Goal: Task Accomplishment & Management: Complete application form

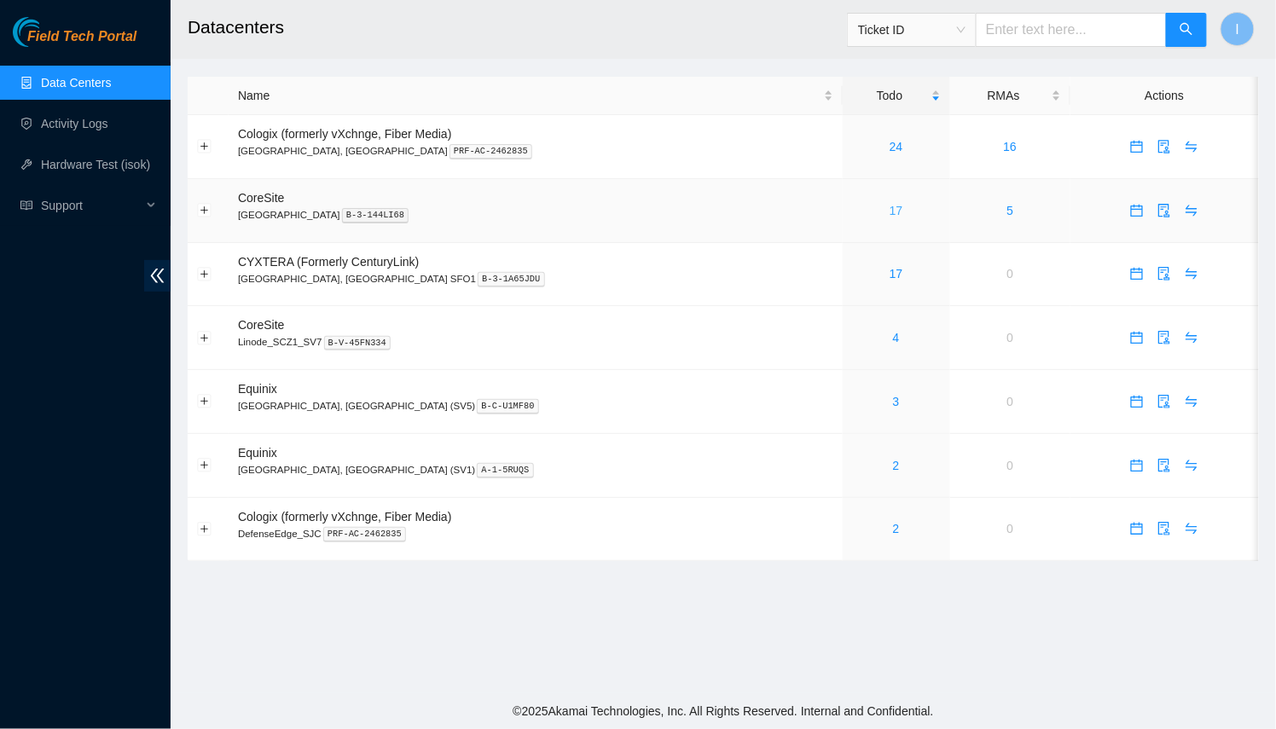
click at [890, 213] on link "17" at bounding box center [897, 211] width 14 height 14
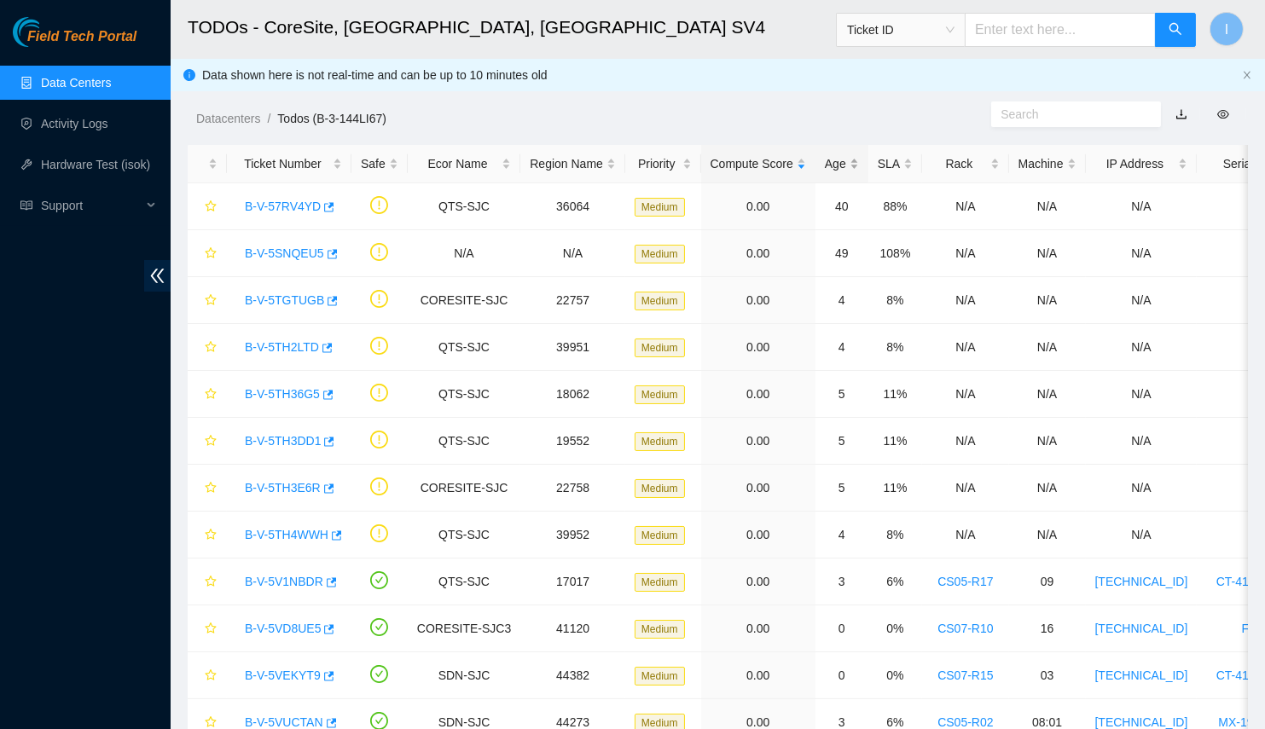
click at [830, 164] on div "Age" at bounding box center [842, 163] width 34 height 19
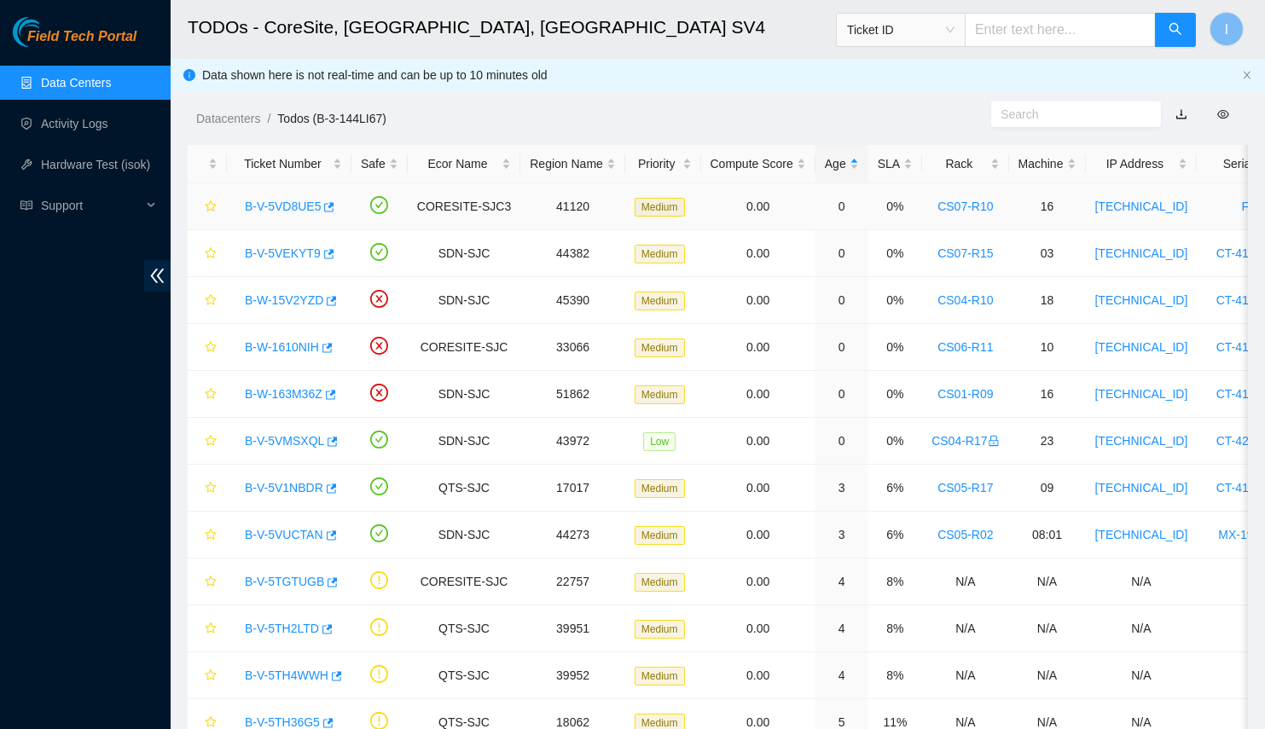
click at [275, 206] on link "B-V-5VD8UE5" at bounding box center [283, 207] width 76 height 14
click at [327, 520] on body "Field Tech Portal Data Centers Activity Logs Hardware Test (isok) Support TODOs…" at bounding box center [632, 364] width 1265 height 729
click at [330, 531] on icon "button" at bounding box center [332, 534] width 10 height 9
click at [333, 487] on div "B-V-5V1NBDR" at bounding box center [289, 487] width 106 height 27
click at [329, 487] on icon "button" at bounding box center [330, 489] width 12 height 12
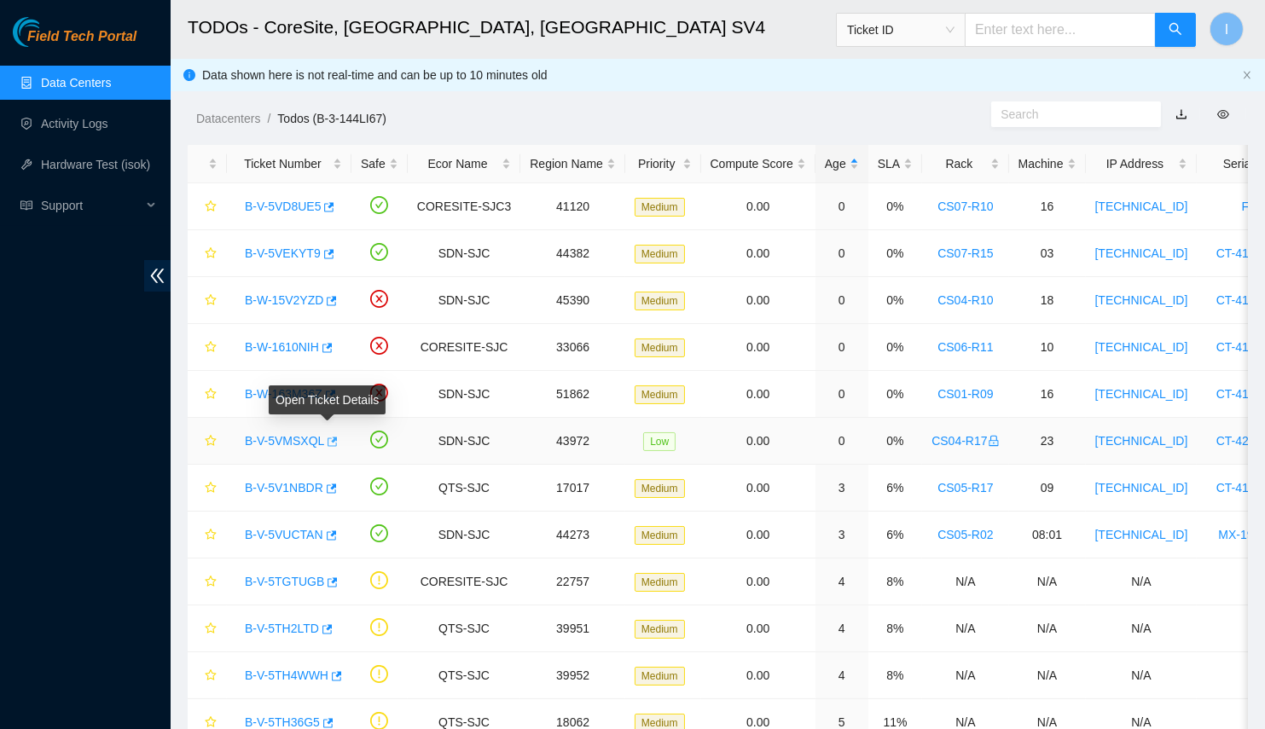
click at [332, 437] on icon "button" at bounding box center [332, 441] width 10 height 9
click at [81, 130] on link "Activity Logs" at bounding box center [74, 124] width 67 height 14
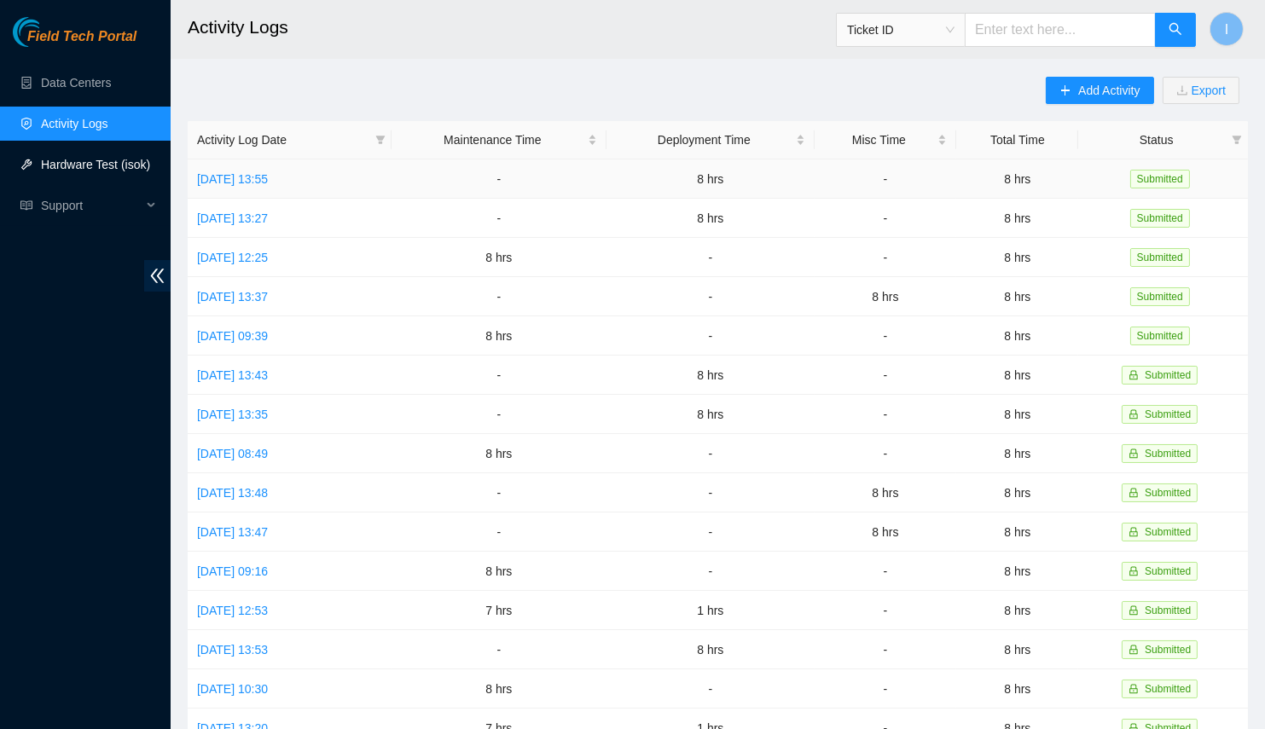
click at [132, 171] on link "Hardware Test (isok)" at bounding box center [95, 165] width 109 height 14
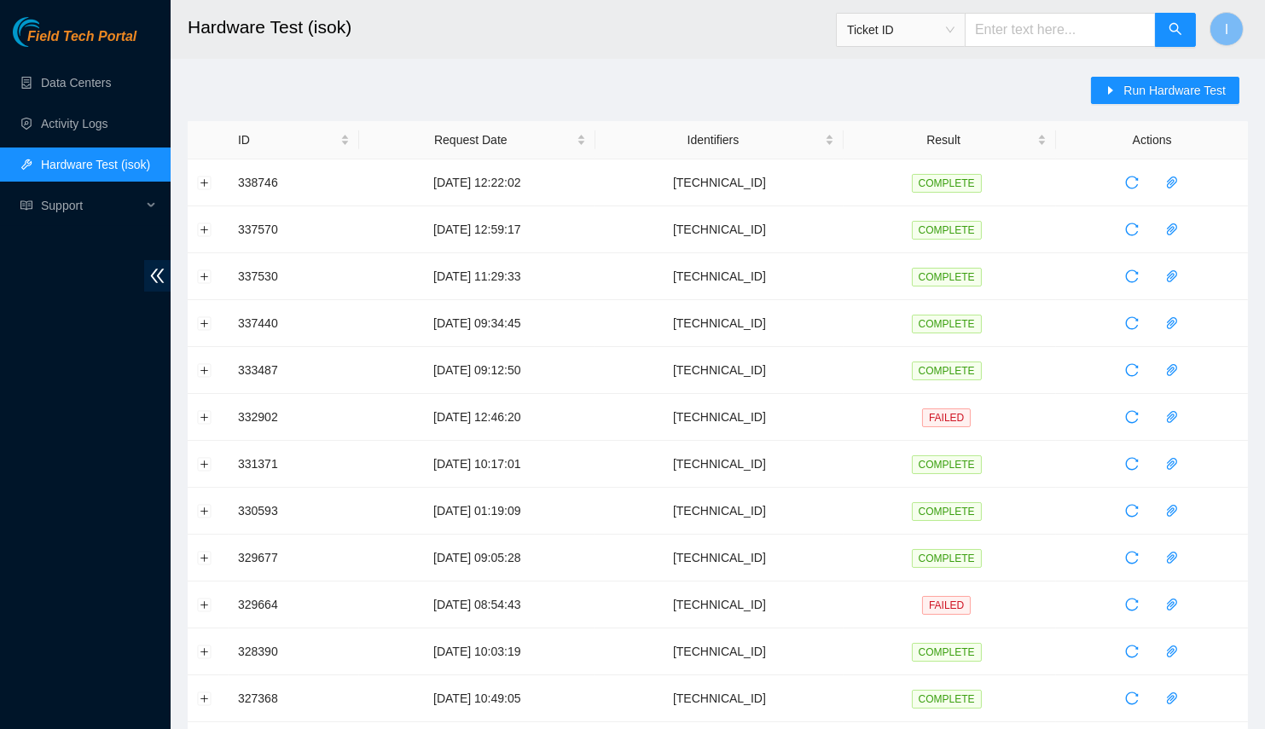
click at [1092, 111] on div "Run Hardware Test ID Request Date Identifiers Result Actions 338746 18-09-2025 …" at bounding box center [718, 614] width 1060 height 1075
click at [1104, 103] on button "Run Hardware Test" at bounding box center [1165, 90] width 148 height 27
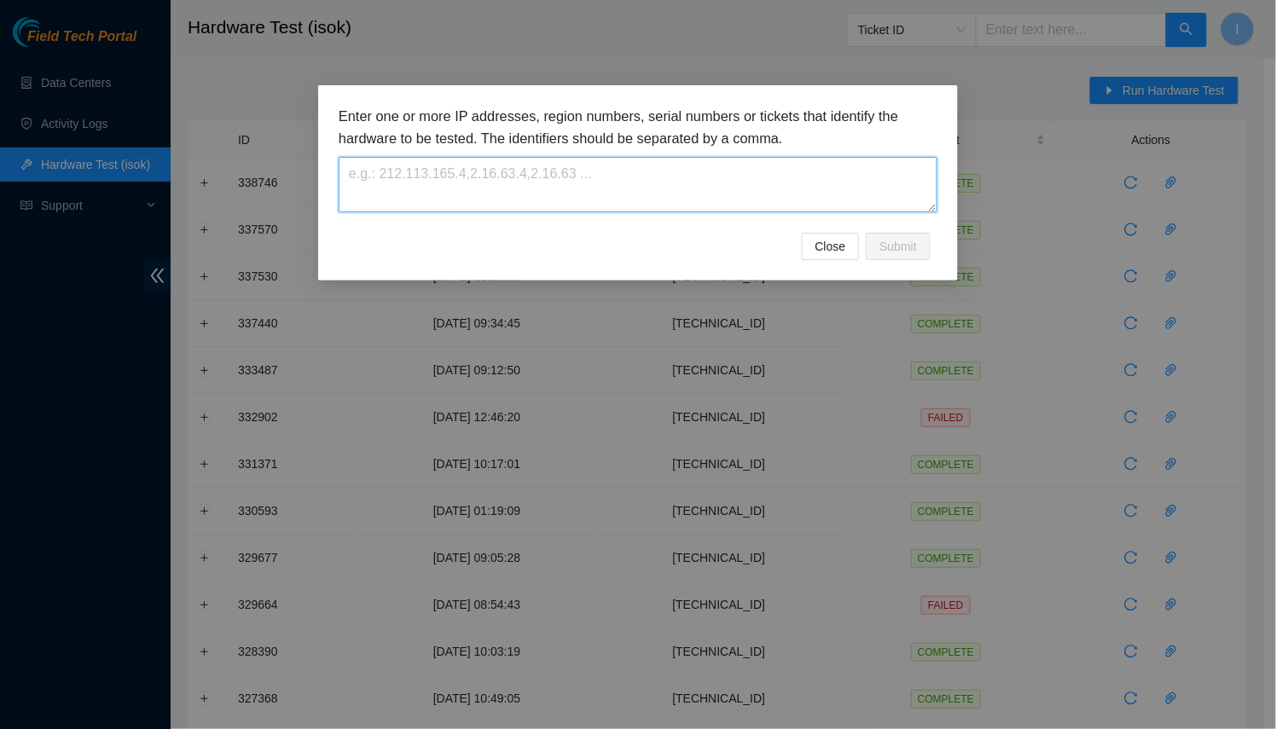
click at [751, 198] on textarea at bounding box center [638, 184] width 599 height 55
paste textarea "23.216.148.90"
type textarea "23.216.148.90"
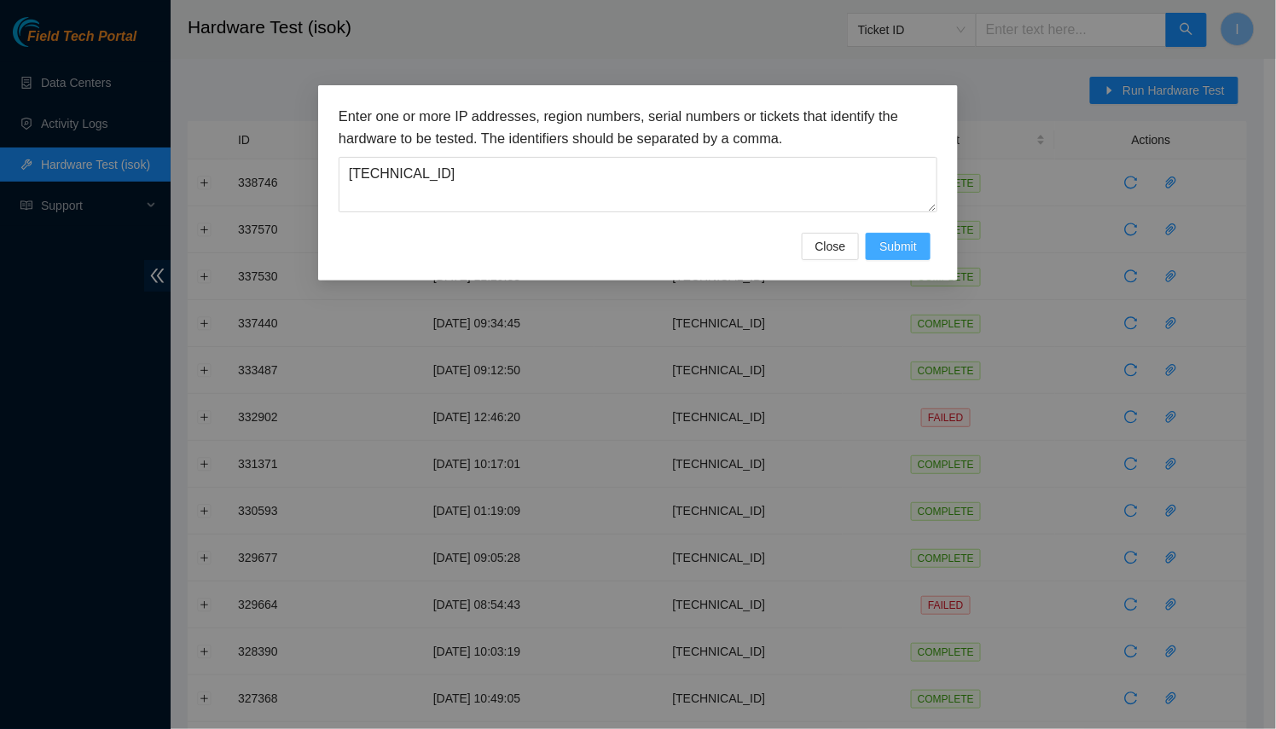
click at [896, 242] on span "Submit" at bounding box center [898, 246] width 38 height 19
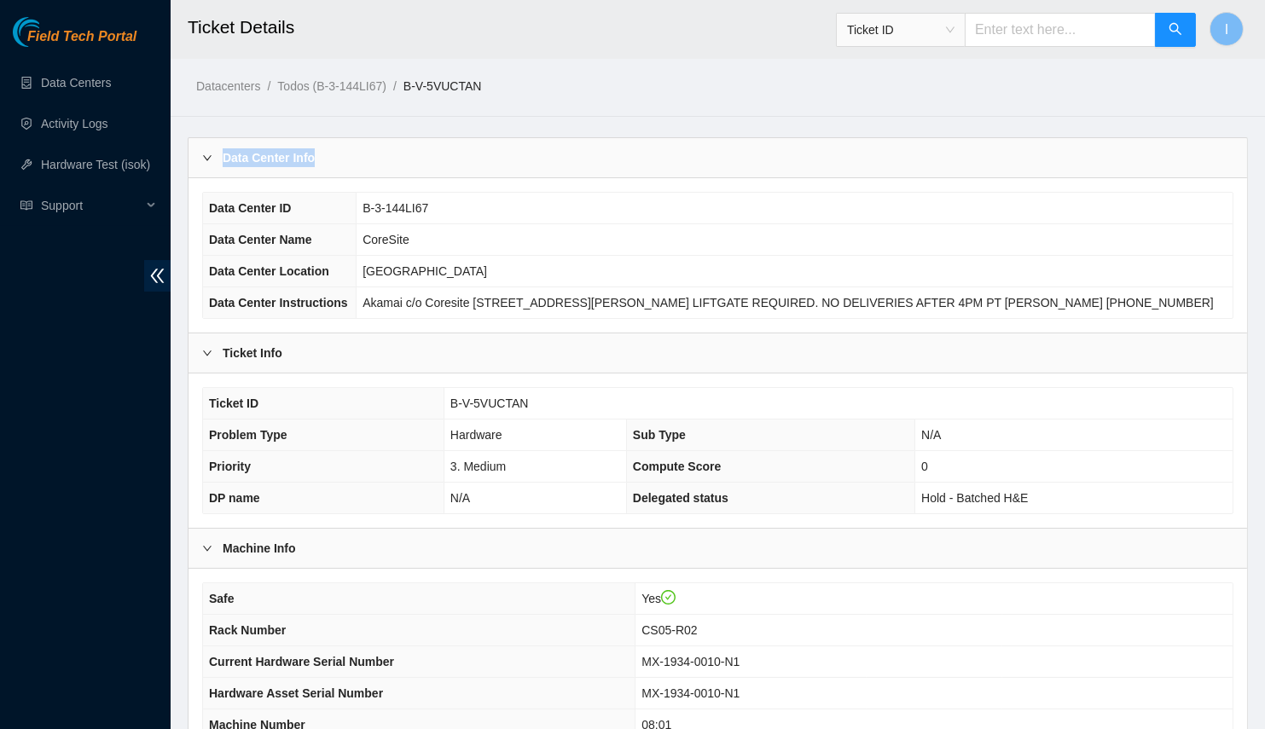
click at [464, 146] on div "Data Center Info" at bounding box center [717, 157] width 1058 height 39
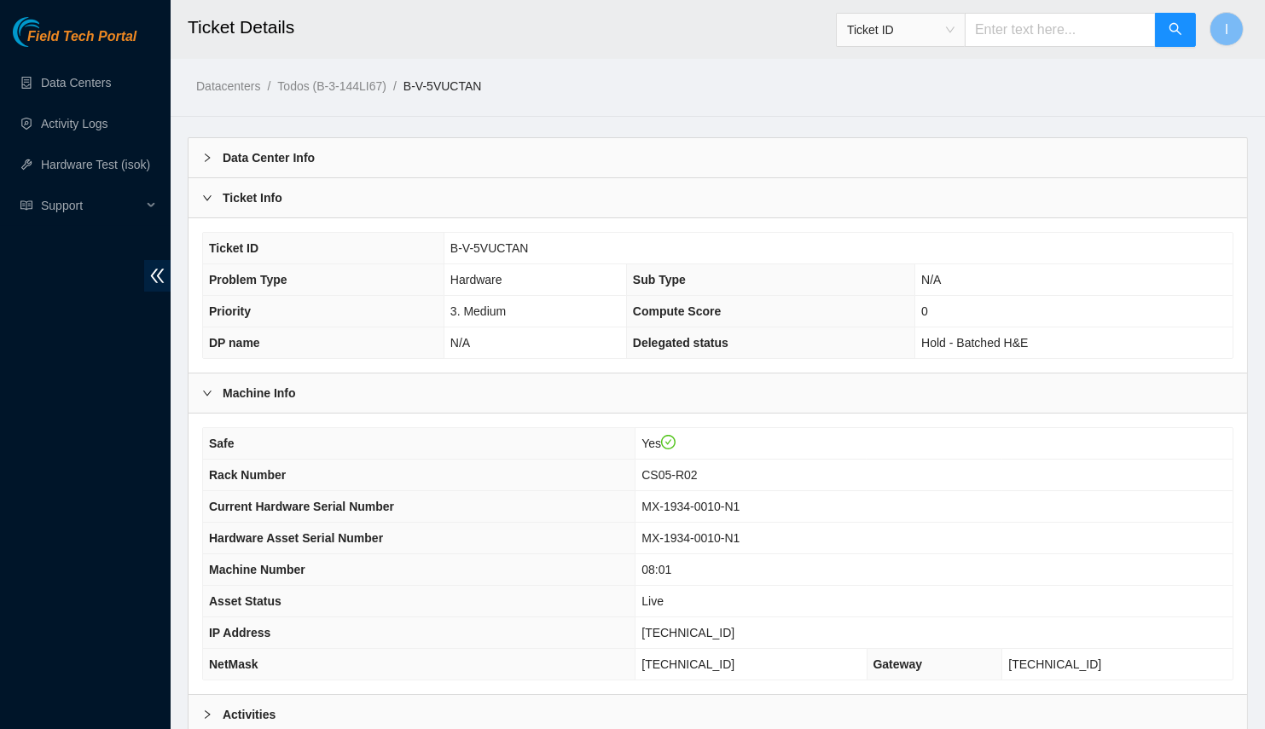
click at [624, 77] on ol "Datacenters / Todos (B-3-144LI67) / B-V-5VUCTAN /" at bounding box center [593, 86] width 795 height 19
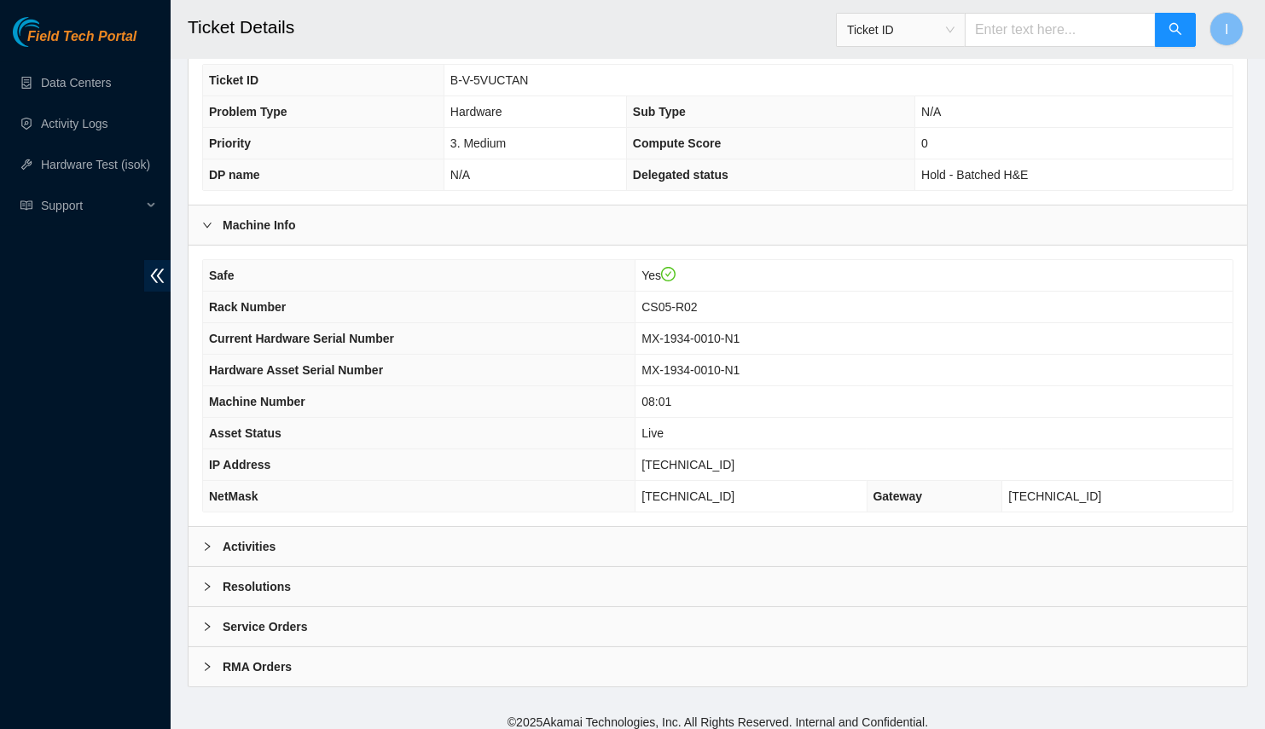
drag, startPoint x: 400, startPoint y: 507, endPoint x: 403, endPoint y: 530, distance: 22.4
click at [400, 510] on div "Safe Yes Rack Number CS05-R02 Current Hardware Serial Number MX-1934-0010-N1 Ha…" at bounding box center [717, 386] width 1058 height 281
click at [403, 537] on div "Activities" at bounding box center [717, 546] width 1058 height 39
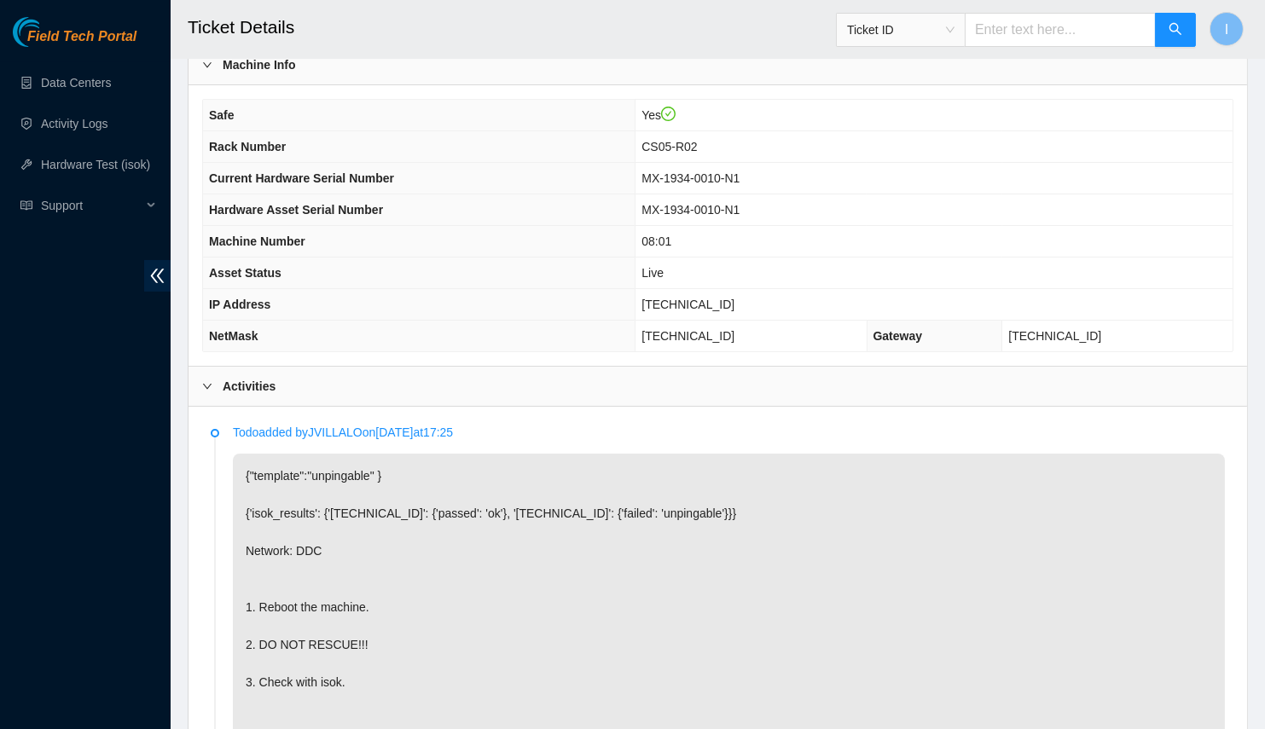
scroll to position [561, 0]
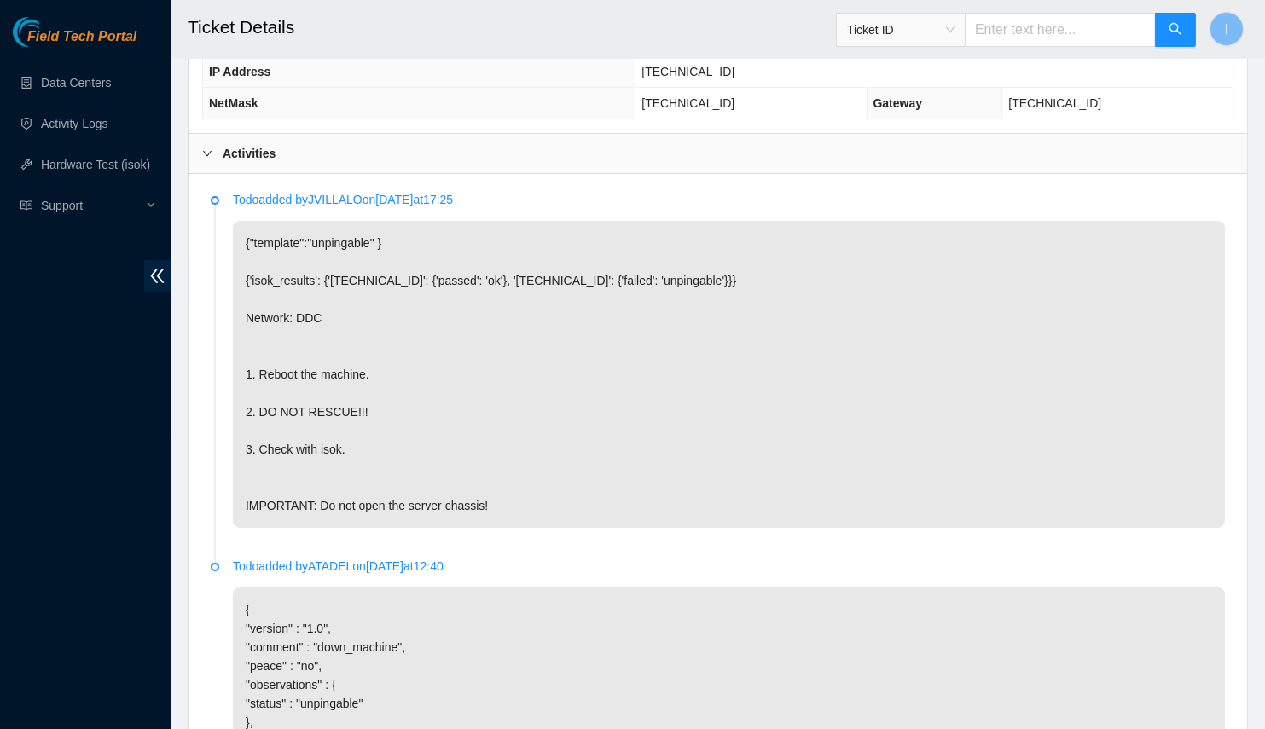
click at [928, 484] on p "{"template":"unpingable" } {'isok_results': {'23.33.113.18': {'passed': 'ok'}, …" at bounding box center [729, 374] width 992 height 307
click at [528, 277] on p "{"template":"unpingable" } {'isok_results': {'23.33.113.18': {'passed': 'ok'}, …" at bounding box center [729, 374] width 992 height 307
copy p "[TECHNICAL_ID]"
click at [952, 383] on p "{"template":"unpingable" } {'isok_results': {'23.33.113.18': {'passed': 'ok'}, …" at bounding box center [729, 374] width 992 height 307
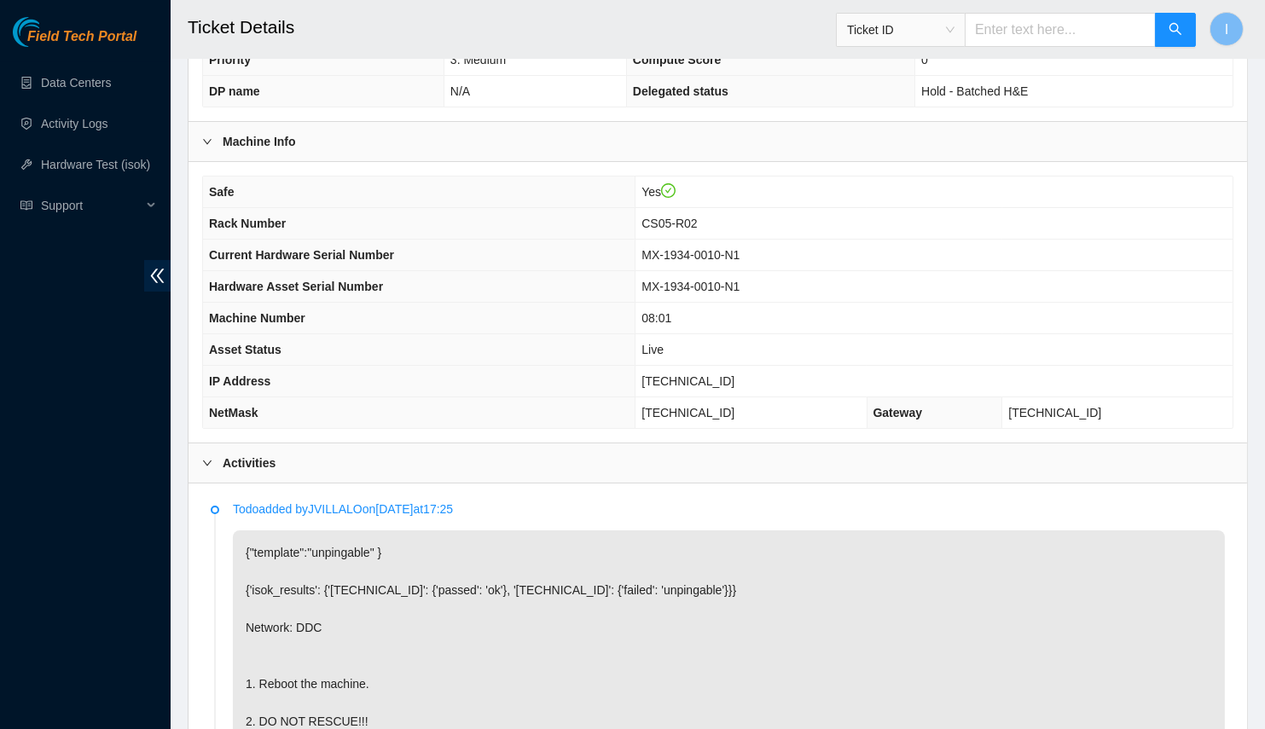
scroll to position [174, 0]
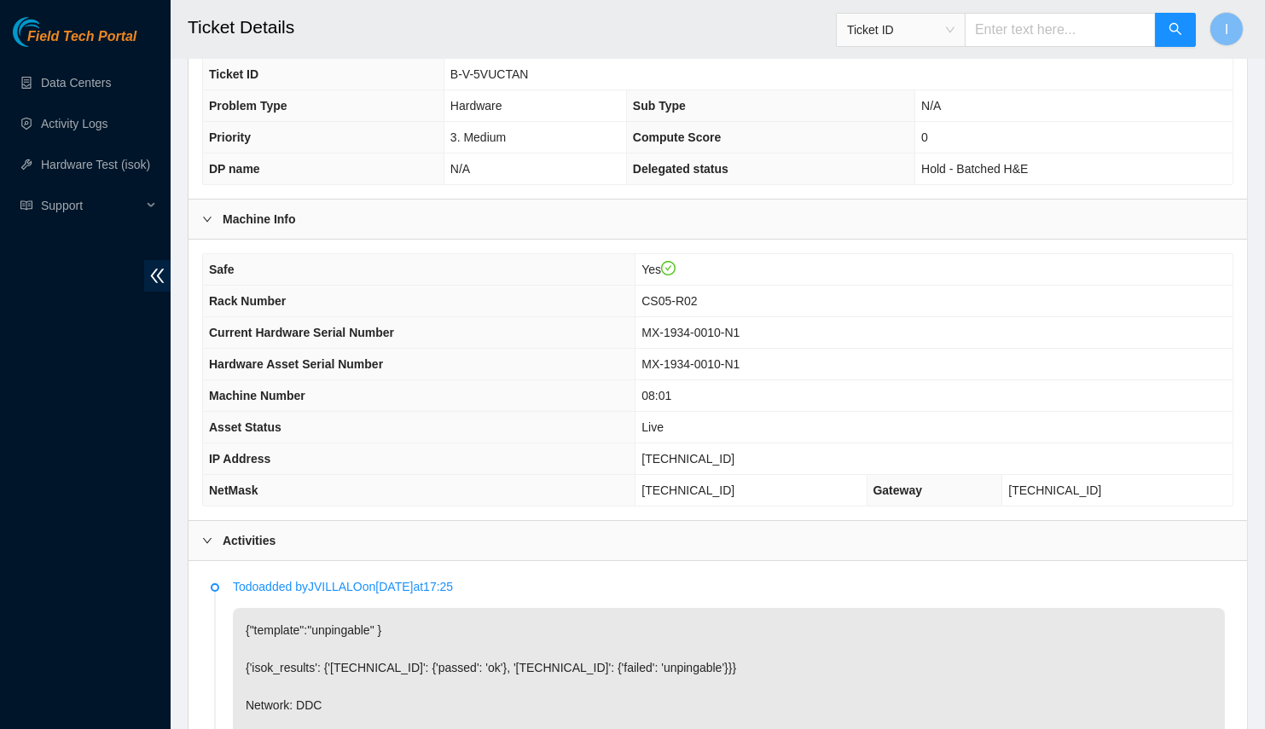
click at [720, 453] on span "23.33.113.19" at bounding box center [687, 459] width 93 height 14
copy span "23.33.113.19"
click at [721, 452] on span "23.33.113.19" at bounding box center [687, 459] width 93 height 14
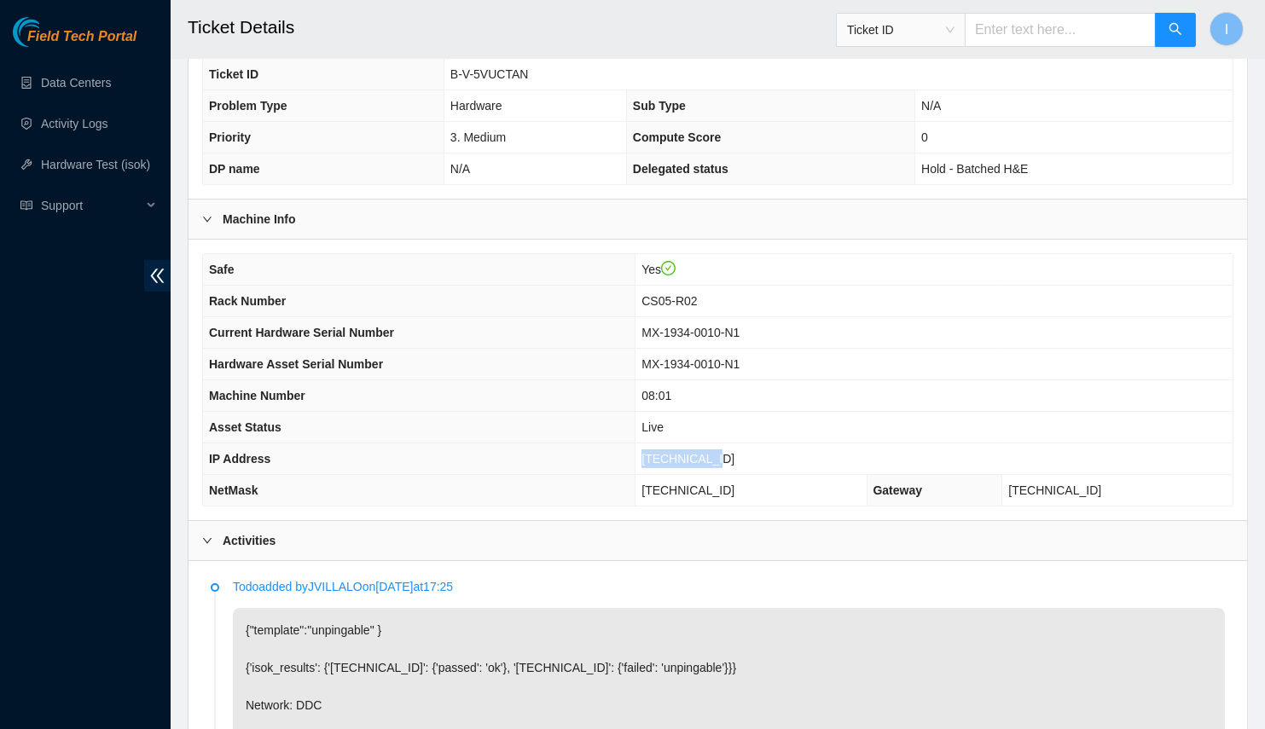
copy span "23.33.113.19"
click at [126, 537] on div "Field Tech Portal Data Centers Activity Logs Hardware Test (isok) Support" at bounding box center [85, 373] width 171 height 712
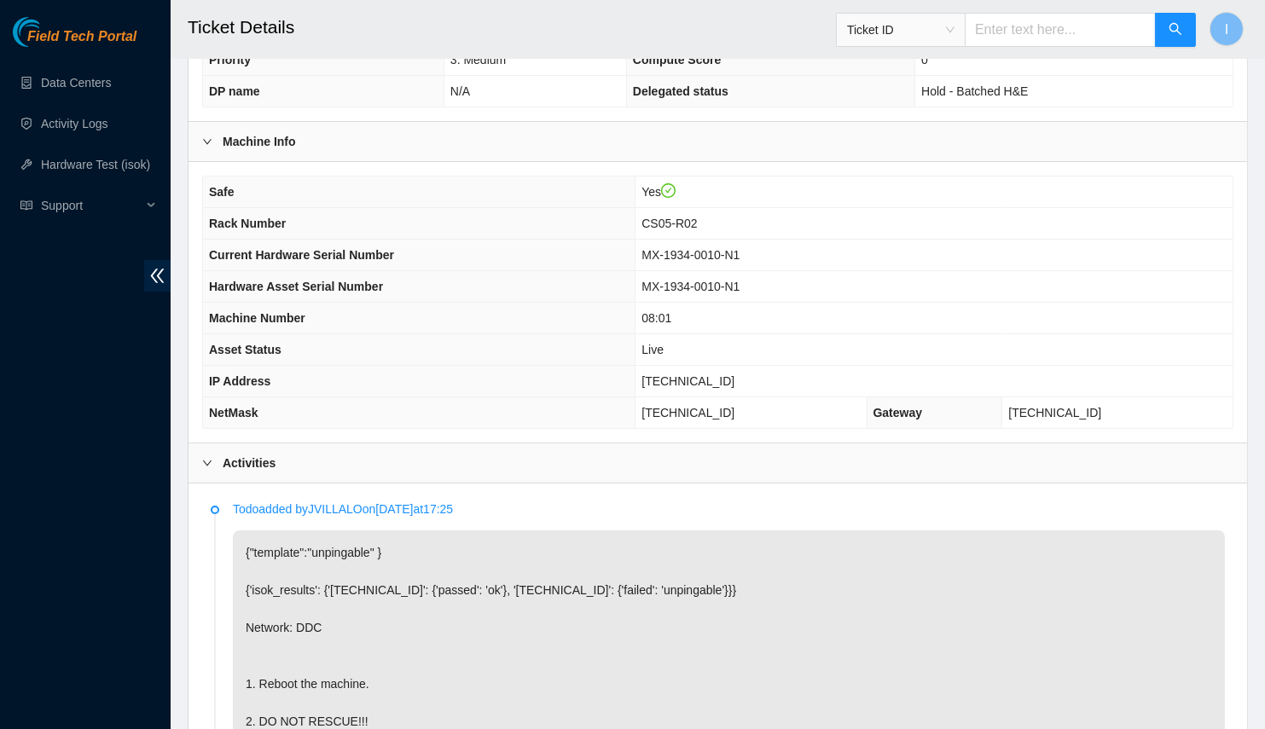
scroll to position [639, 0]
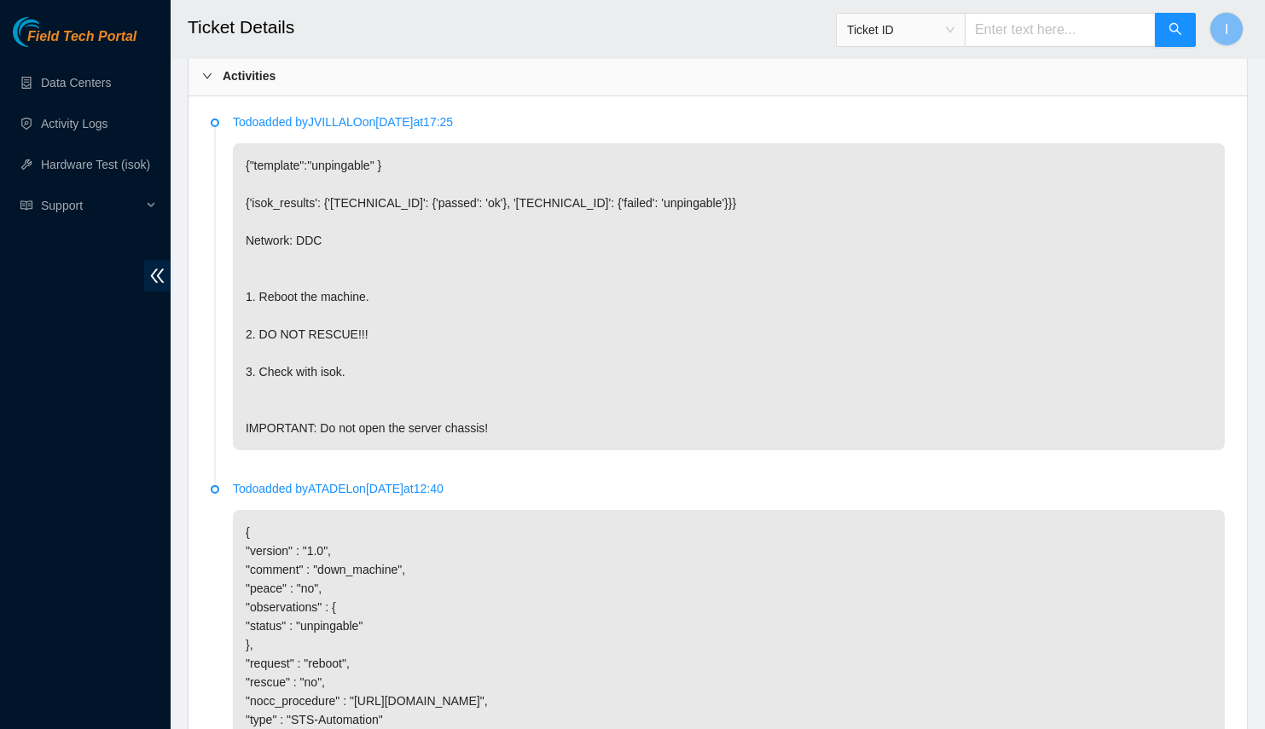
click at [514, 194] on p "{"template":"unpingable" } {'isok_results': {'23.33.113.18': {'passed': 'ok'}, …" at bounding box center [729, 296] width 992 height 307
copy p "23.33.113.19"
click at [264, 565] on p "{ "version" : "1.0", "comment" : "down_machine", "peace" : "no", "observations"…" at bounding box center [729, 635] width 992 height 251
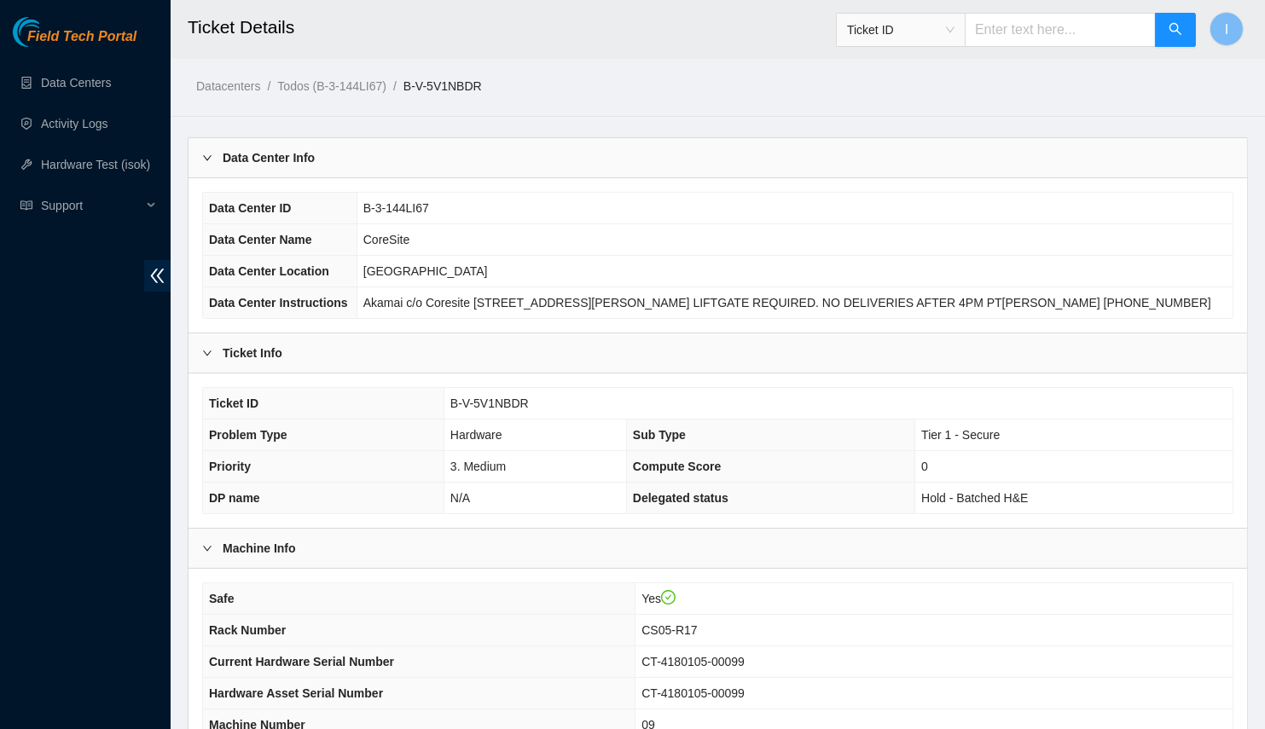
click at [464, 146] on div "Data Center Info" at bounding box center [717, 157] width 1058 height 39
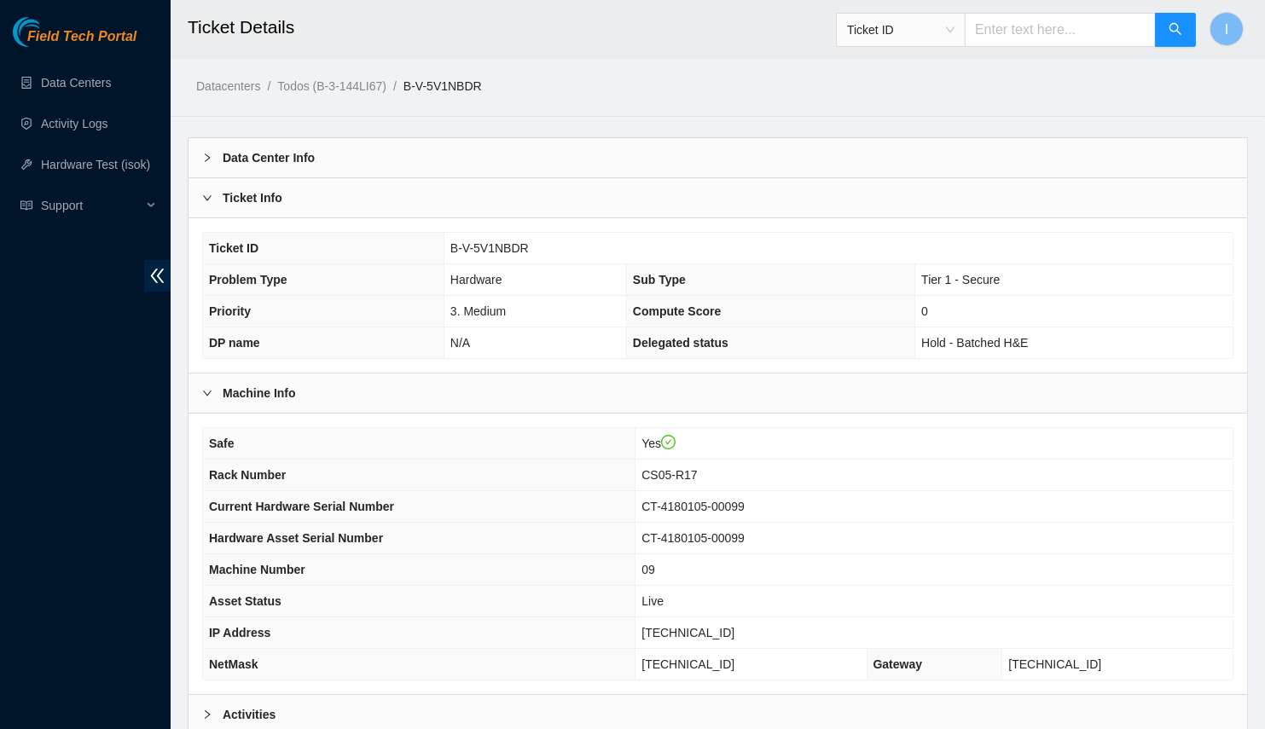
click at [502, 241] on span "B-V-5V1NBDR" at bounding box center [489, 248] width 78 height 14
copy span "5V1NBDR"
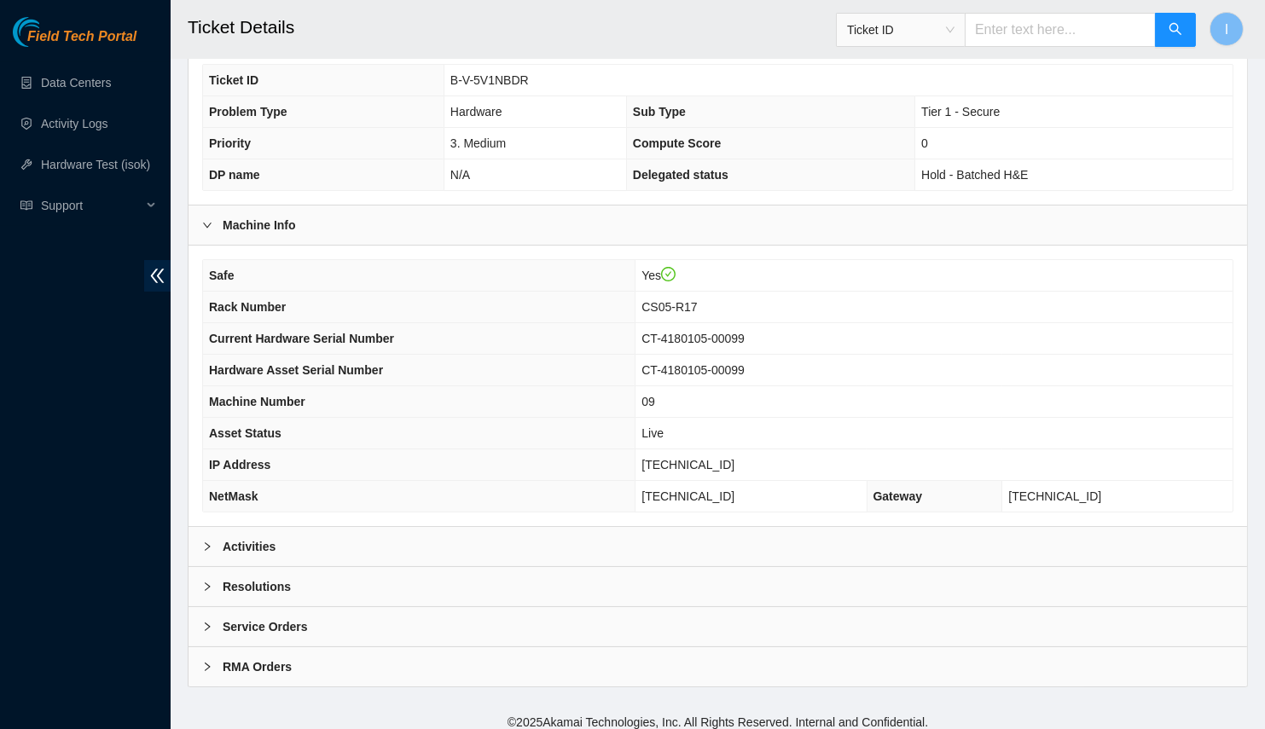
click at [332, 527] on div "Activities" at bounding box center [717, 546] width 1058 height 39
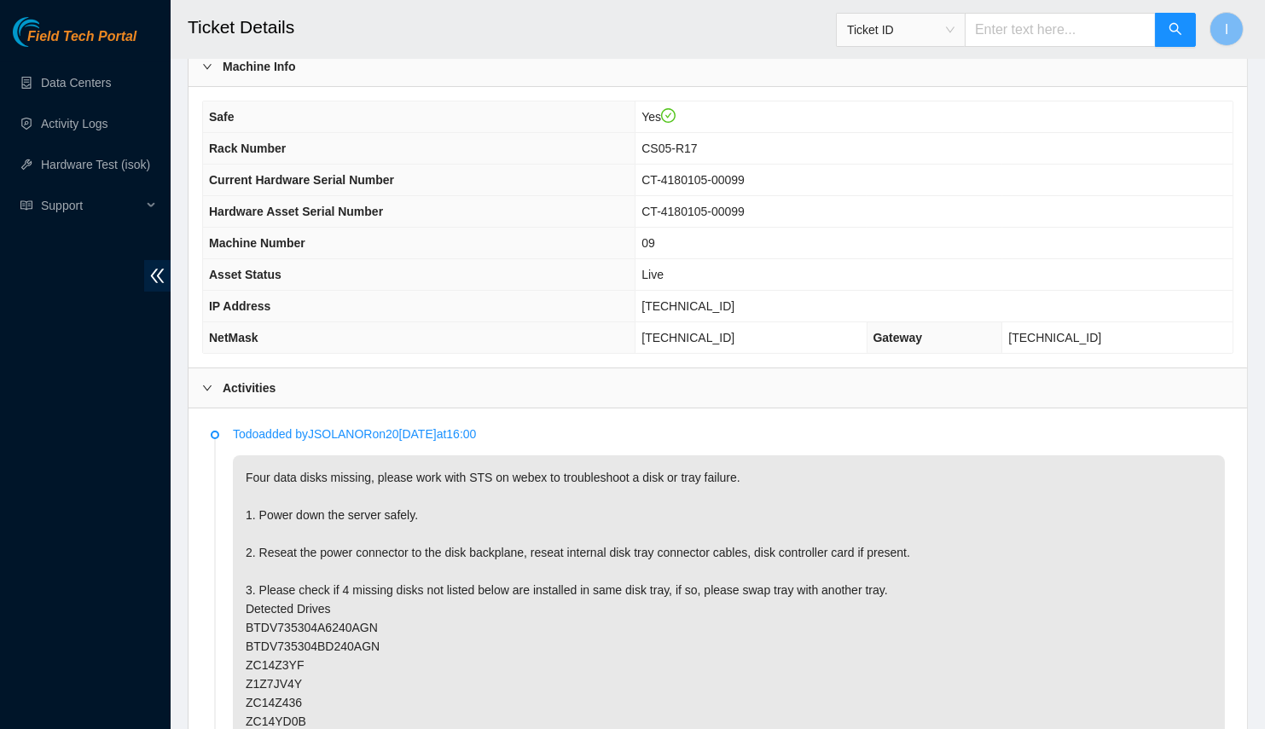
scroll to position [330, 0]
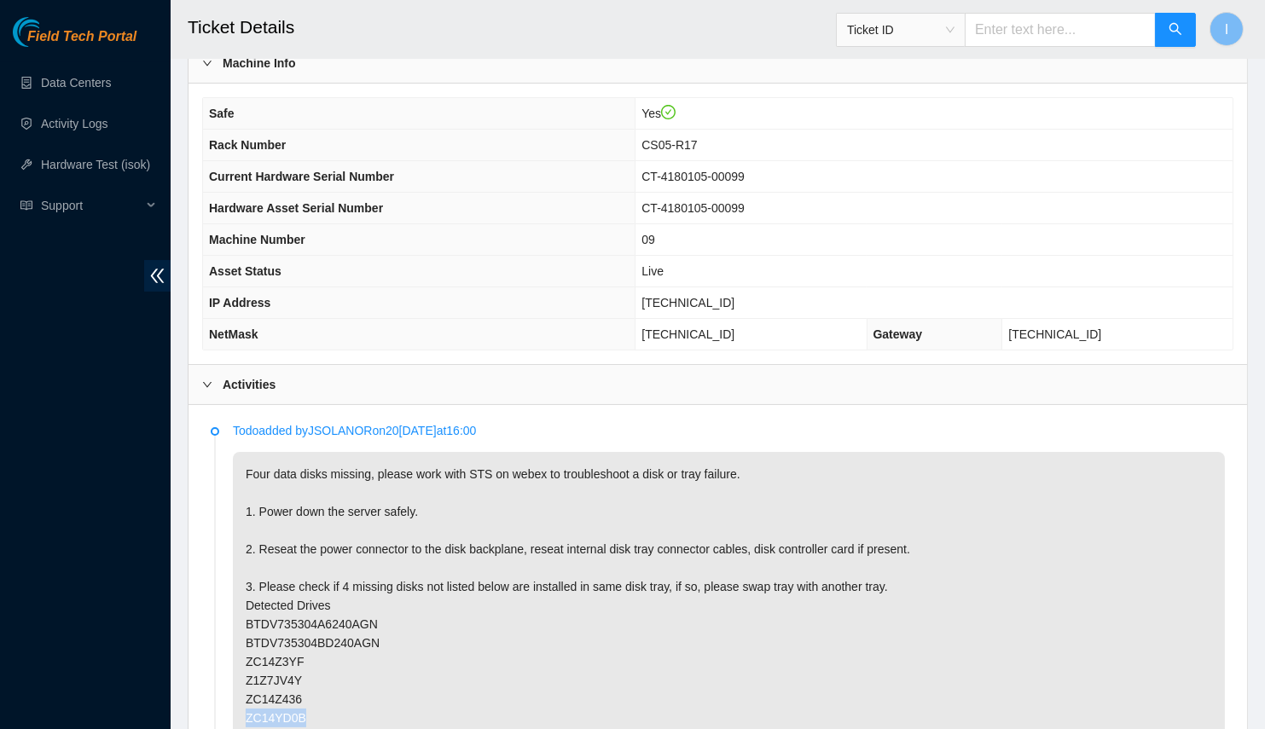
drag, startPoint x: 1141, startPoint y: 704, endPoint x: 1078, endPoint y: 684, distance: 66.1
click at [87, 636] on div "Field Tech Portal Data Centers Activity Logs Hardware Test (isok) Support" at bounding box center [85, 373] width 171 height 712
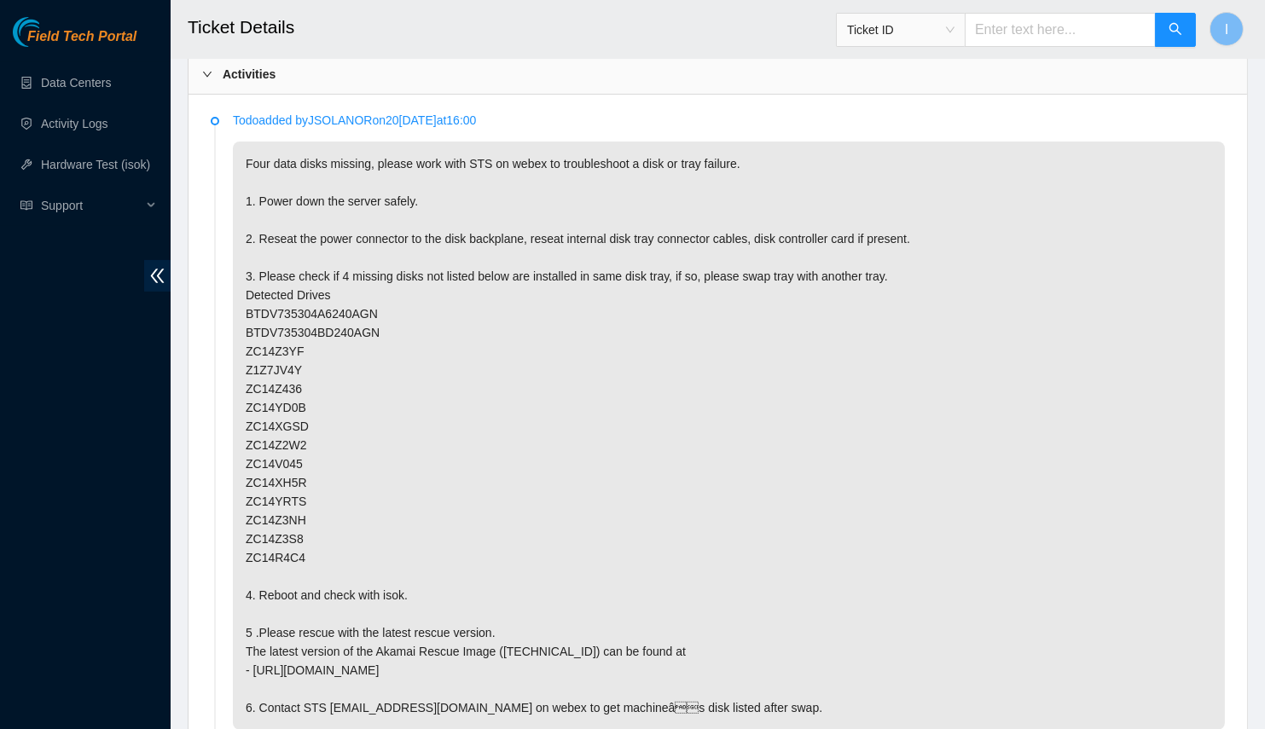
scroll to position [563, 0]
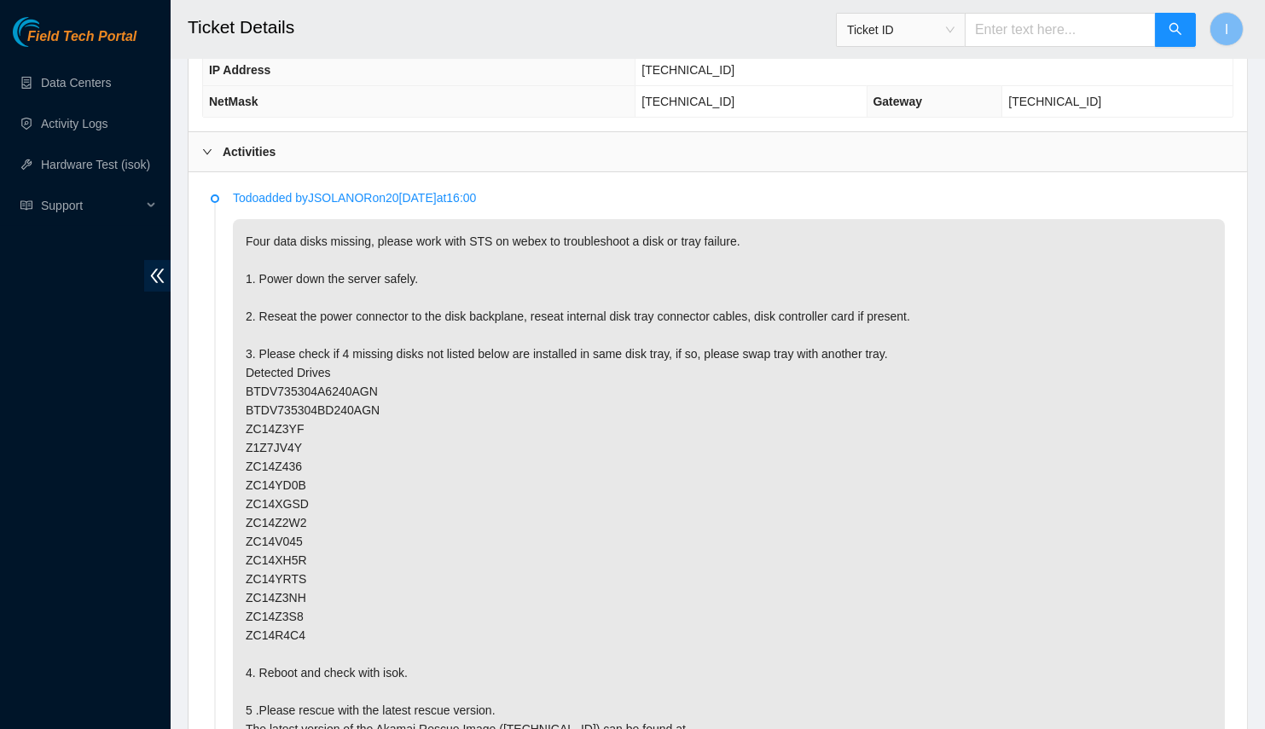
drag, startPoint x: 37, startPoint y: 461, endPoint x: 91, endPoint y: 461, distance: 54.6
click at [37, 461] on div "Field Tech Portal Data Centers Activity Logs Hardware Test (isok) Support" at bounding box center [85, 373] width 171 height 712
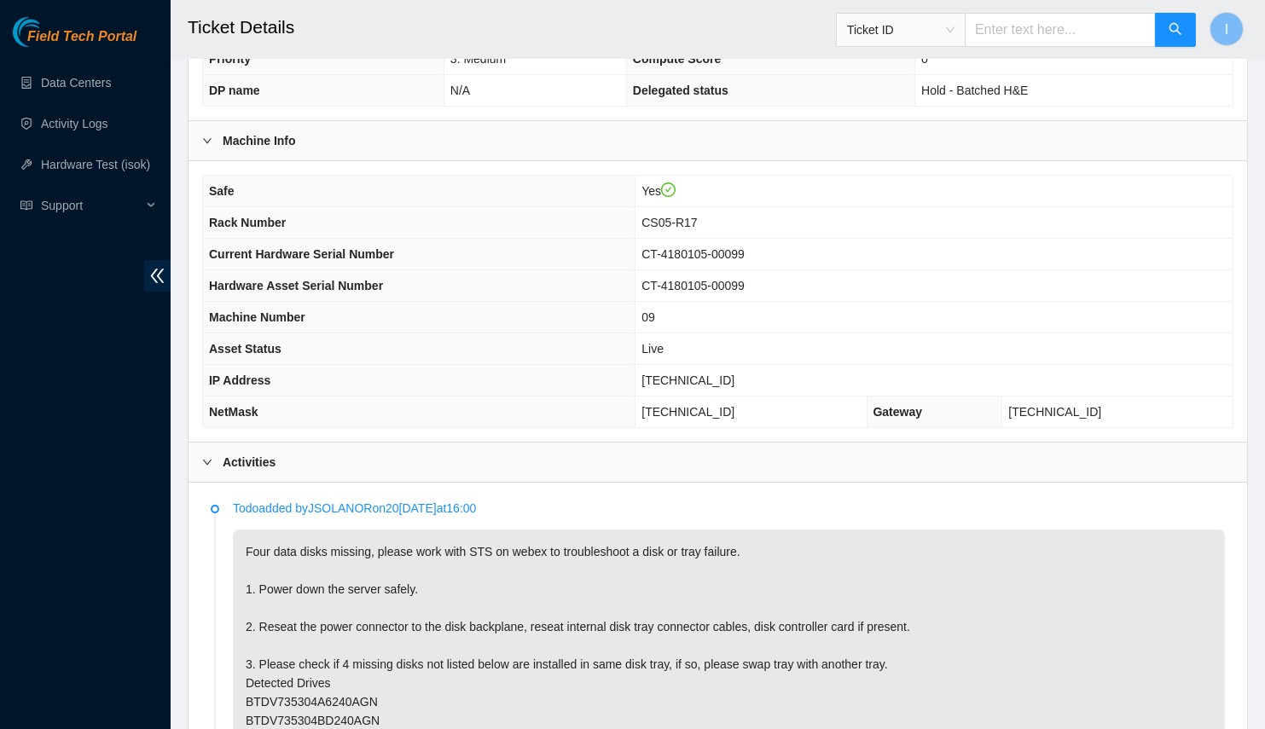
scroll to position [97, 0]
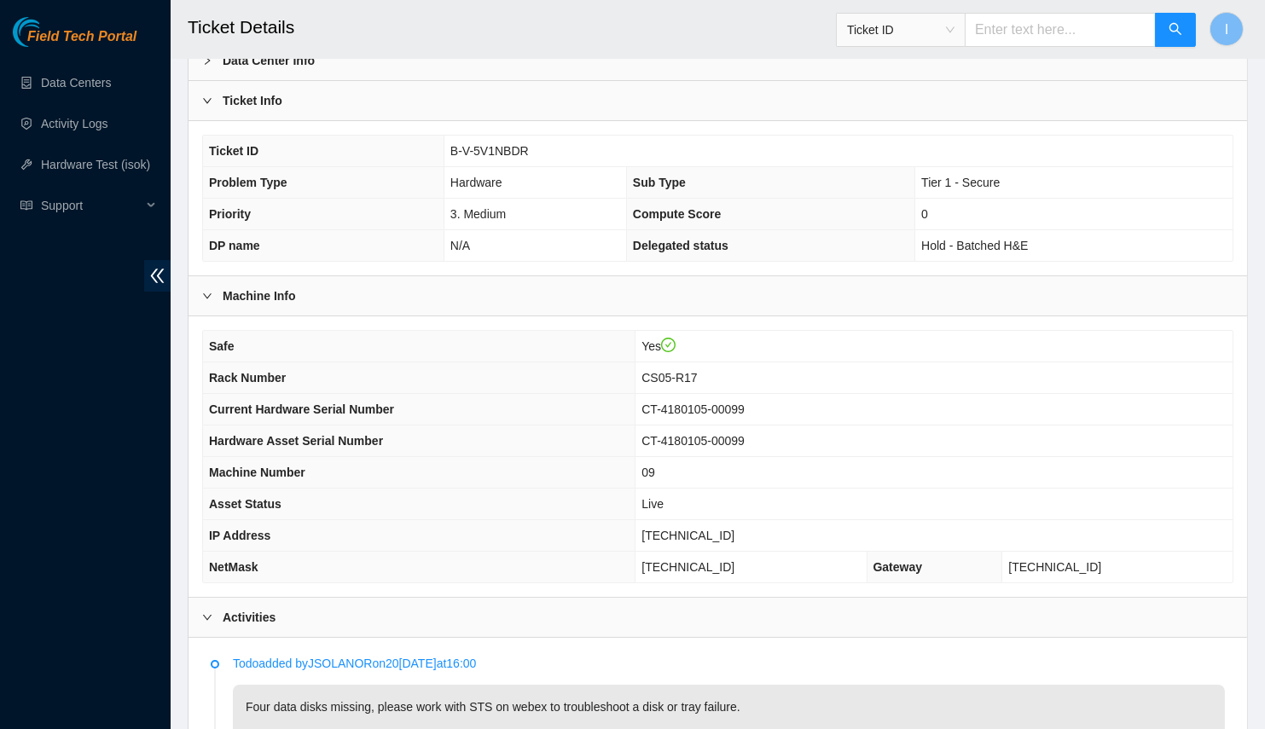
click at [732, 520] on td "[TECHNICAL_ID]" at bounding box center [933, 536] width 597 height 32
click at [732, 520] on td "96.6.45.116" at bounding box center [933, 536] width 597 height 32
copy span "96.6.45.116"
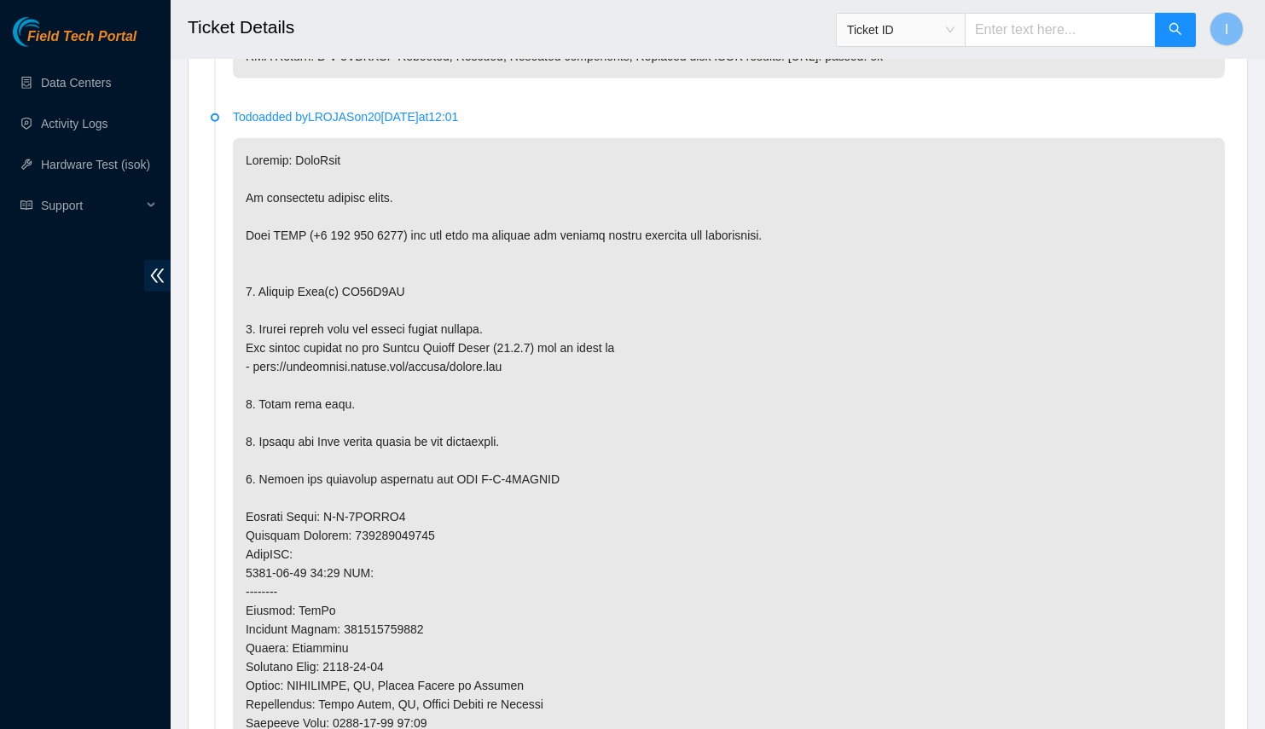
scroll to position [2473, 0]
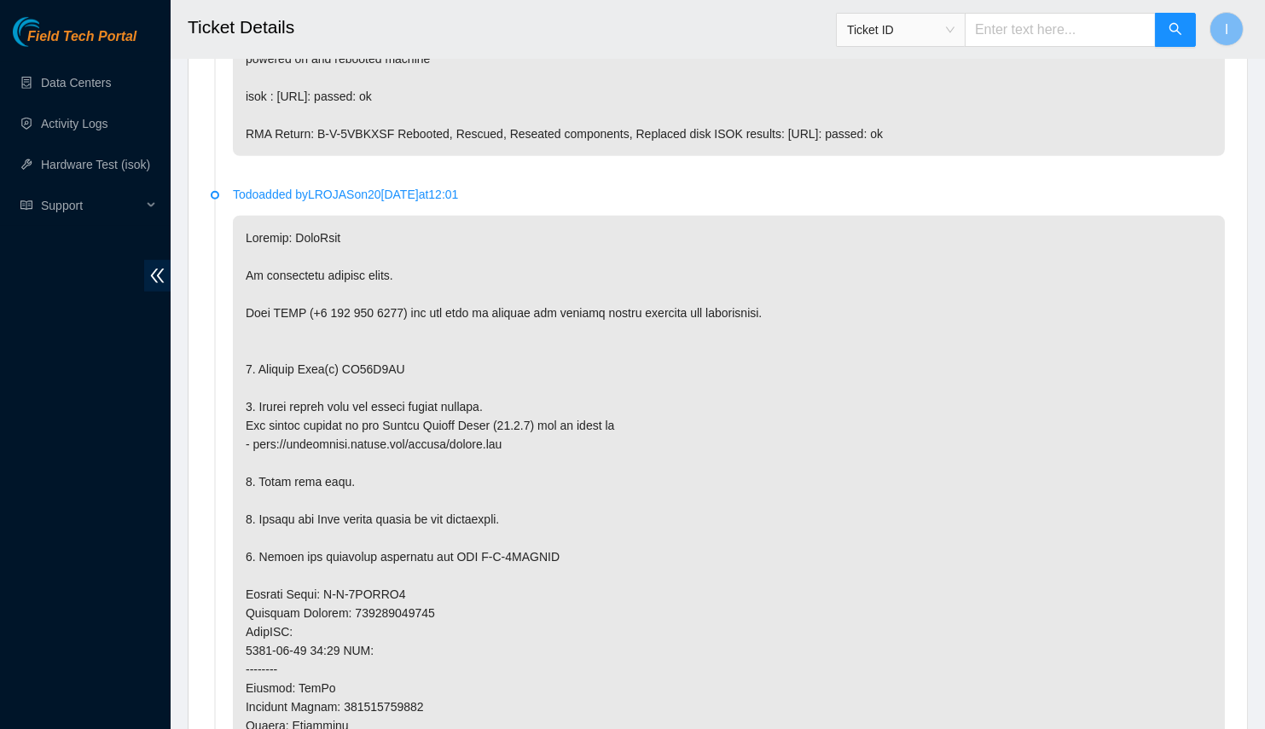
drag, startPoint x: 401, startPoint y: 180, endPoint x: 394, endPoint y: 161, distance: 20.0
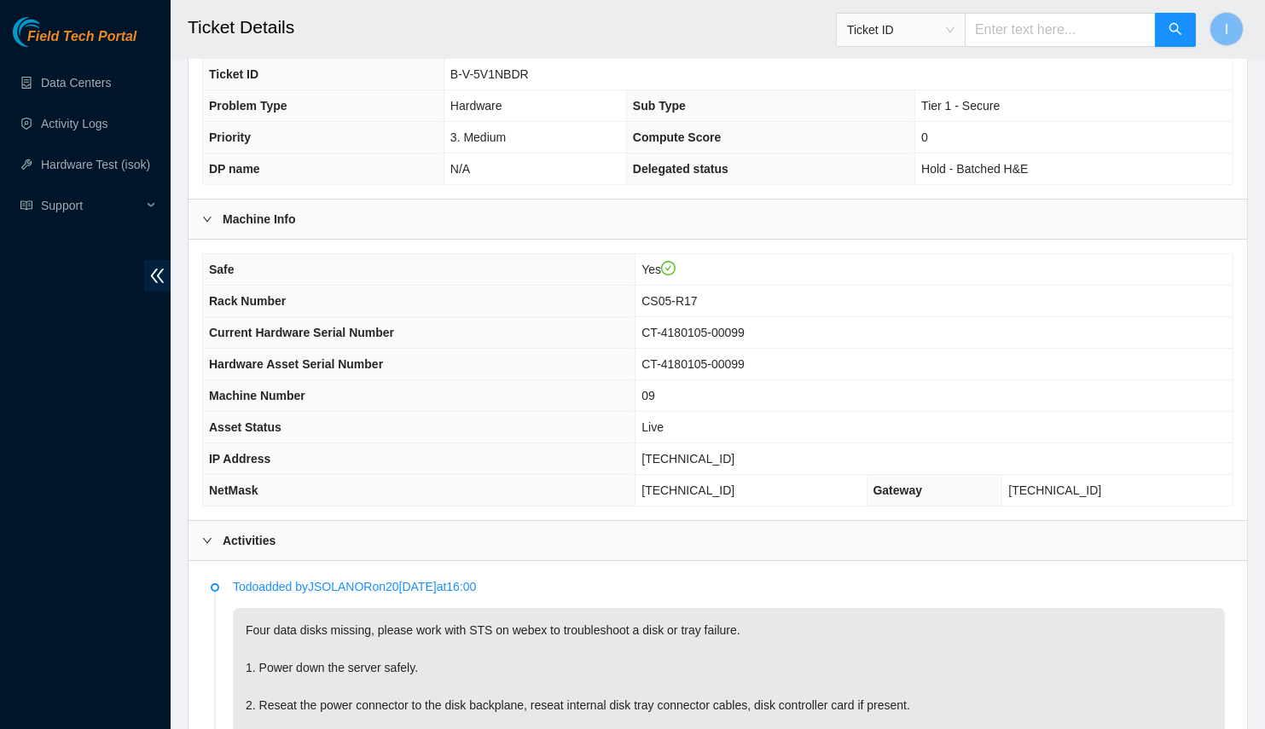
scroll to position [165, 0]
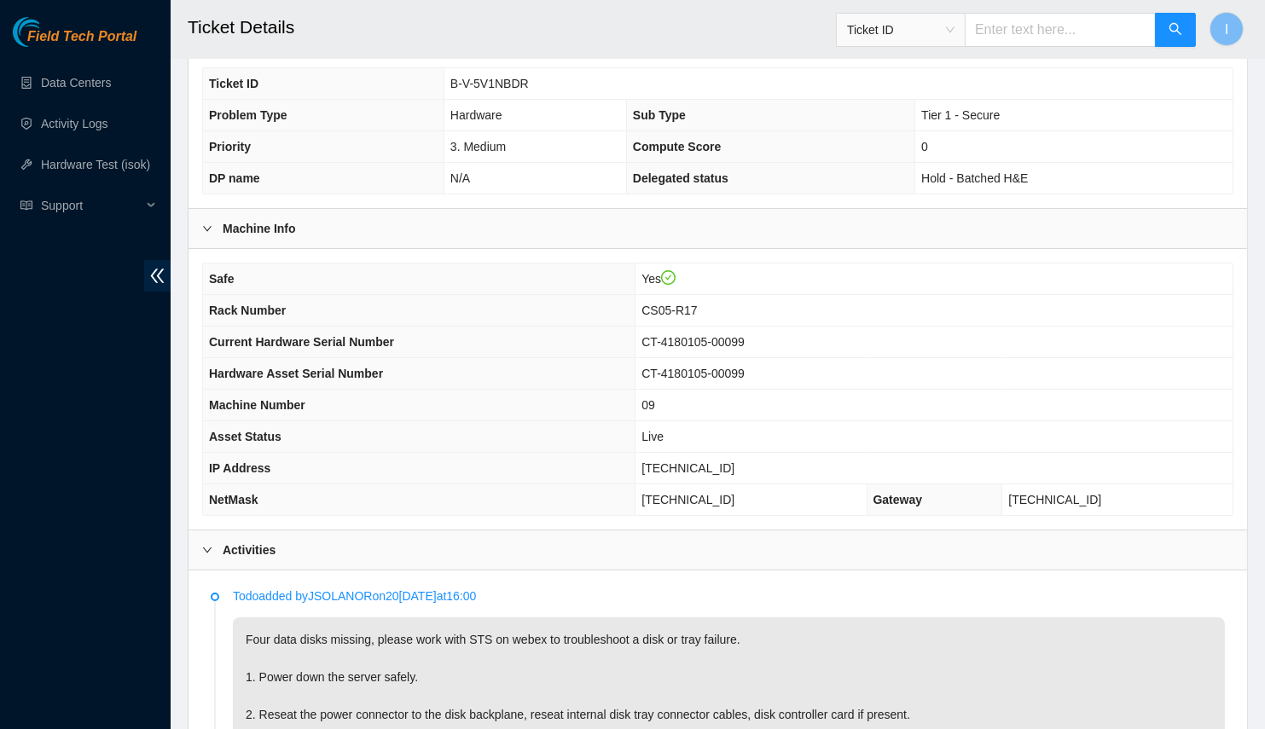
click at [220, 306] on span "Rack Number" at bounding box center [247, 311] width 77 height 14
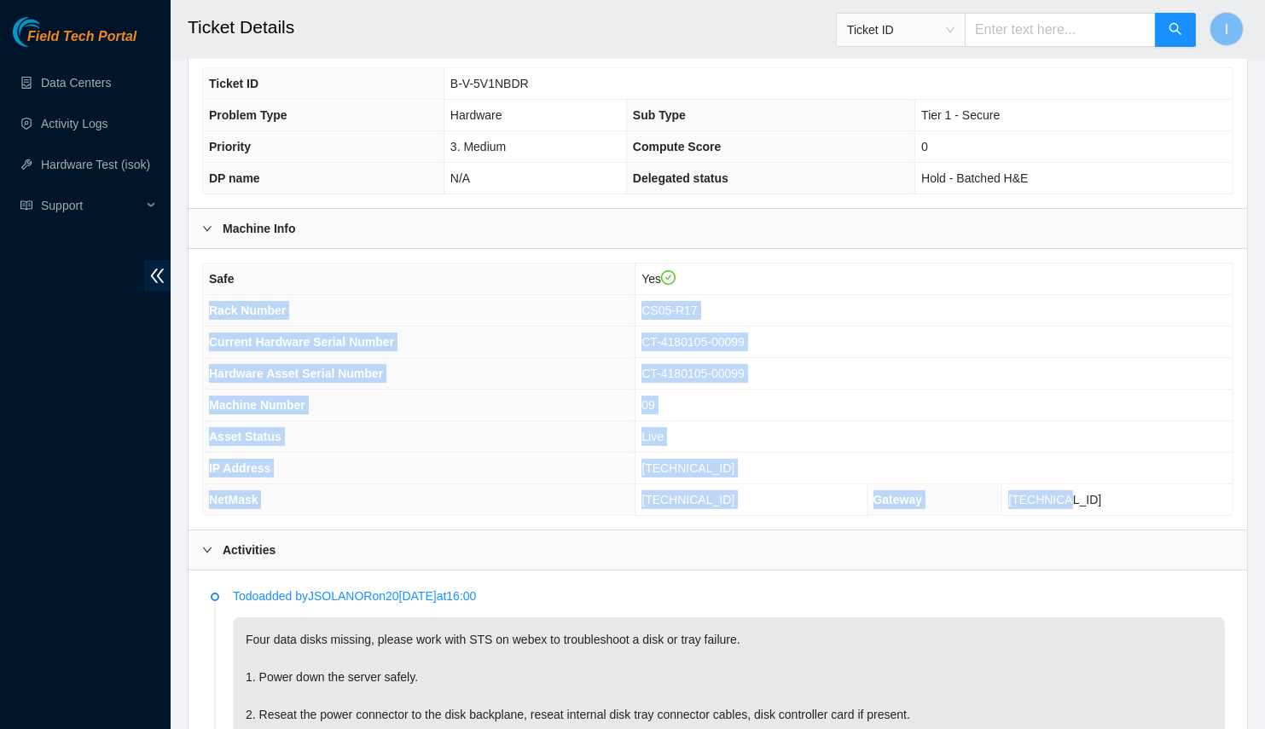
drag, startPoint x: 220, startPoint y: 306, endPoint x: 1148, endPoint y: 490, distance: 946.0
click at [1148, 490] on tbody "Safe Yes Rack Number CS05-R17 Current Hardware Serial Number CT-4180105-00099 H…" at bounding box center [717, 390] width 1029 height 252
copy tbody "Rack Number CS05-R17 Current Hardware Serial Number CT-4180105-00099 Hardware A…"
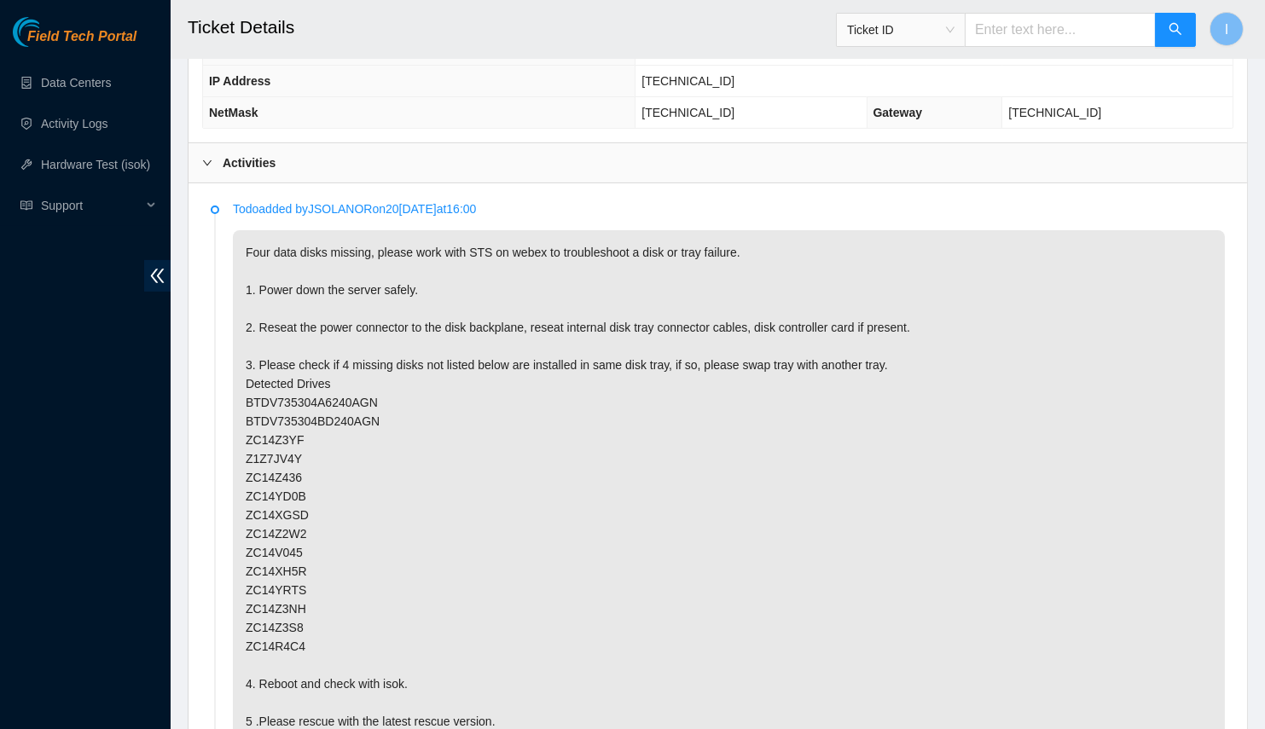
click at [531, 545] on p "Four data disks missing, please work with STS on webex to troubleshoot a disk o…" at bounding box center [729, 524] width 992 height 588
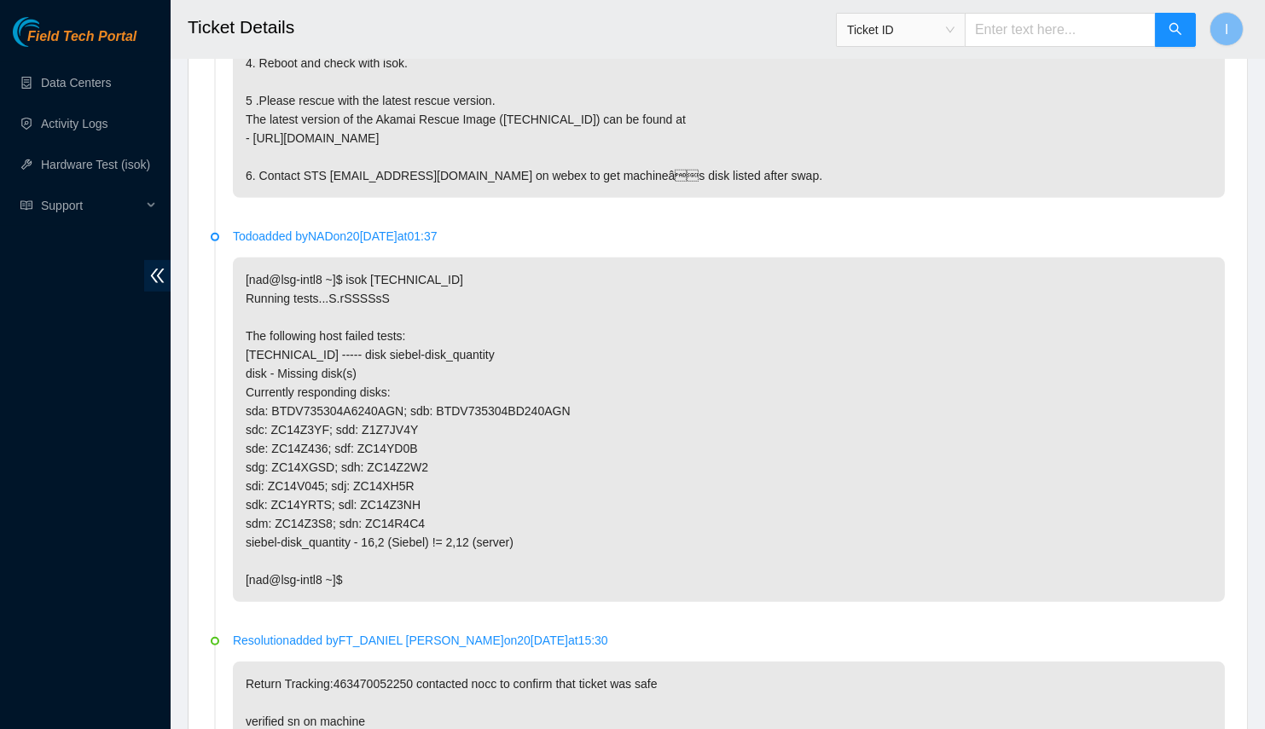
scroll to position [1095, 0]
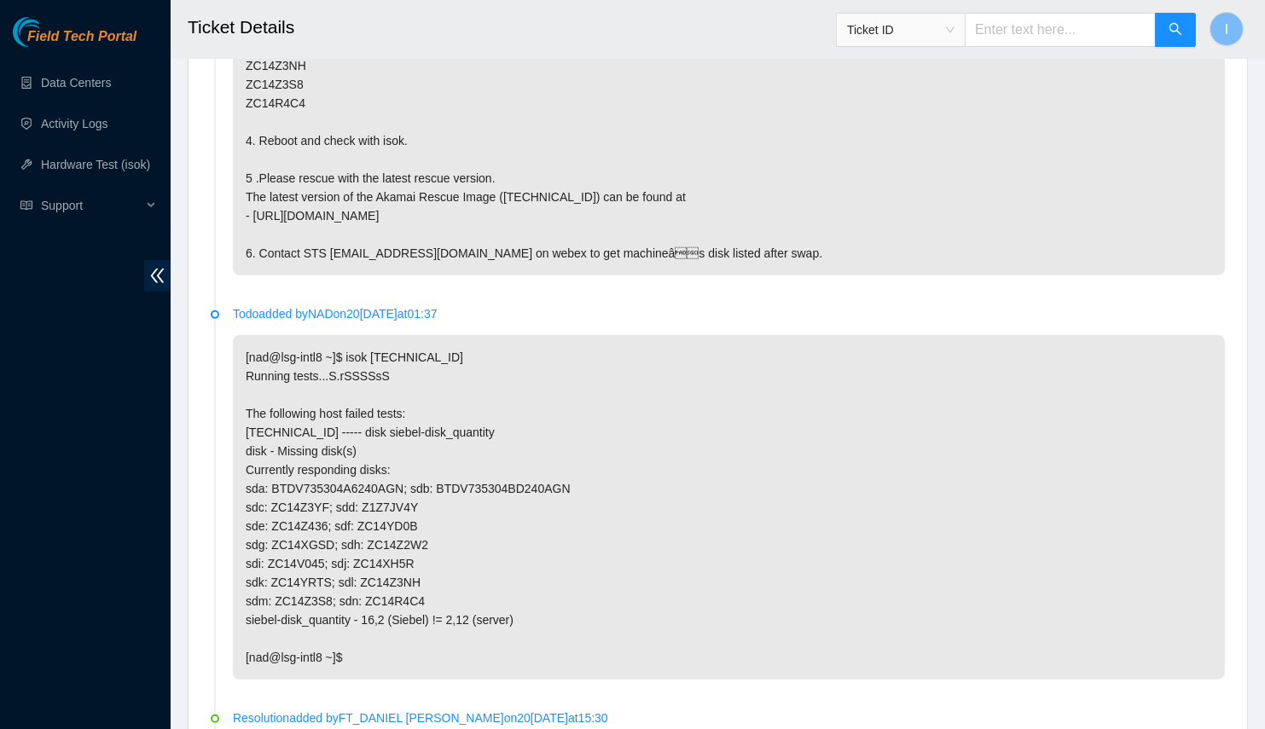
drag, startPoint x: 490, startPoint y: 213, endPoint x: 261, endPoint y: 200, distance: 229.0
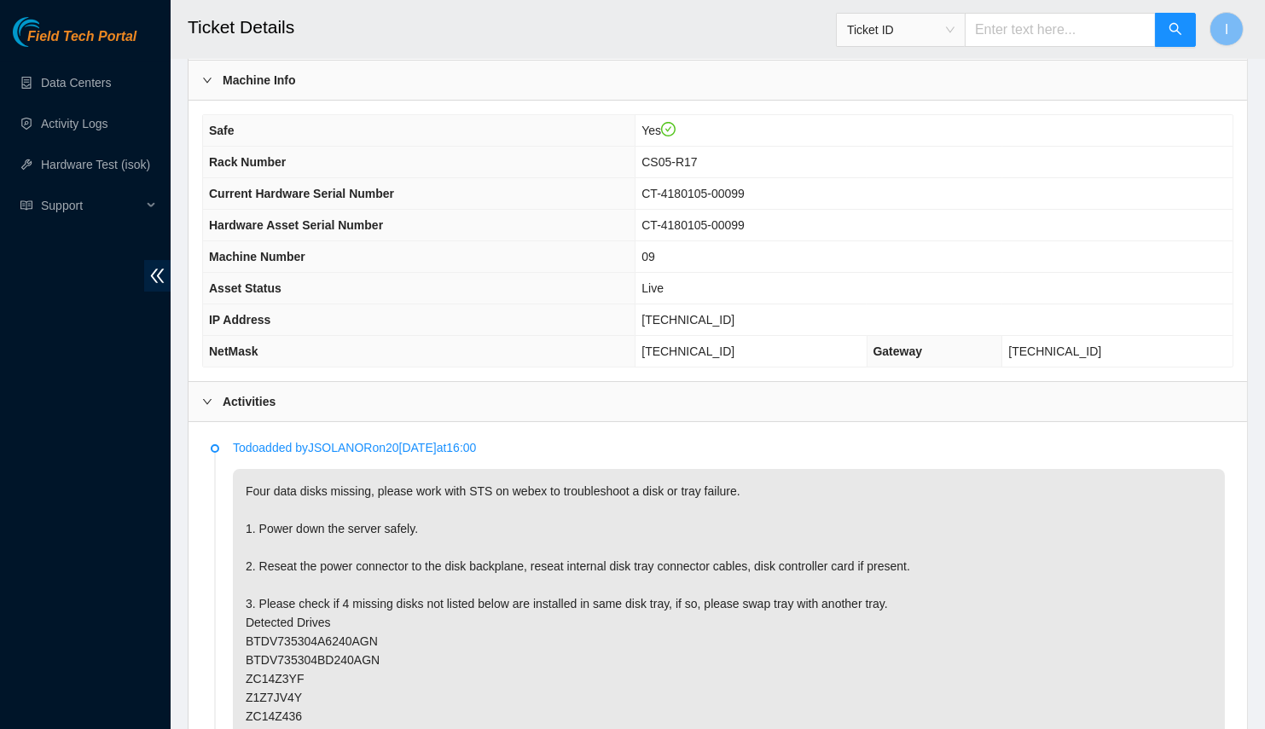
scroll to position [391, 0]
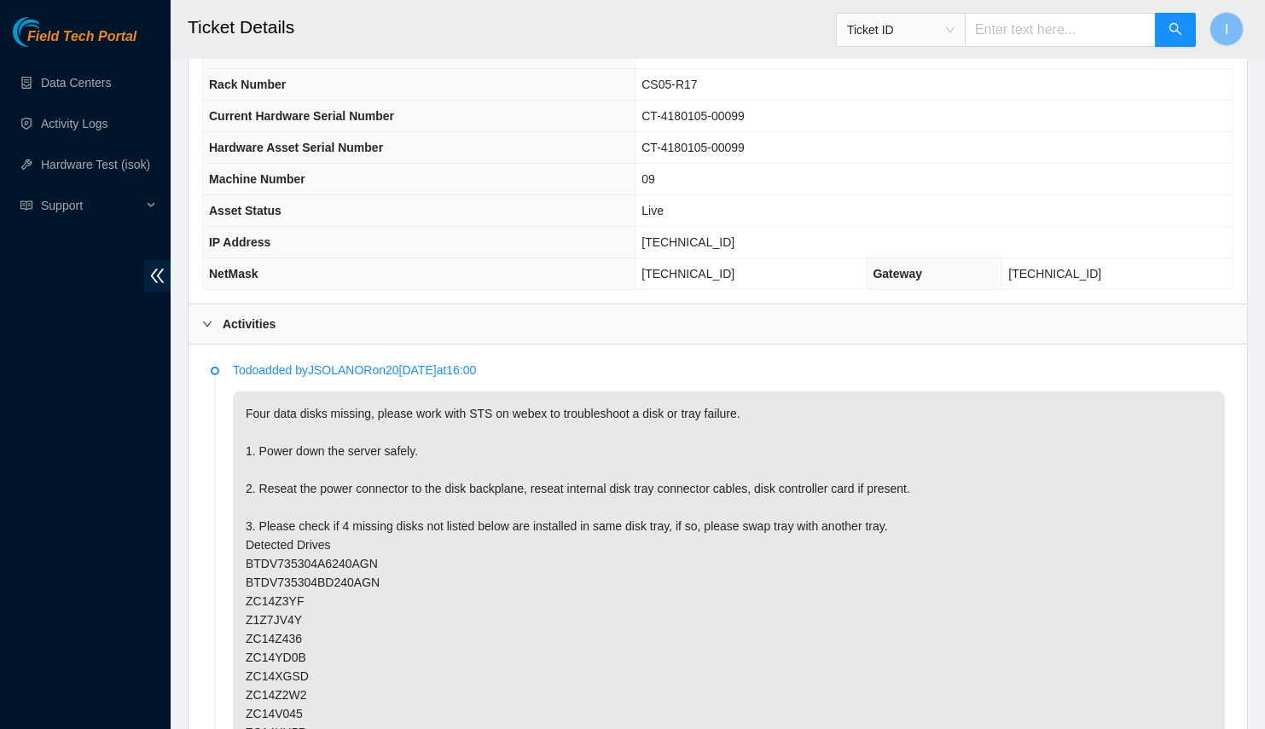
click at [729, 227] on td "96.6.45.116" at bounding box center [933, 243] width 597 height 32
click at [730, 235] on span "96.6.45.116" at bounding box center [687, 242] width 93 height 14
copy span "96.6.45.116"
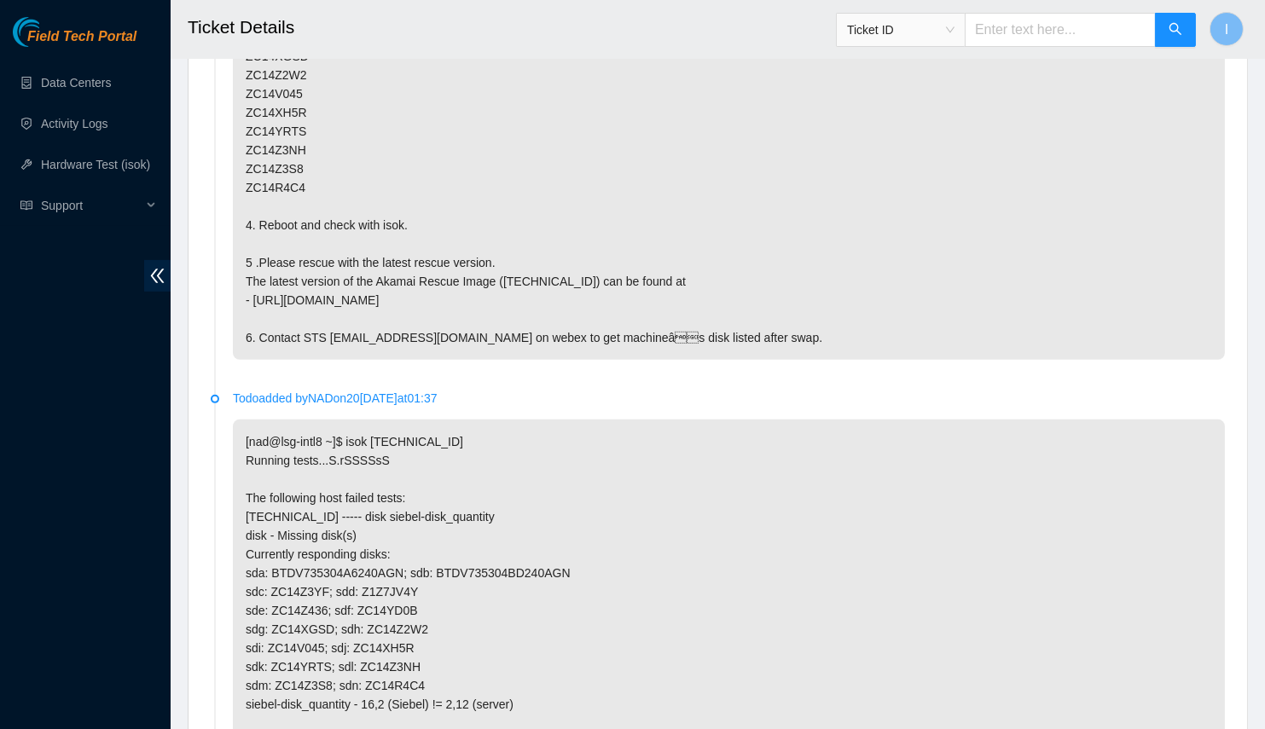
click at [524, 324] on p "Four data disks missing, please work with STS on webex to troubleshoot a disk o…" at bounding box center [729, 65] width 992 height 588
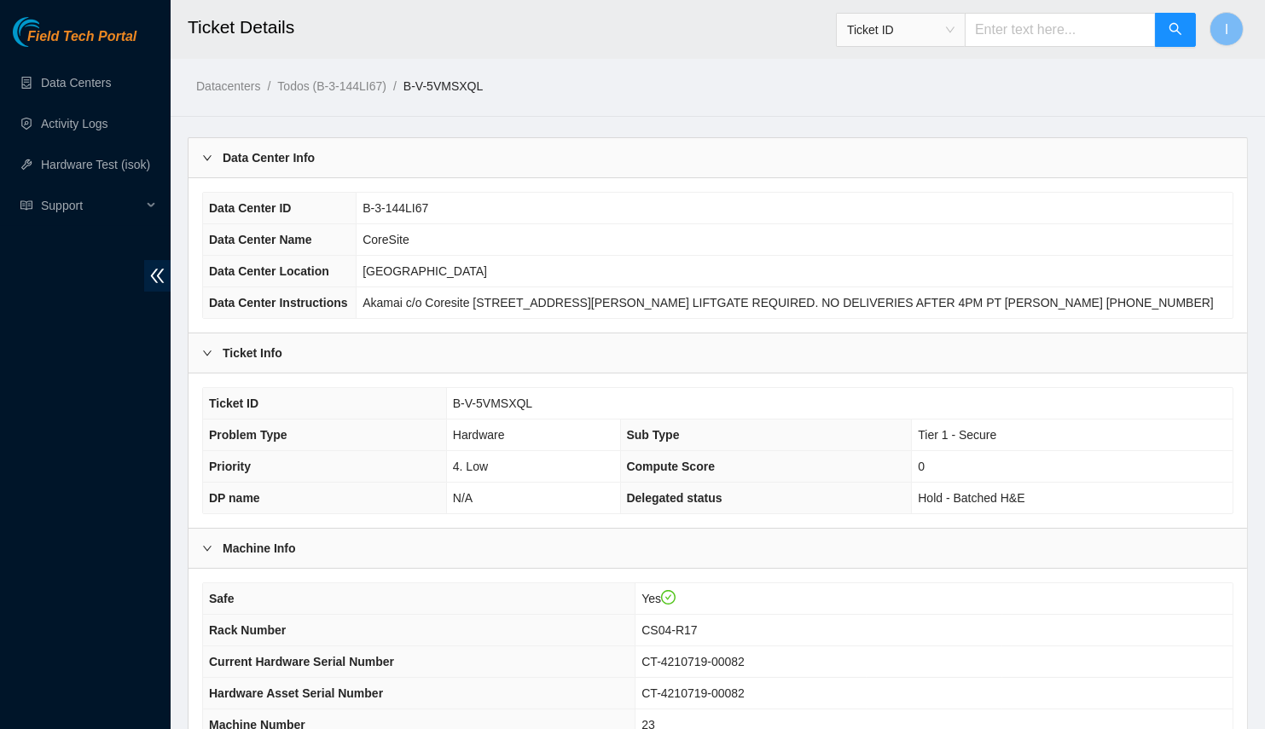
click at [464, 146] on div "Data Center Info" at bounding box center [717, 157] width 1058 height 39
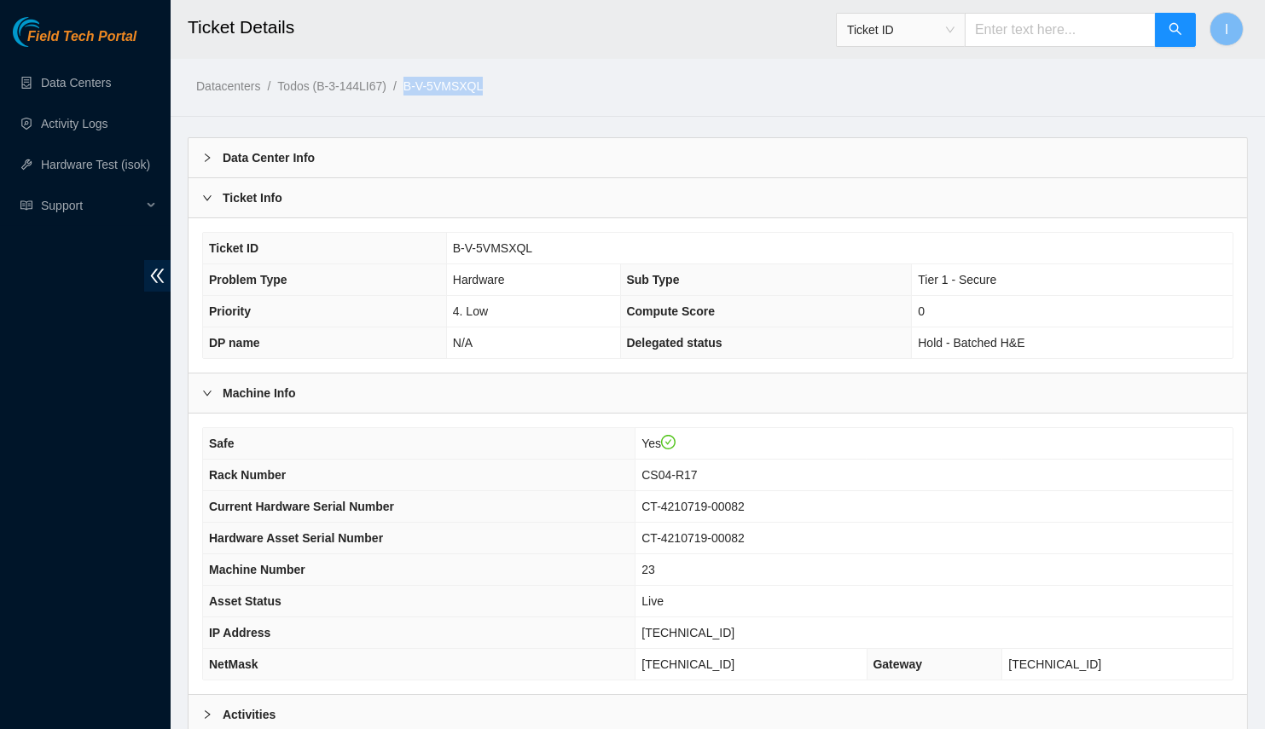
drag, startPoint x: 524, startPoint y: 90, endPoint x: 408, endPoint y: 89, distance: 116.0
click at [408, 89] on ol "Datacenters / Todos (B-3-144LI67) / B-V-5VMSXQL /" at bounding box center [593, 86] width 795 height 19
copy link "B-V-5VMSXQL"
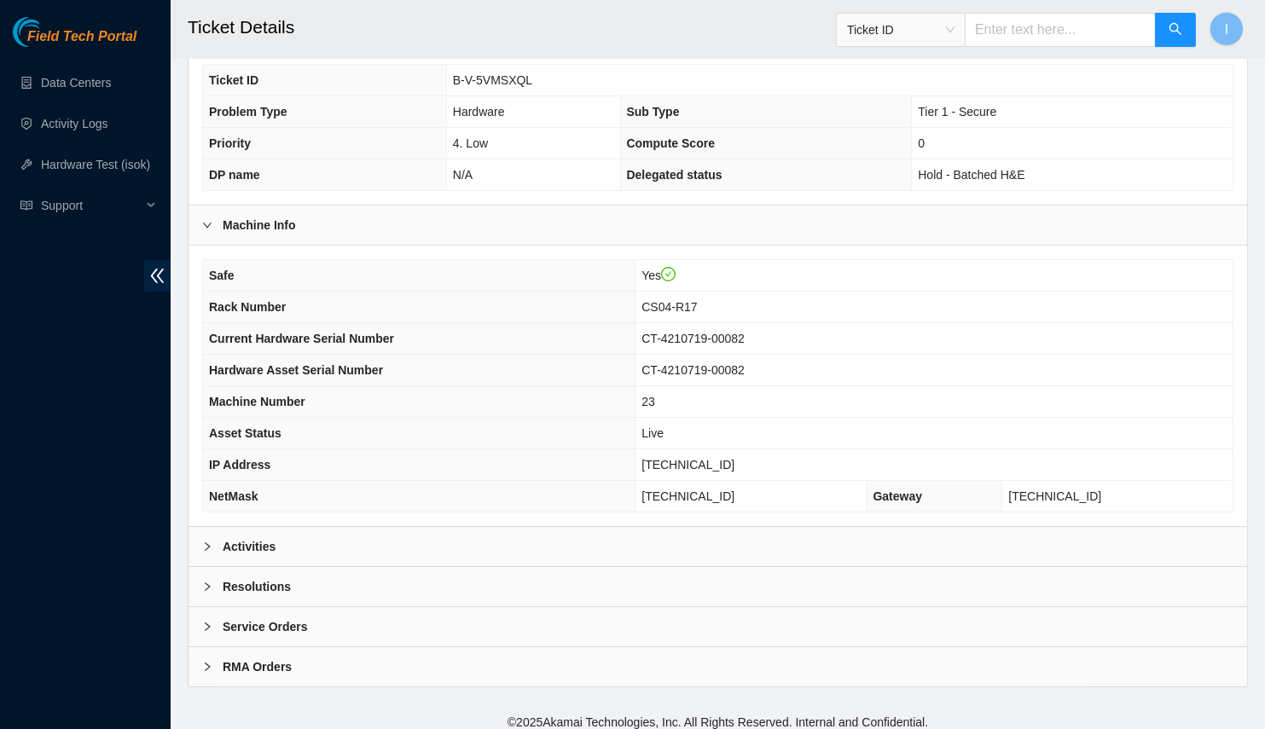
click at [429, 530] on div "Activities" at bounding box center [717, 546] width 1058 height 39
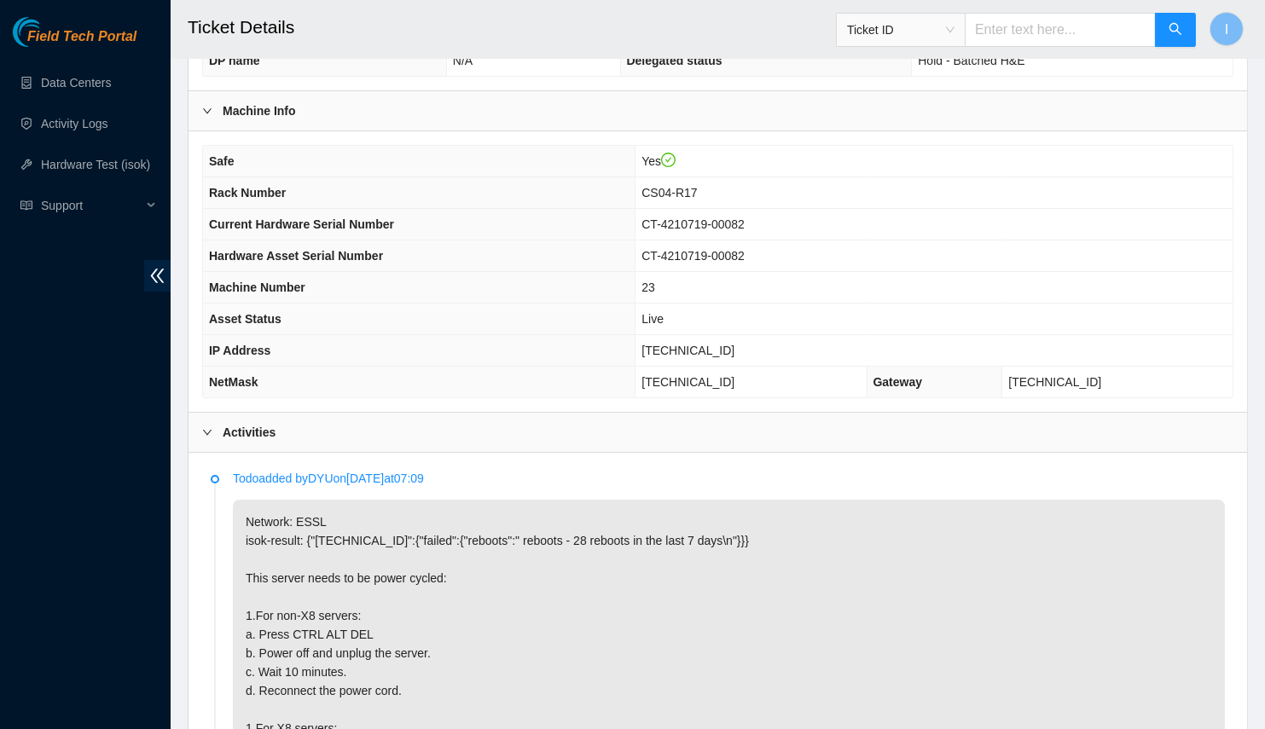
scroll to position [281, 0]
click at [382, 414] on div "Activities" at bounding box center [717, 433] width 1058 height 39
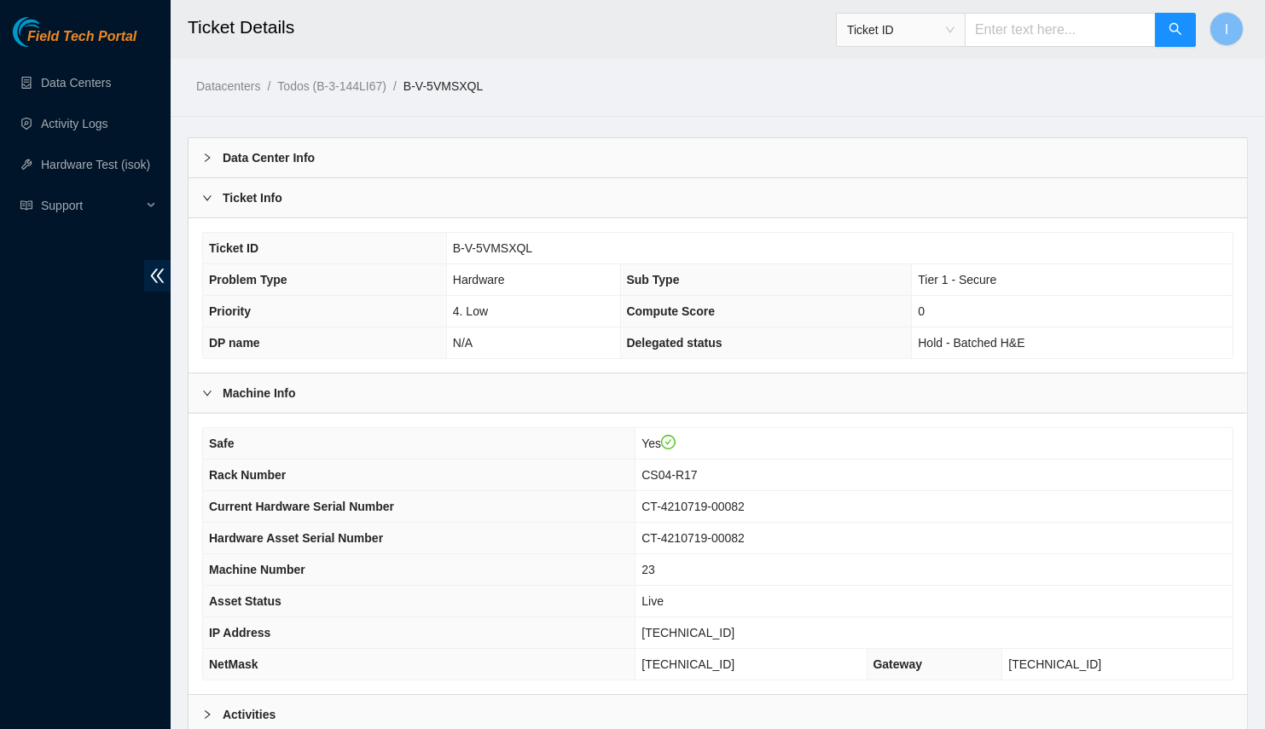
scroll to position [168, 0]
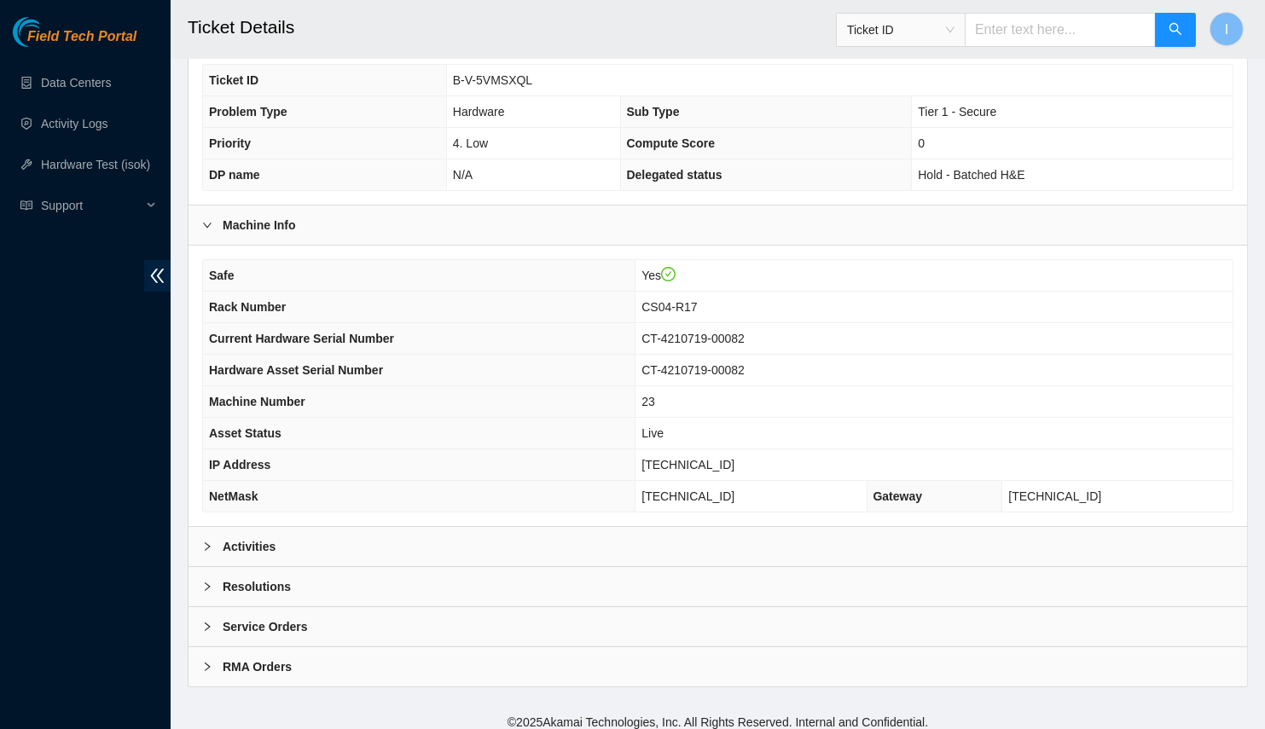
click at [378, 543] on div "Activities" at bounding box center [717, 546] width 1058 height 39
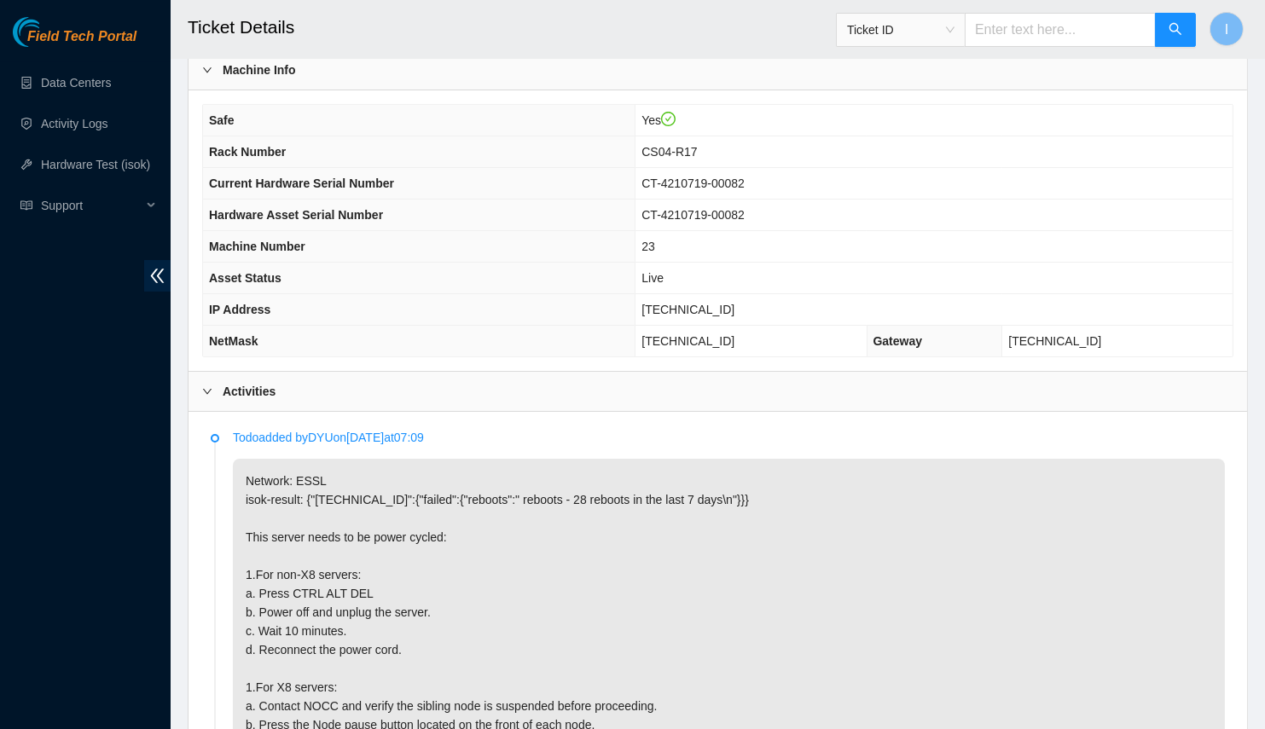
scroll to position [633, 0]
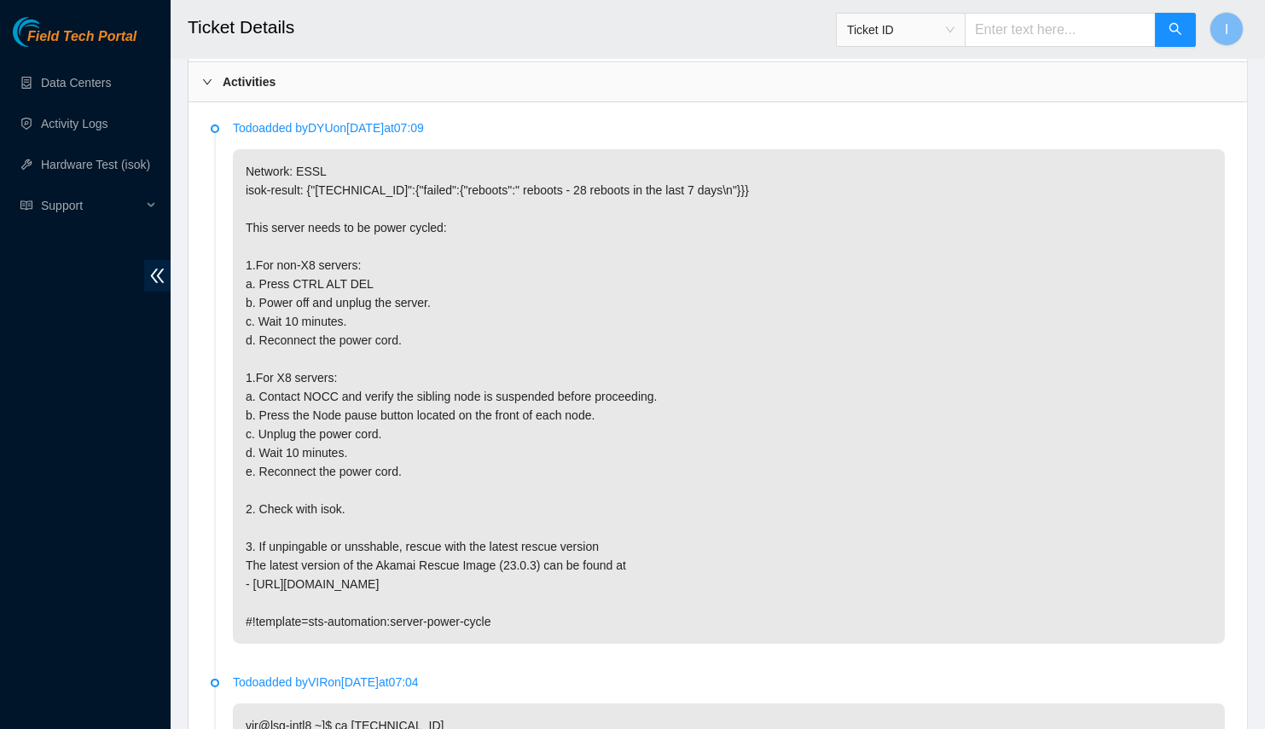
click at [416, 462] on p "Network: ESSL isok-result: {"23.216.148.90":{"failed":{"reboots":" reboots - 28…" at bounding box center [729, 396] width 992 height 495
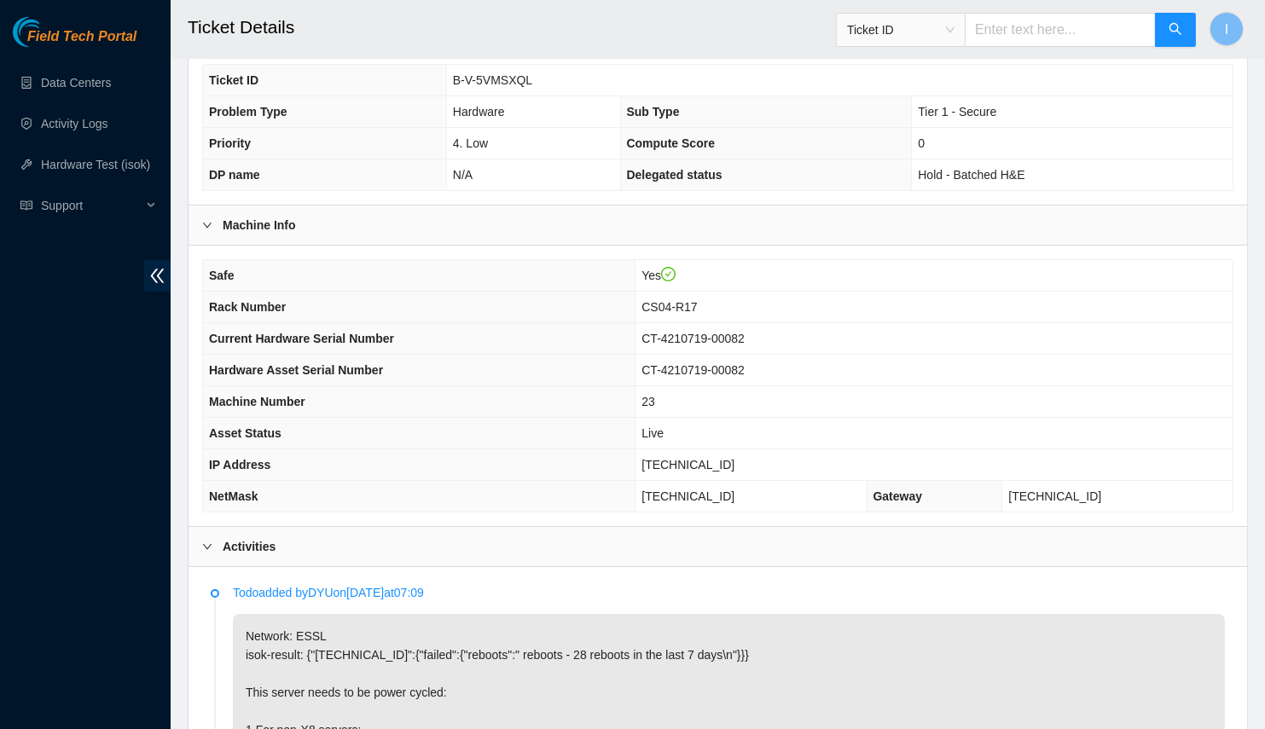
scroll to position [90, 0]
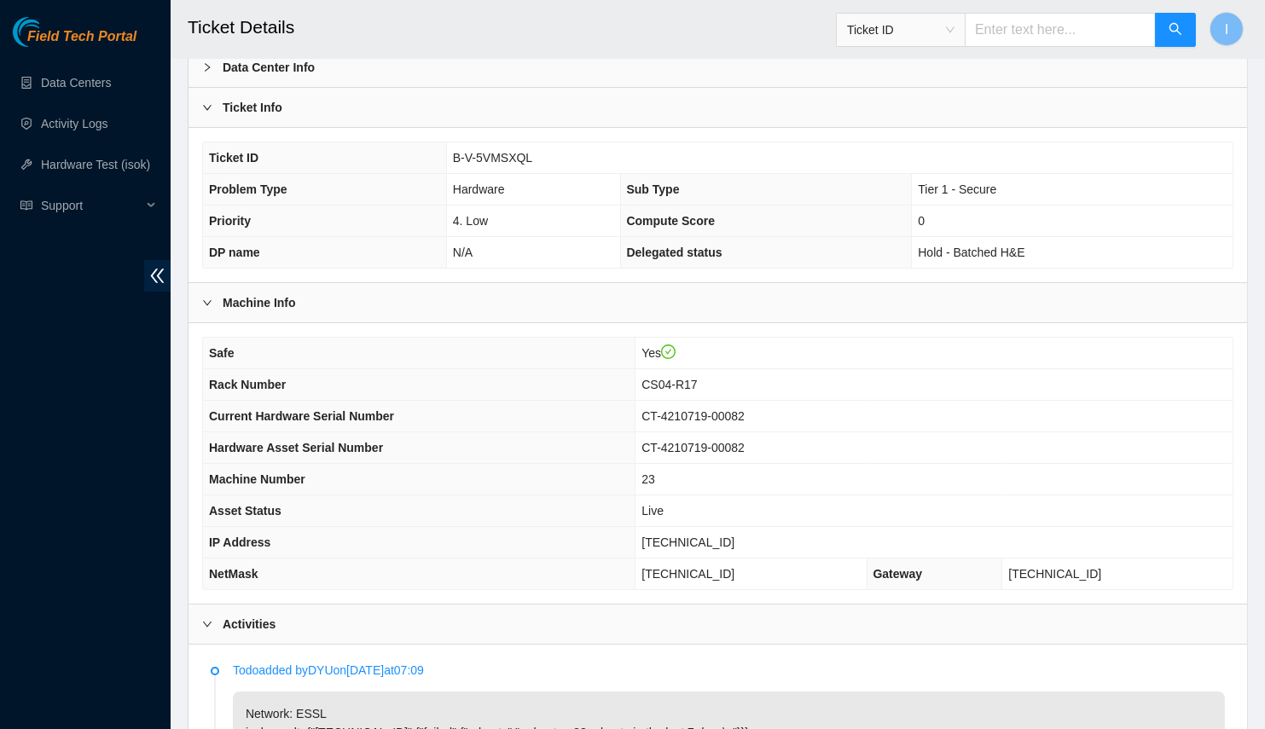
click at [700, 546] on td "23.216.148.90" at bounding box center [933, 543] width 597 height 32
click at [696, 527] on td "23.216.148.90" at bounding box center [933, 543] width 597 height 32
copy span "23.216.148.90"
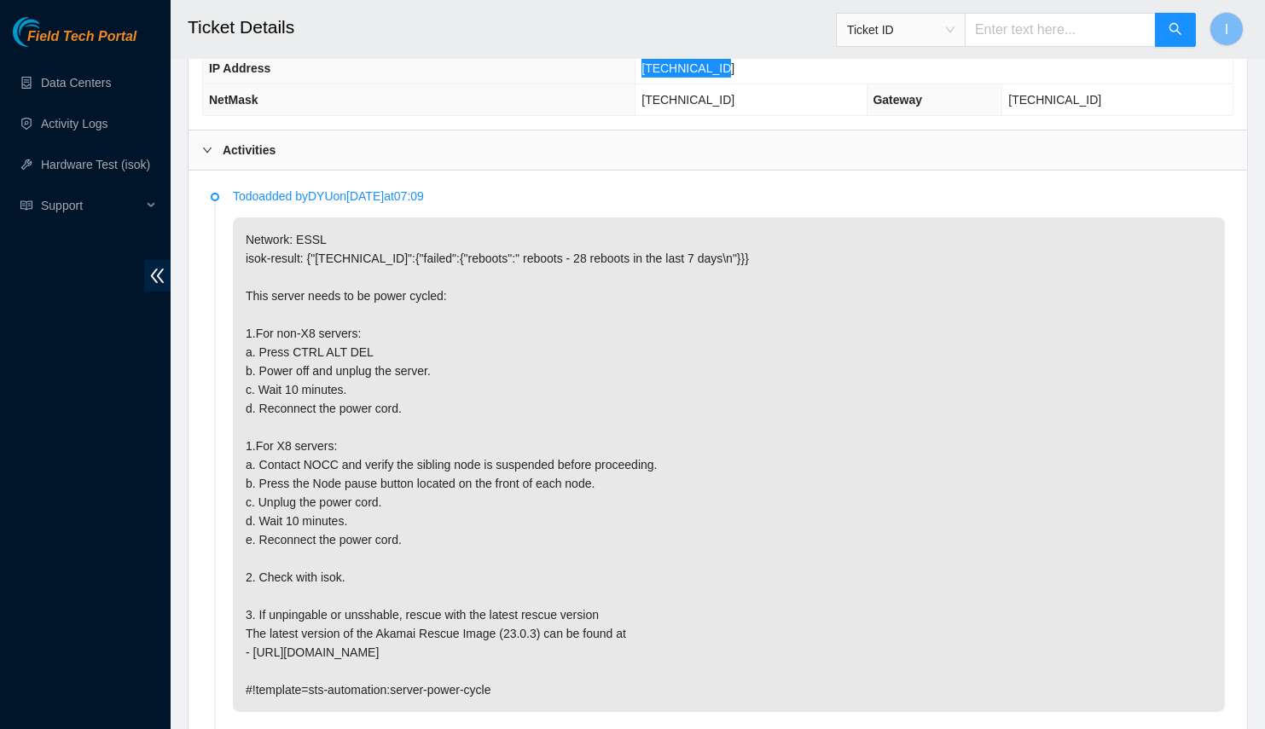
scroll to position [565, 0]
click at [1163, 287] on p "Network: ESSL isok-result: {"23.216.148.90":{"failed":{"reboots":" reboots - 28…" at bounding box center [729, 464] width 992 height 495
click at [1030, 334] on p "Network: ESSL isok-result: {"23.216.148.90":{"failed":{"reboots":" reboots - 28…" at bounding box center [729, 464] width 992 height 495
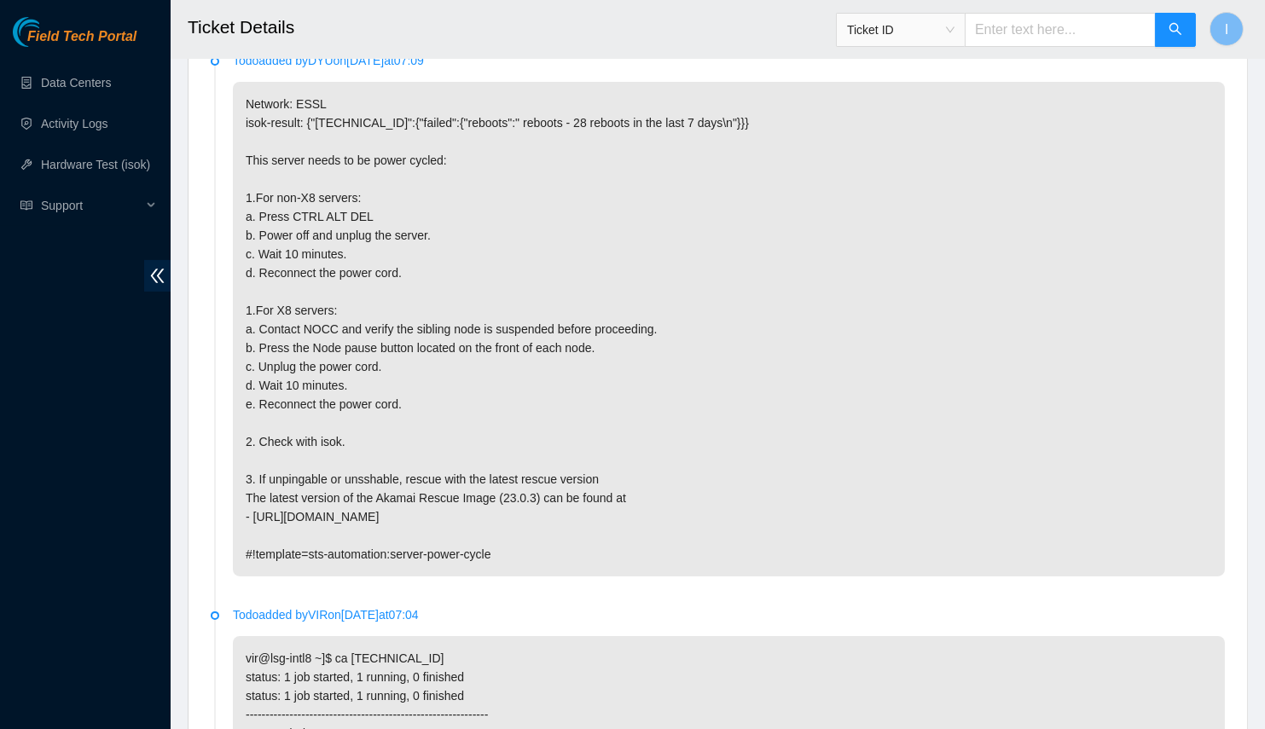
scroll to position [698, 0]
click at [142, 635] on div "Field Tech Portal Data Centers Activity Logs Hardware Test (isok) Support" at bounding box center [85, 373] width 171 height 712
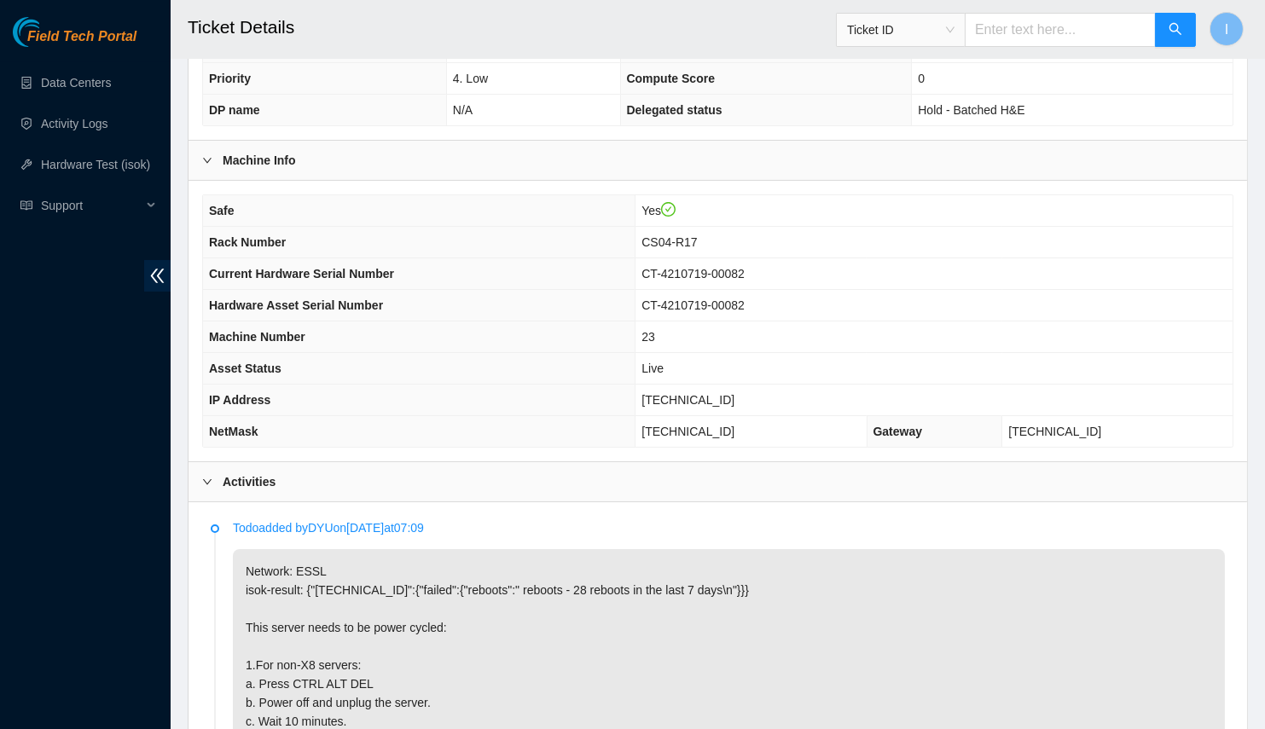
scroll to position [1, 0]
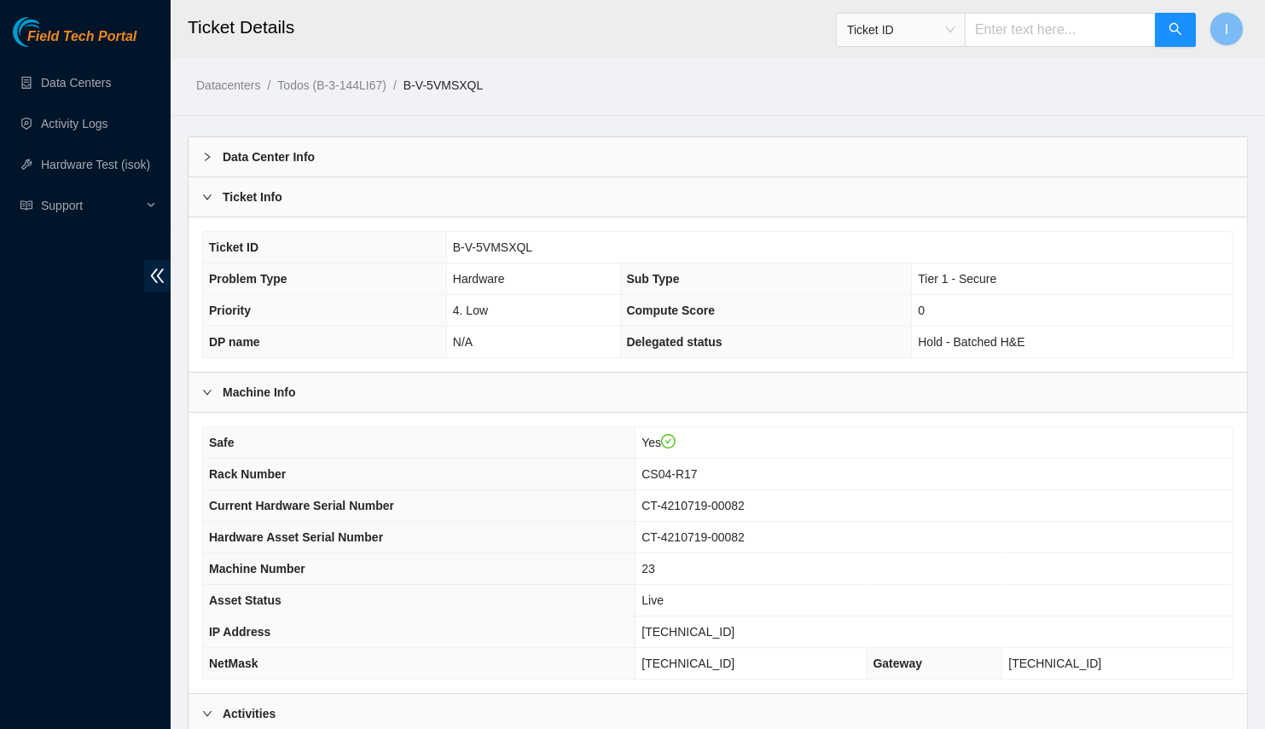
click at [223, 499] on span "Current Hardware Serial Number" at bounding box center [301, 506] width 185 height 14
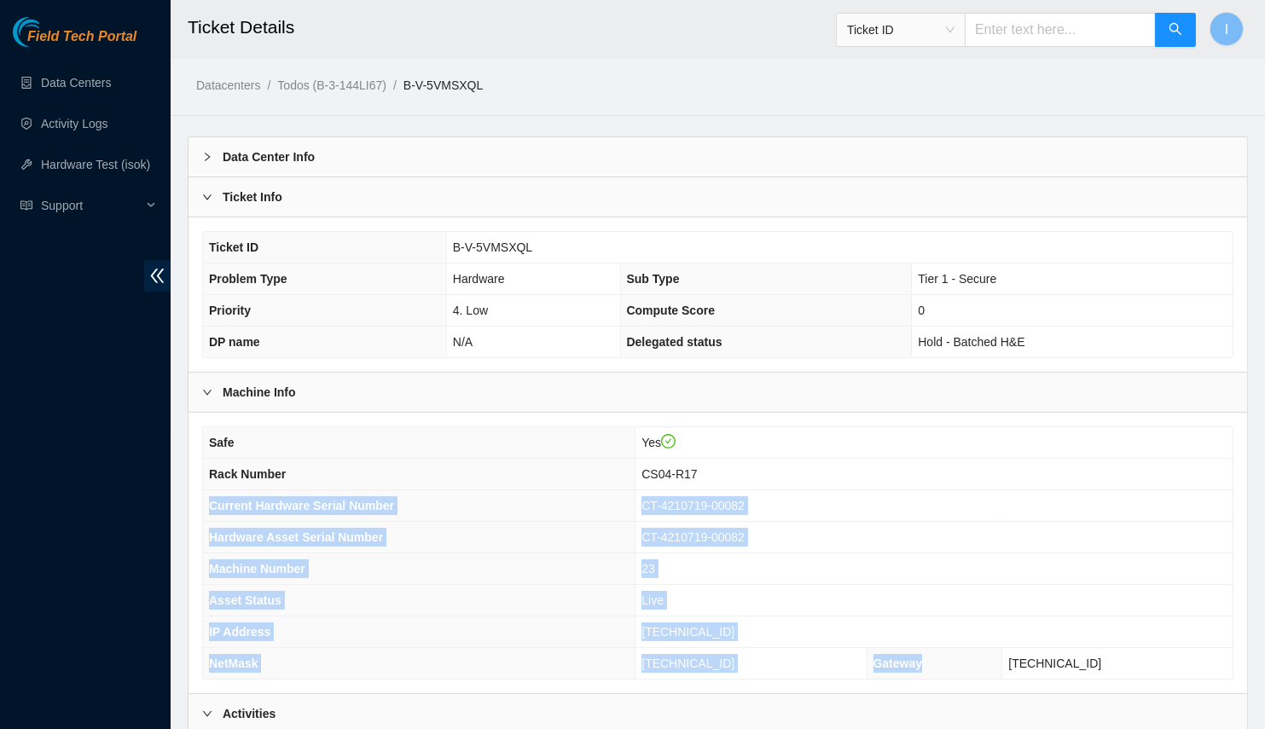
scroll to position [78, 0]
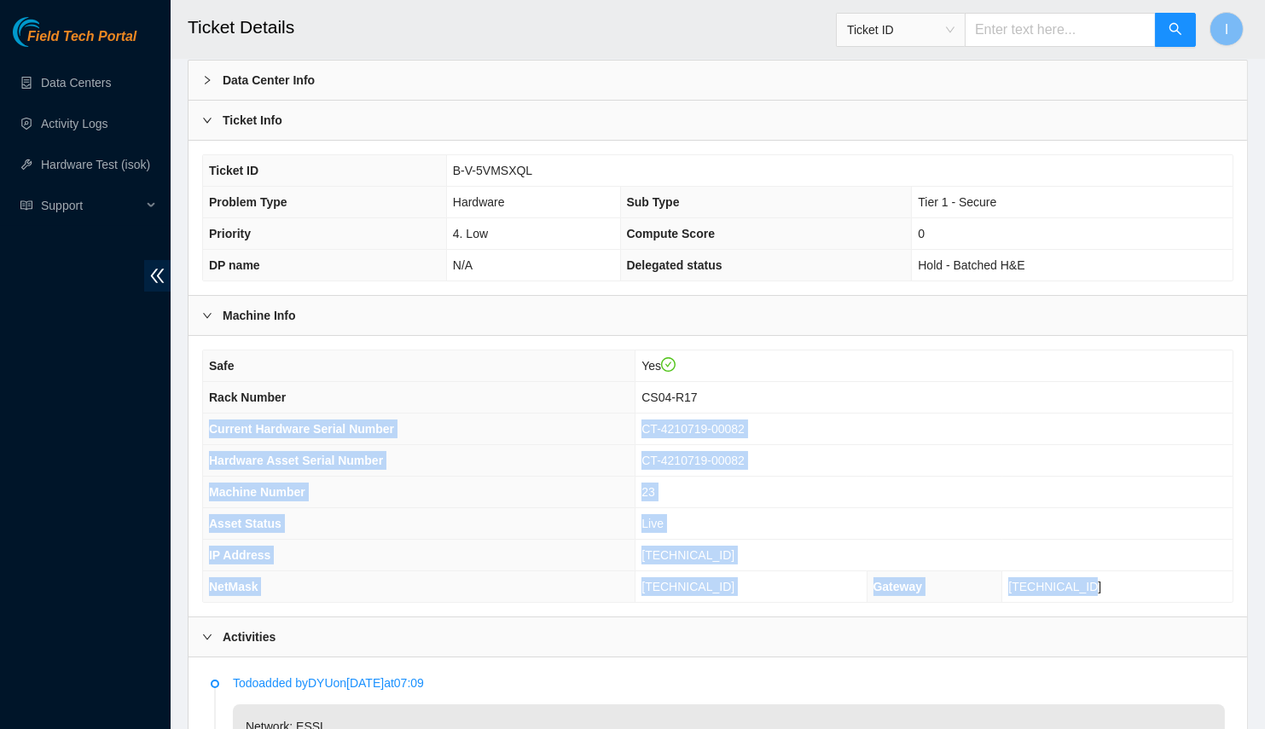
drag, startPoint x: 223, startPoint y: 499, endPoint x: 1101, endPoint y: 577, distance: 881.1
click at [1087, 578] on tbody "Safe Yes Rack Number CS04-R17 Current Hardware Serial Number CT-4210719-00082 H…" at bounding box center [717, 477] width 1029 height 252
click at [1101, 580] on span "23.216.148.65" at bounding box center [1054, 587] width 93 height 14
drag, startPoint x: 1101, startPoint y: 577, endPoint x: 222, endPoint y: 390, distance: 899.1
click at [222, 390] on tbody "Safe Yes Rack Number CS04-R17 Current Hardware Serial Number CT-4210719-00082 H…" at bounding box center [717, 477] width 1029 height 252
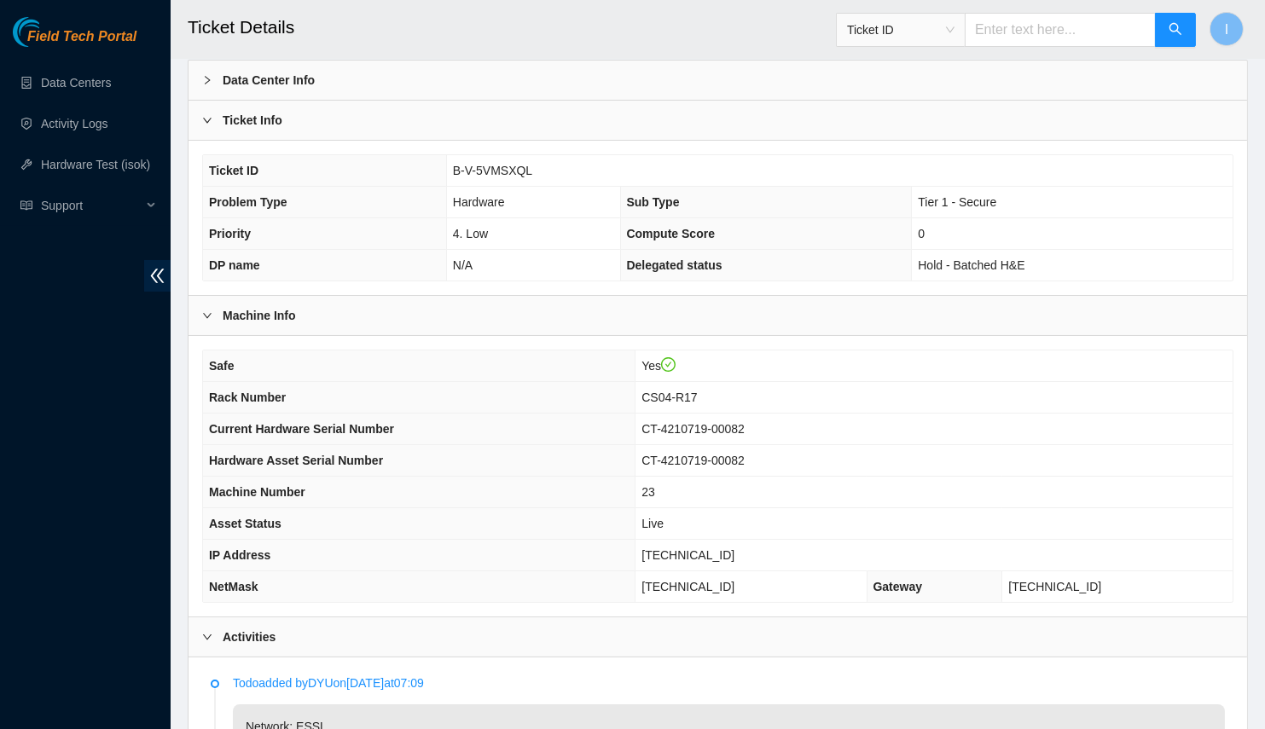
click at [142, 537] on div "Field Tech Portal Data Centers Activity Logs Hardware Test (isok) Support" at bounding box center [85, 373] width 171 height 712
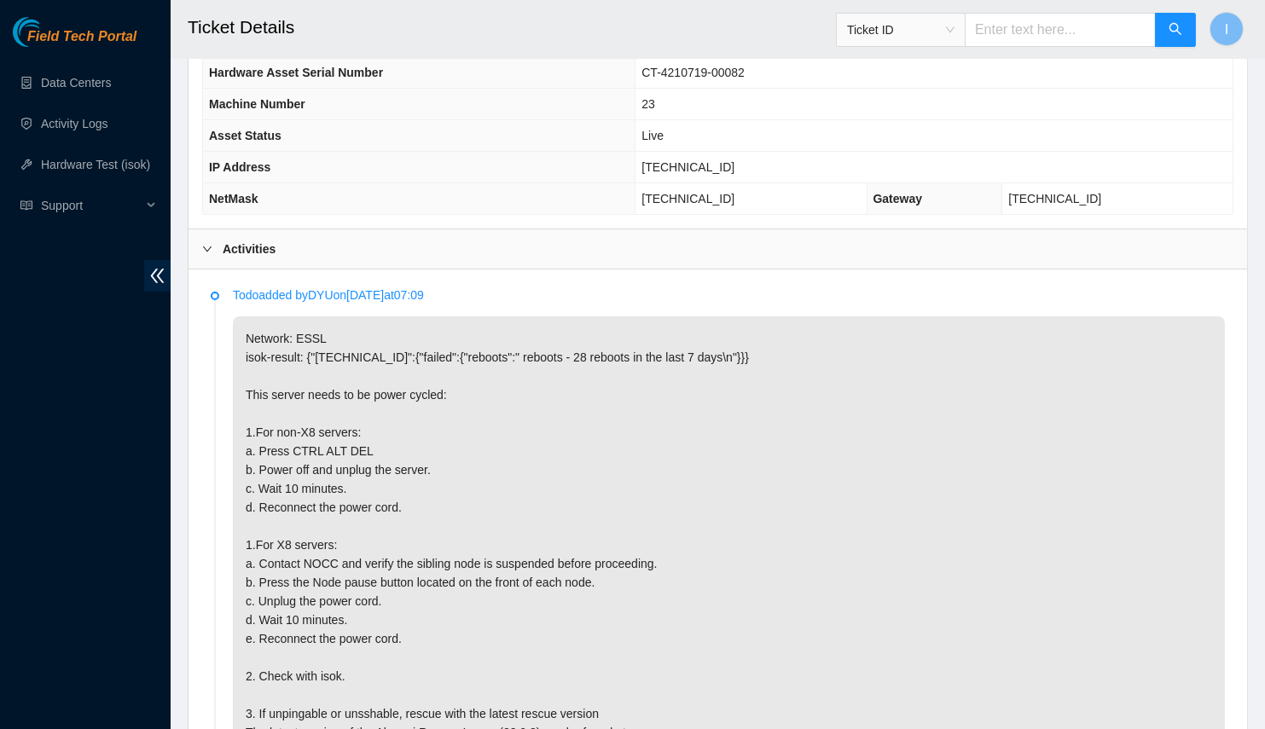
scroll to position [310, 0]
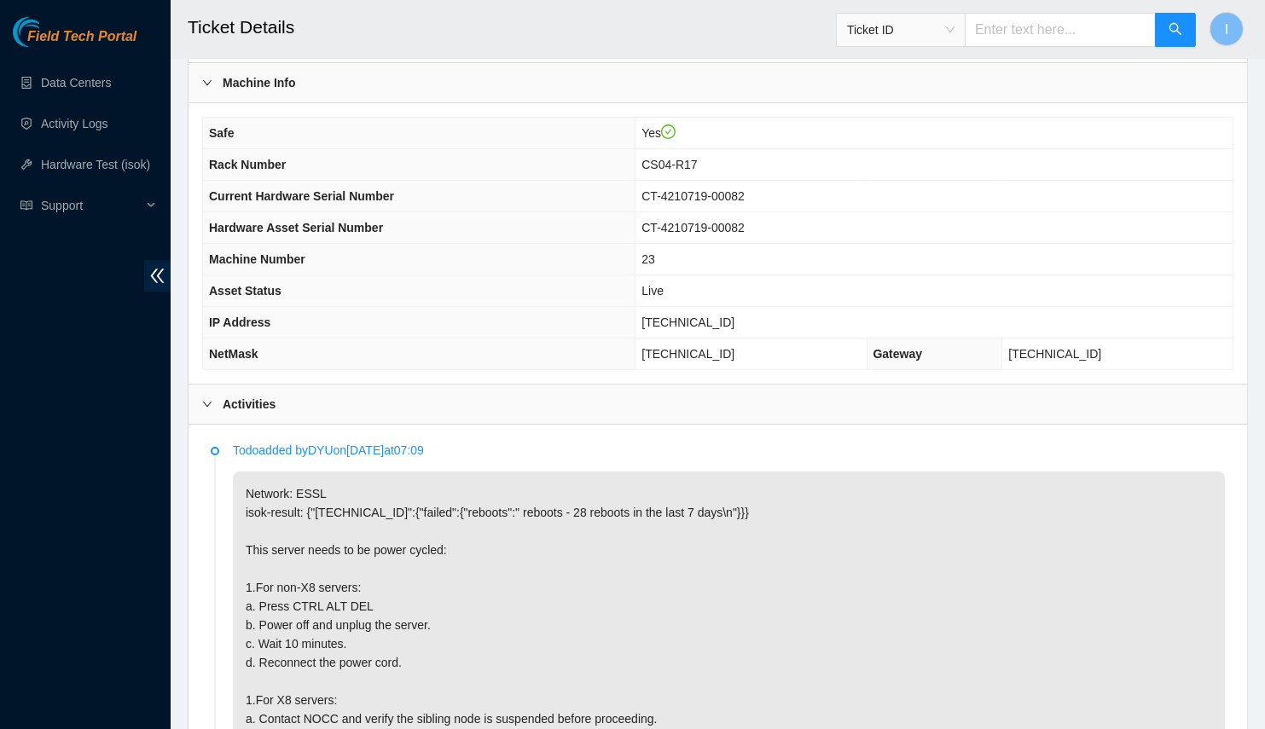
click at [702, 316] on span "[TECHNICAL_ID]" at bounding box center [687, 323] width 93 height 14
copy span "[TECHNICAL_ID]"
click at [734, 347] on span "255.255.255.192" at bounding box center [687, 354] width 93 height 14
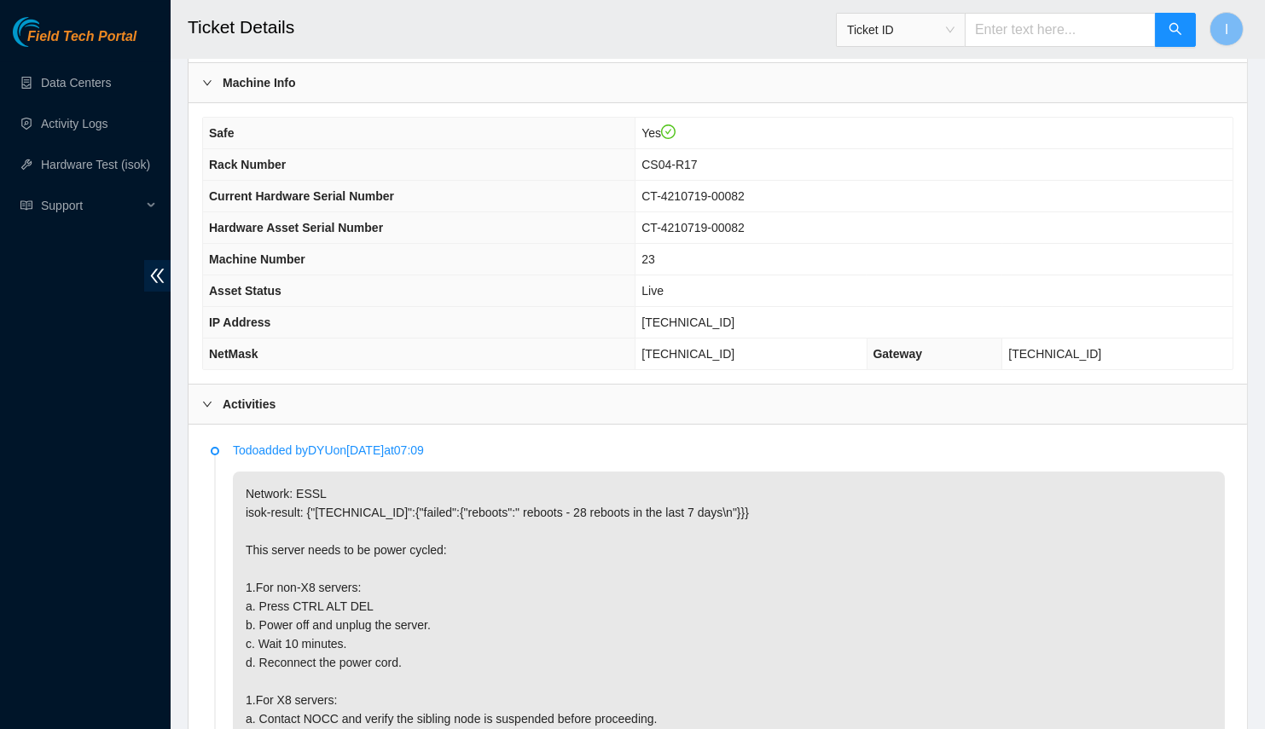
copy span "255.255.255.192"
click at [680, 158] on span "CS04-R17" at bounding box center [668, 165] width 55 height 14
copy span "CS04-R17"
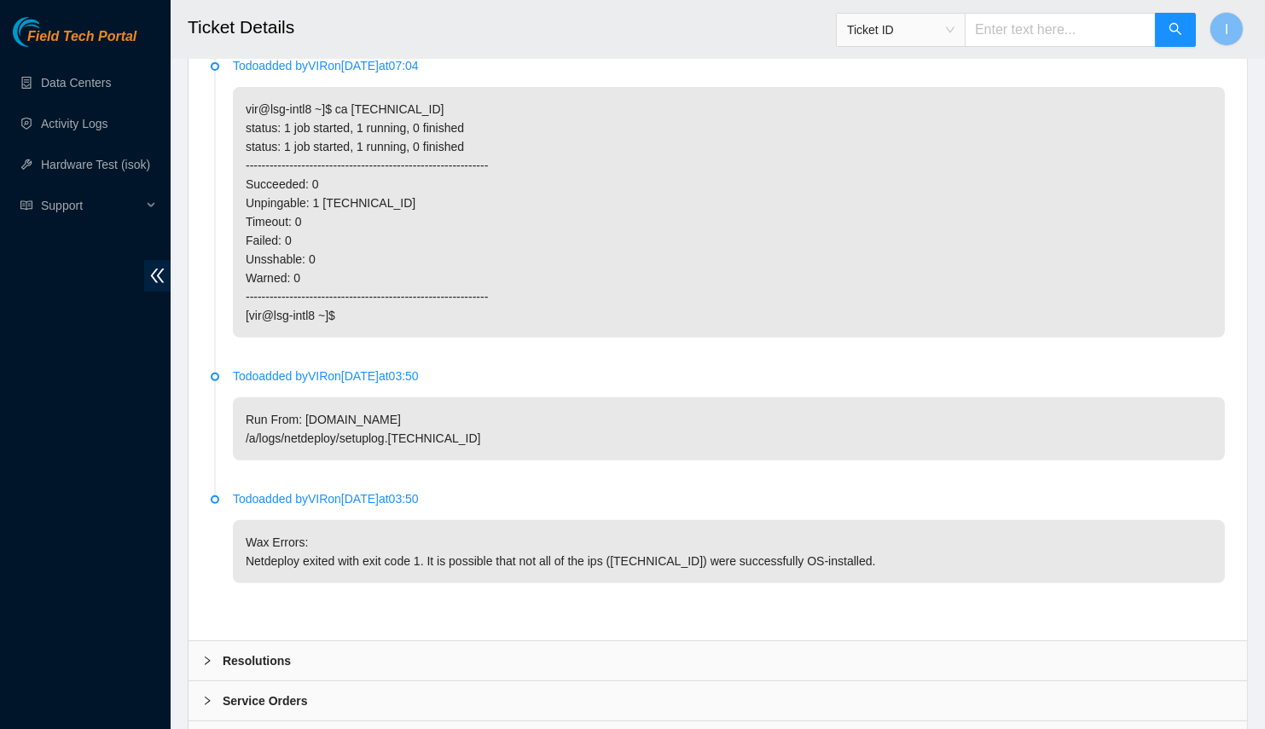
scroll to position [1342, 0]
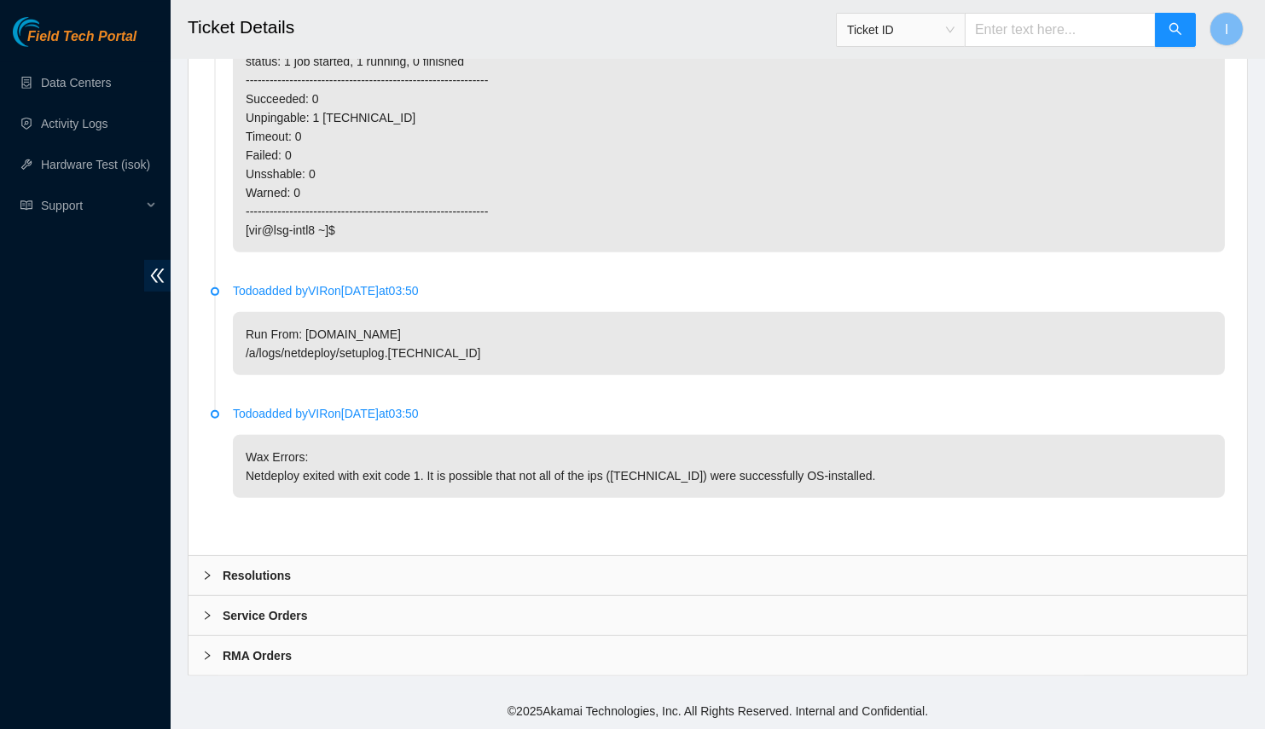
click at [531, 581] on div "Resolutions" at bounding box center [717, 575] width 1058 height 39
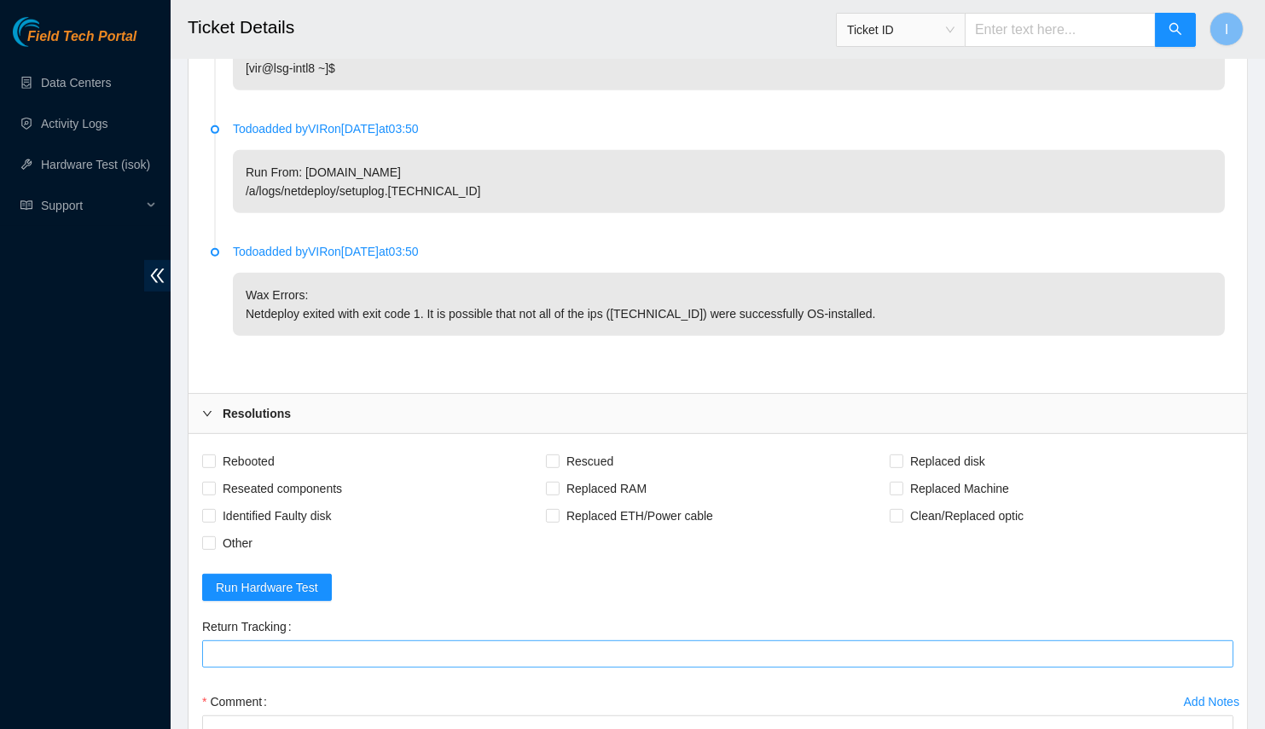
scroll to position [1652, 0]
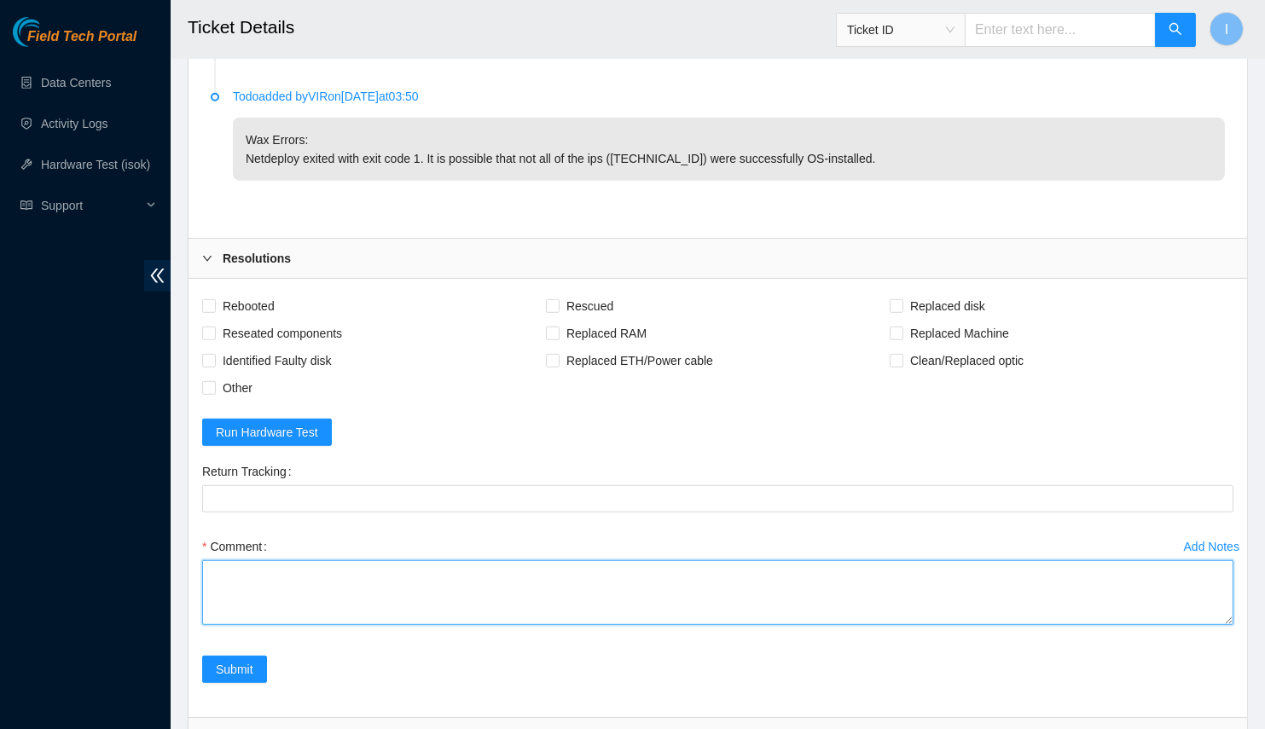
click at [426, 579] on textarea "Comment" at bounding box center [717, 592] width 1031 height 65
paste textarea "B-V-5VMSXQL Spoke with NOCC; safe & unlocked rids Connected to console; no erro…"
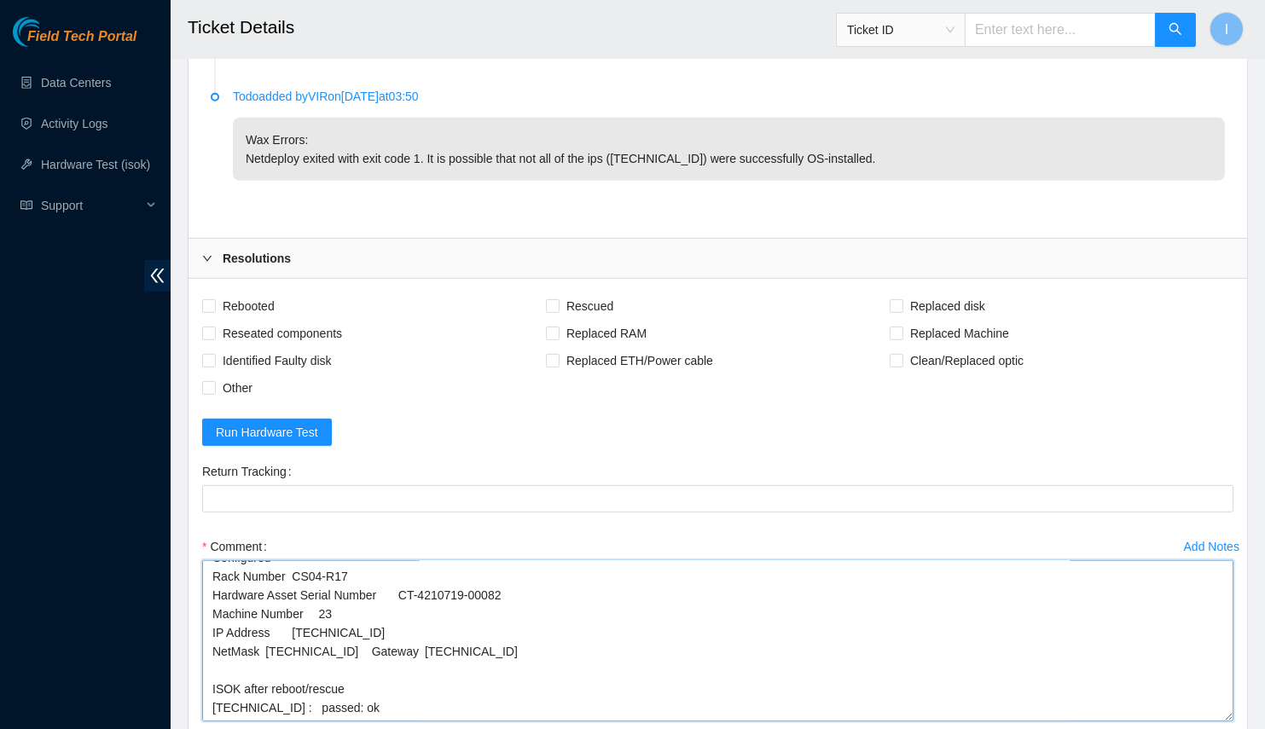
scroll to position [390, 0]
drag, startPoint x: 1226, startPoint y: 632, endPoint x: 1215, endPoint y: 729, distance: 97.8
click at [1215, 722] on textarea "B-V-5VMSXQL Spoke with NOCC; safe & unlocked rids Connected to console; no erro…" at bounding box center [717, 640] width 1031 height 161
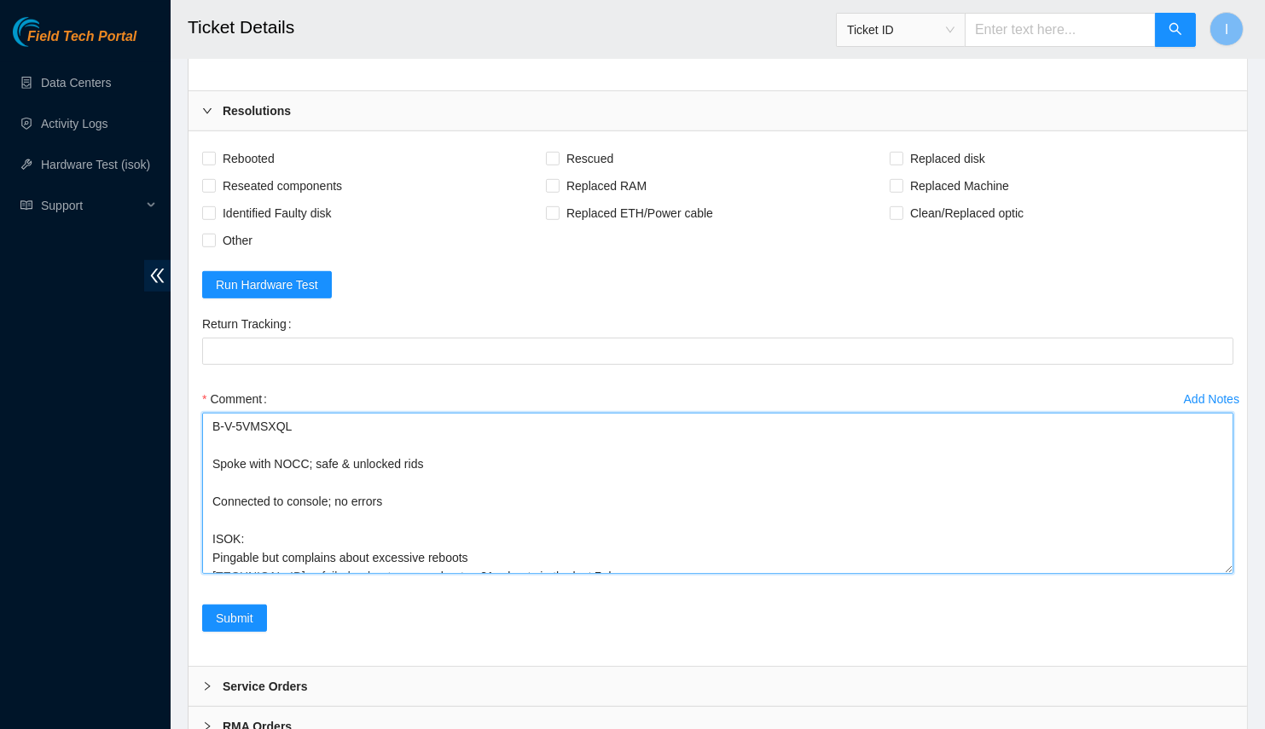
scroll to position [1877, 0]
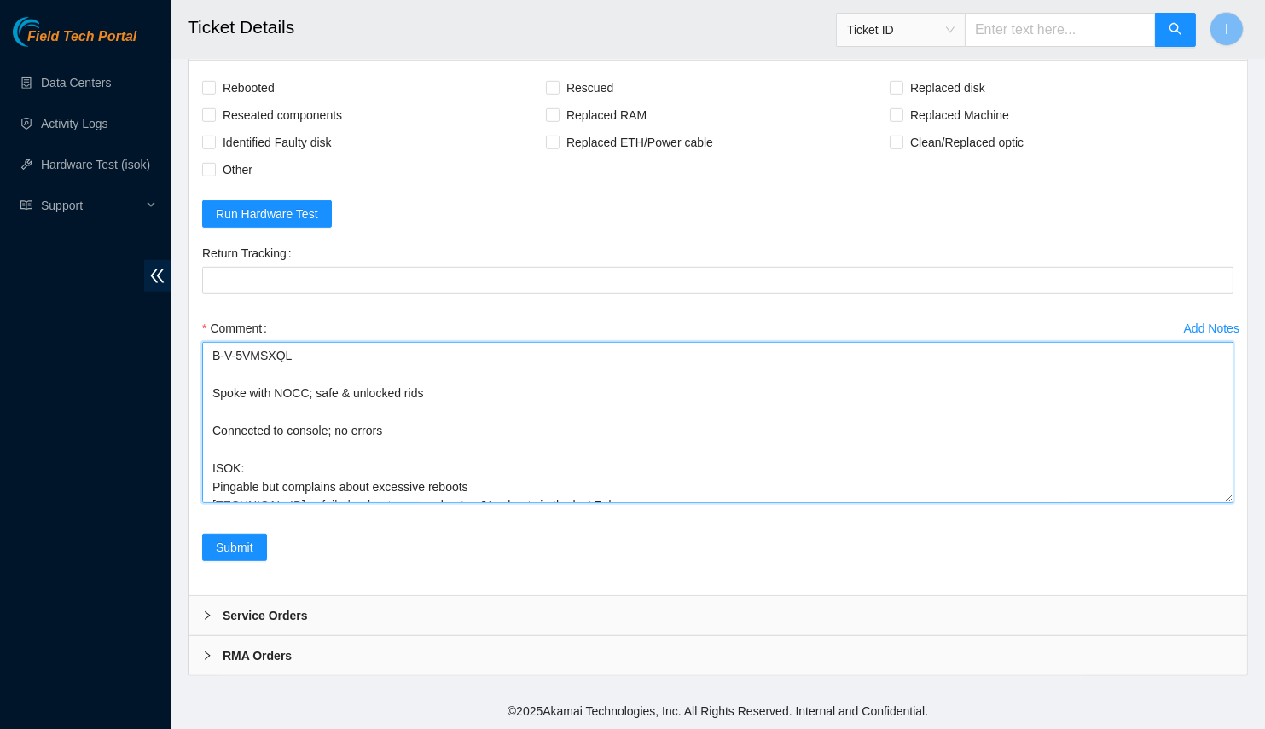
drag, startPoint x: 211, startPoint y: 397, endPoint x: 175, endPoint y: 322, distance: 82.4
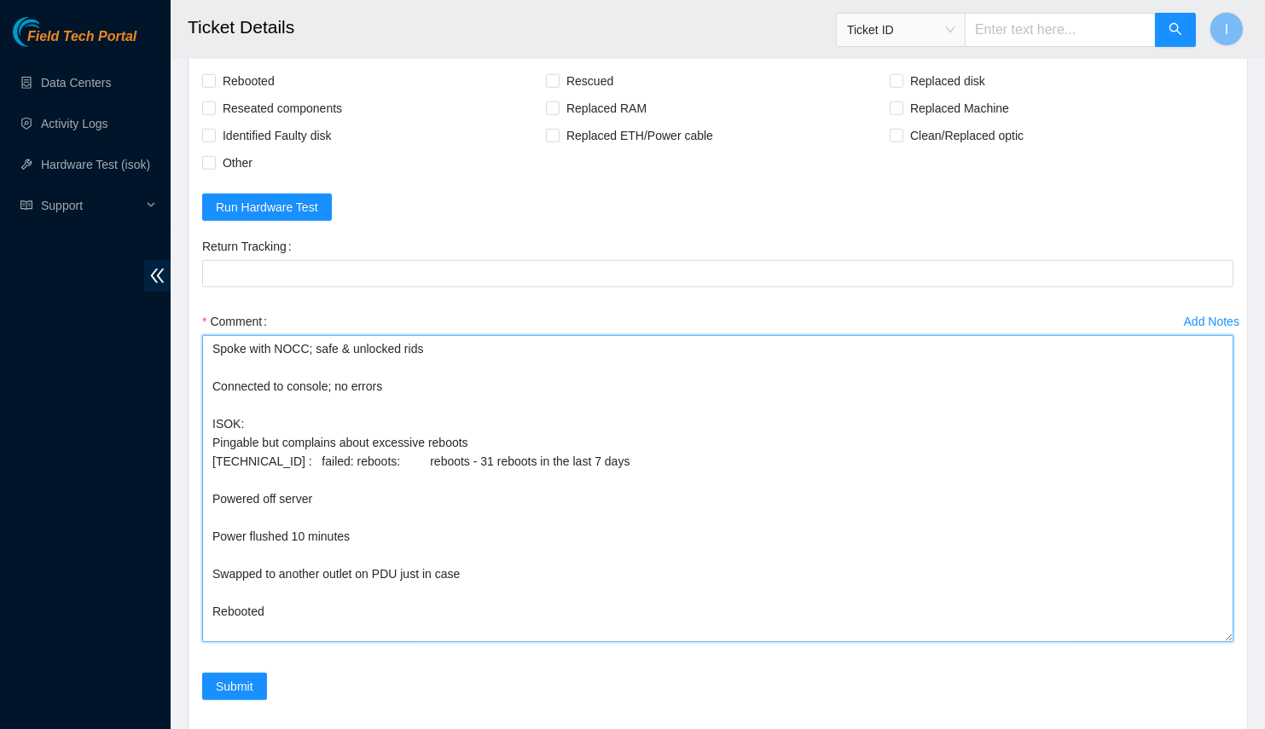
drag, startPoint x: 1223, startPoint y: 504, endPoint x: 1031, endPoint y: 543, distance: 195.9
click at [1246, 728] on div "Rebooted Rescued Replaced disk Reseated components Replaced RAM Replaced Machin…" at bounding box center [717, 394] width 1058 height 681
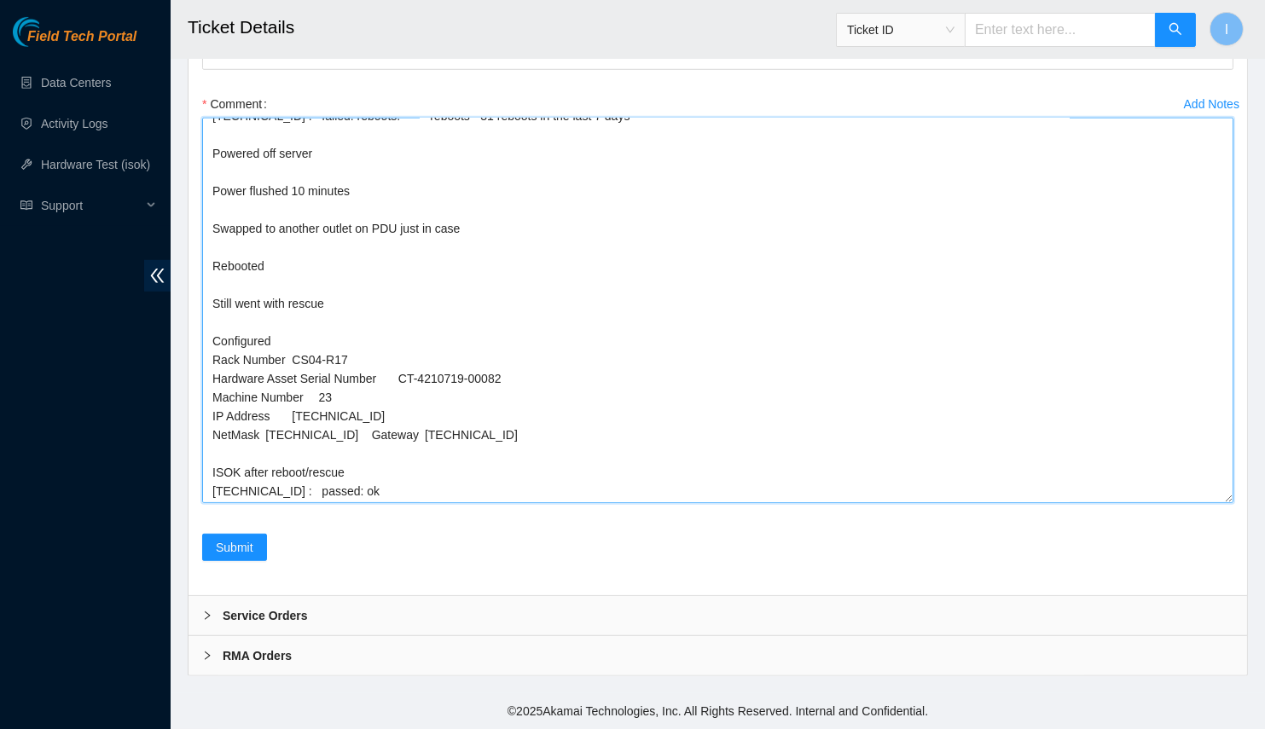
scroll to position [0, 0]
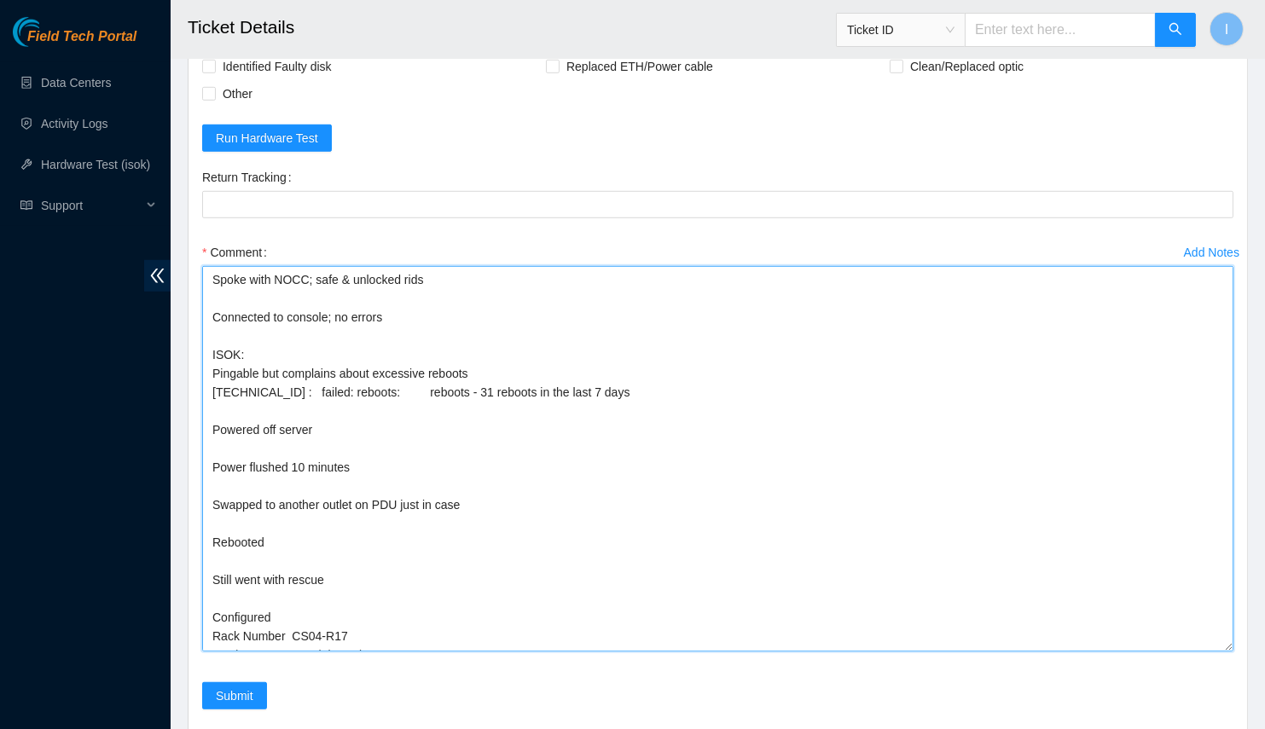
type textarea "Spoke with NOCC; safe & unlocked rids Connected to console; no errors ISOK: Pin…"
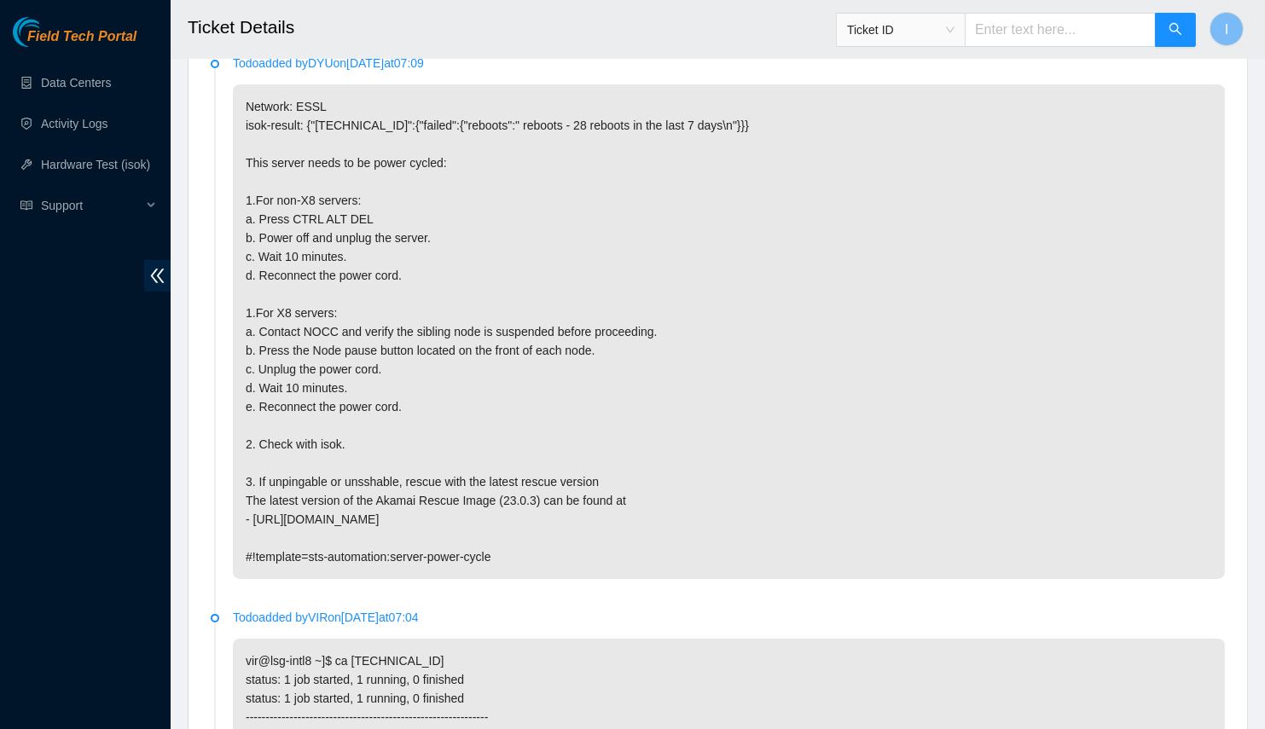
scroll to position [620, 0]
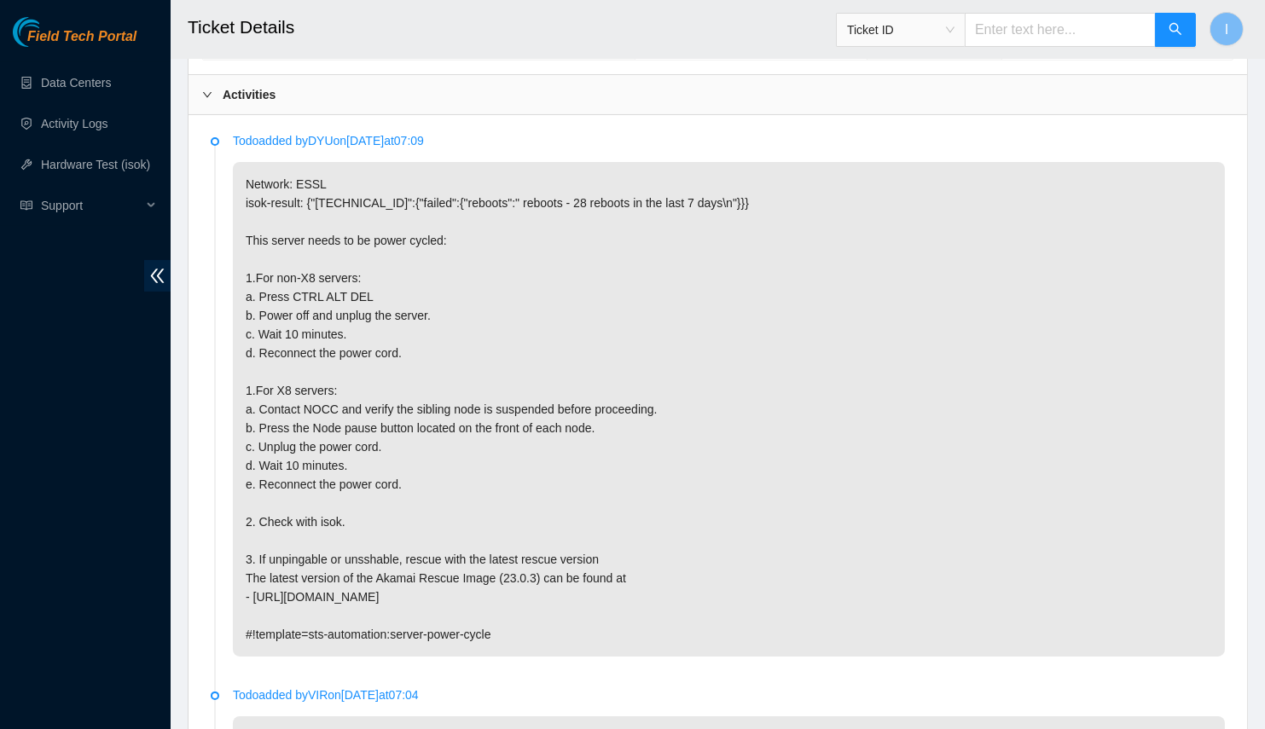
drag, startPoint x: 299, startPoint y: 217, endPoint x: 287, endPoint y: 225, distance: 14.7
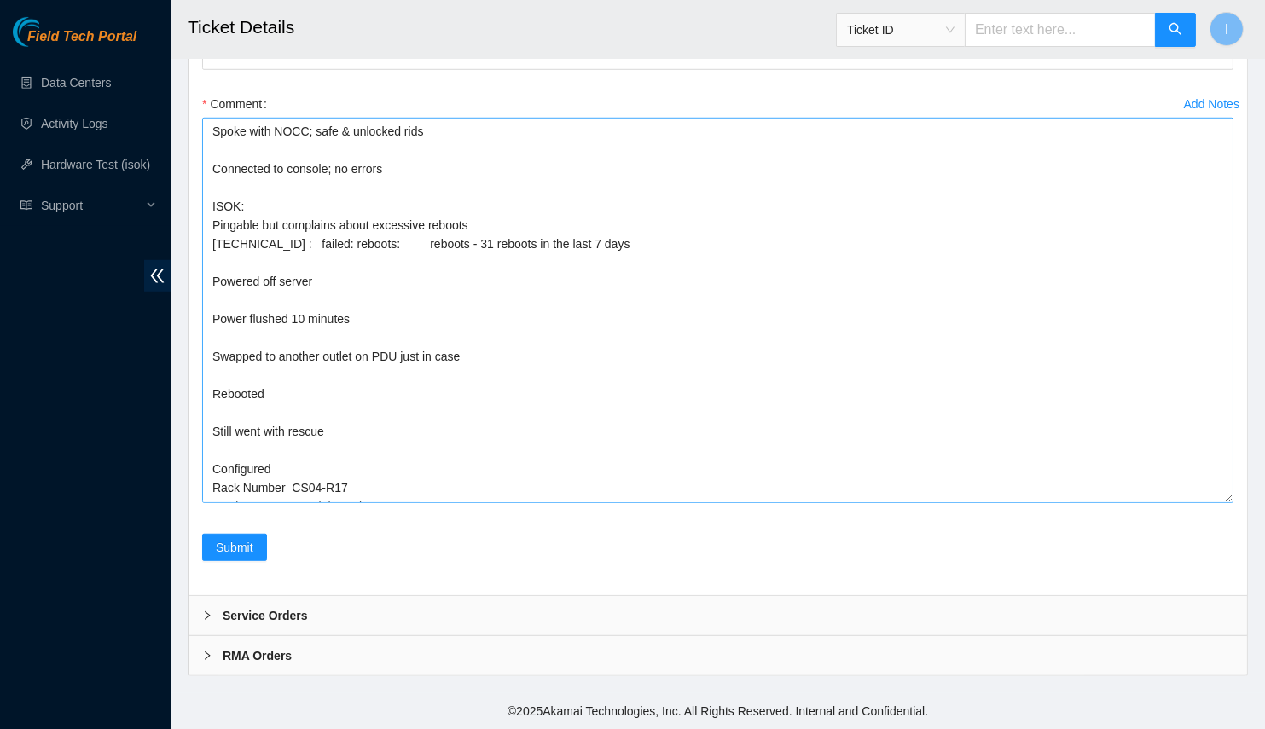
scroll to position [128, 0]
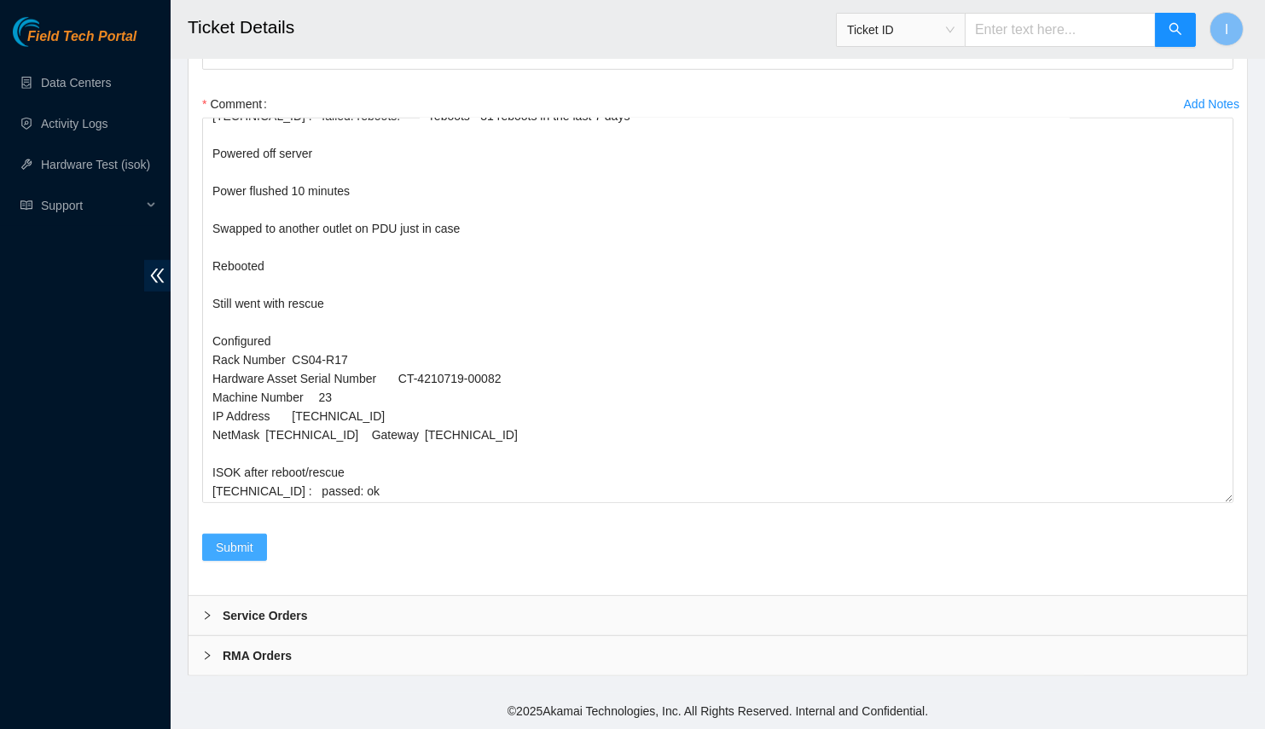
click at [260, 547] on button "Submit" at bounding box center [234, 547] width 65 height 27
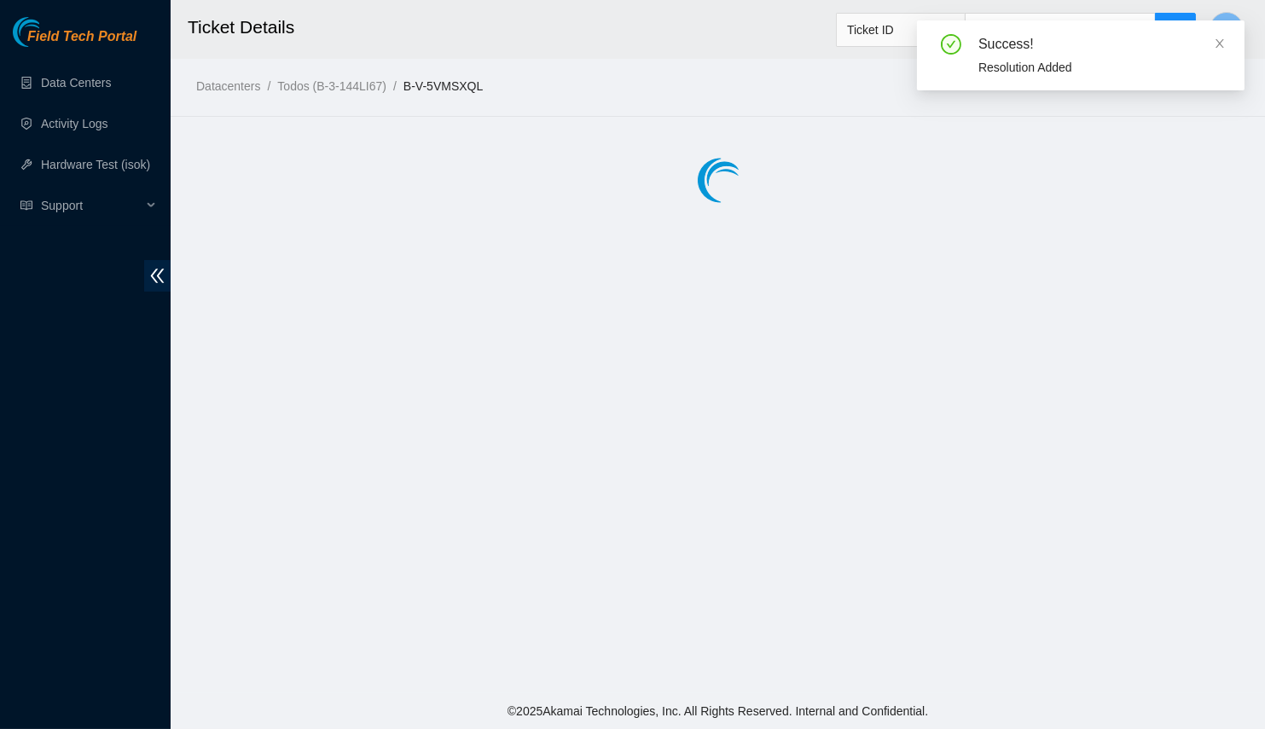
scroll to position [0, 0]
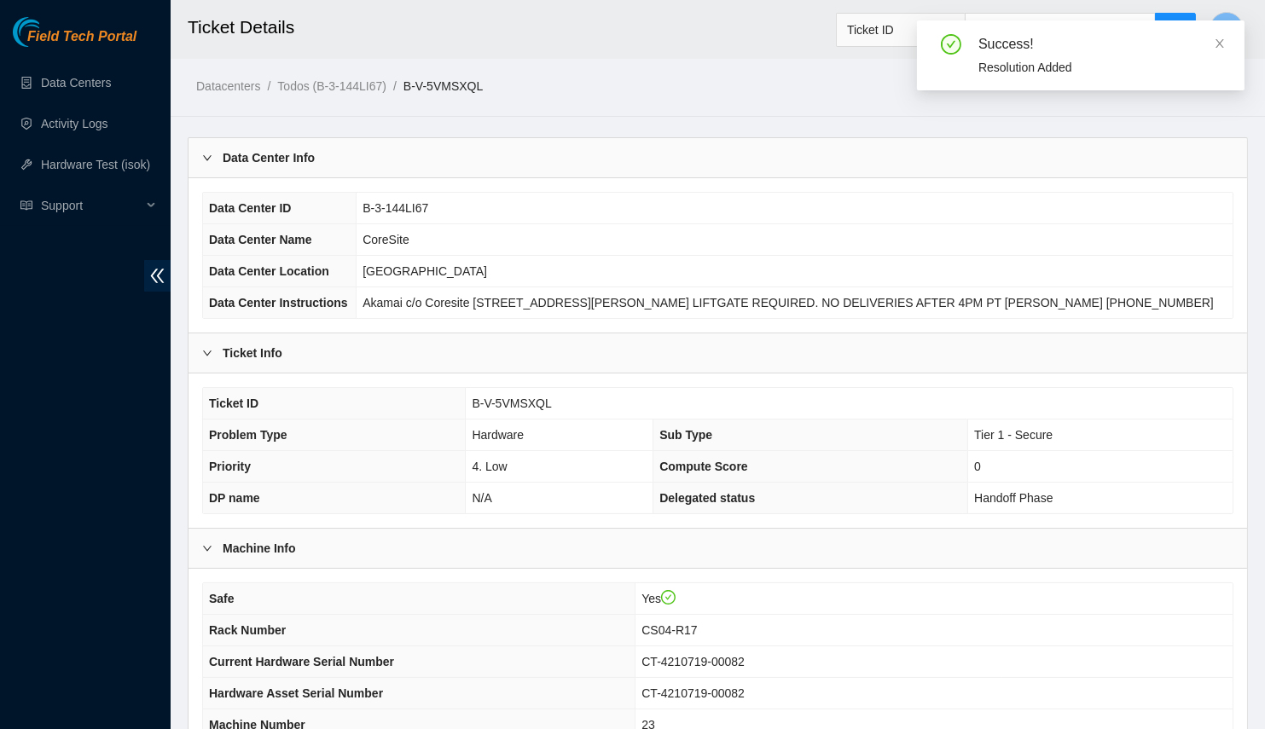
click at [731, 149] on div "Data Center Info" at bounding box center [717, 157] width 1058 height 39
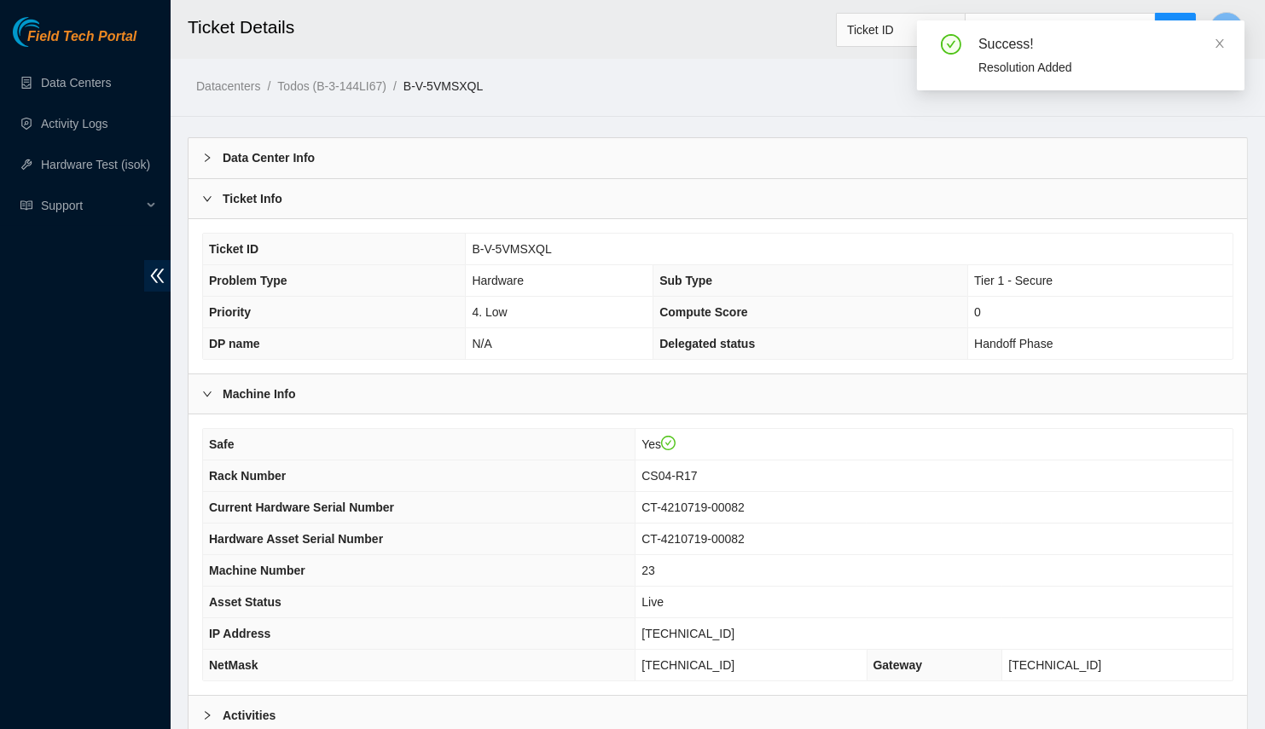
scroll to position [168, 0]
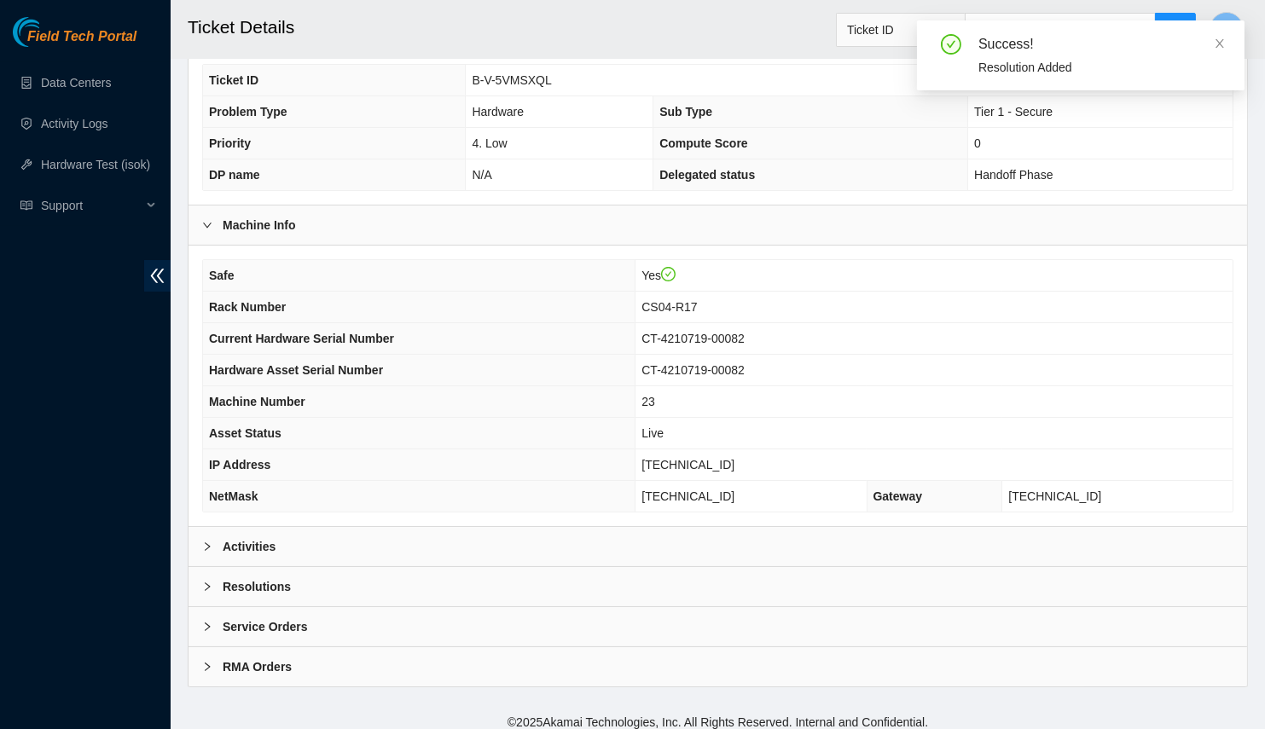
click at [295, 548] on div "Activities" at bounding box center [717, 546] width 1058 height 39
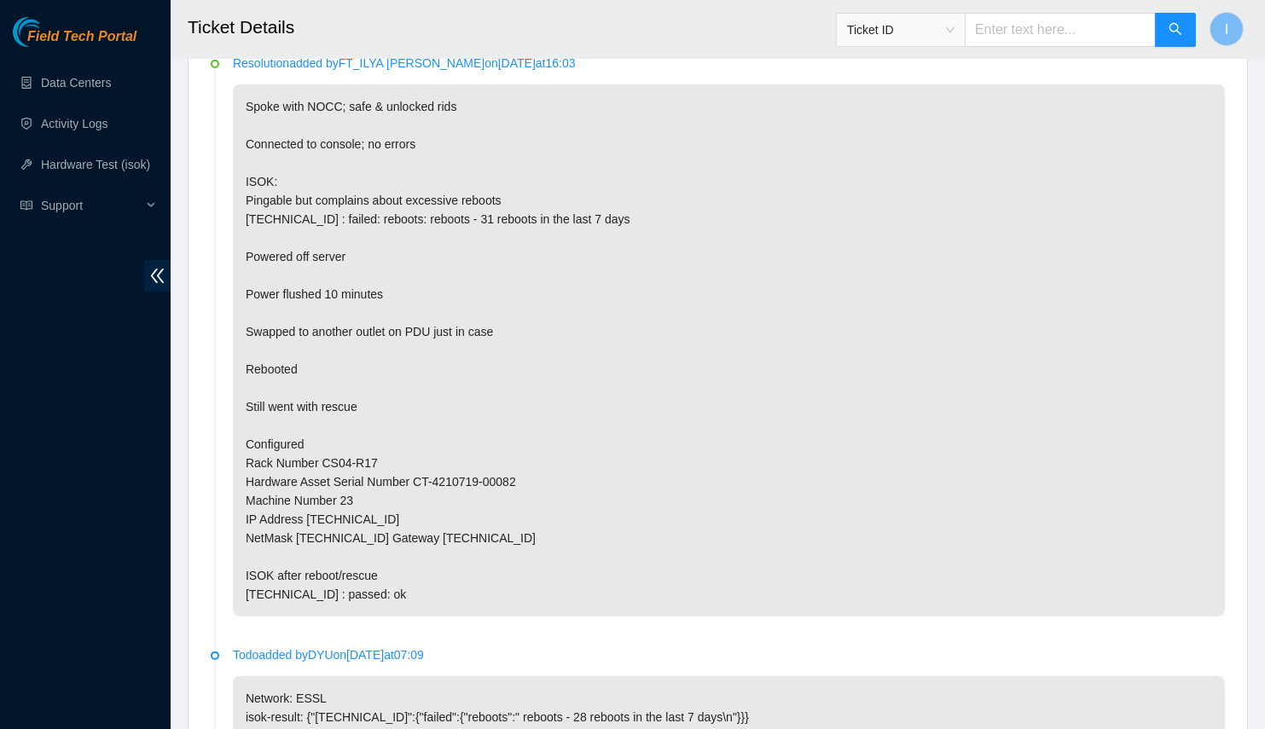
scroll to position [775, 0]
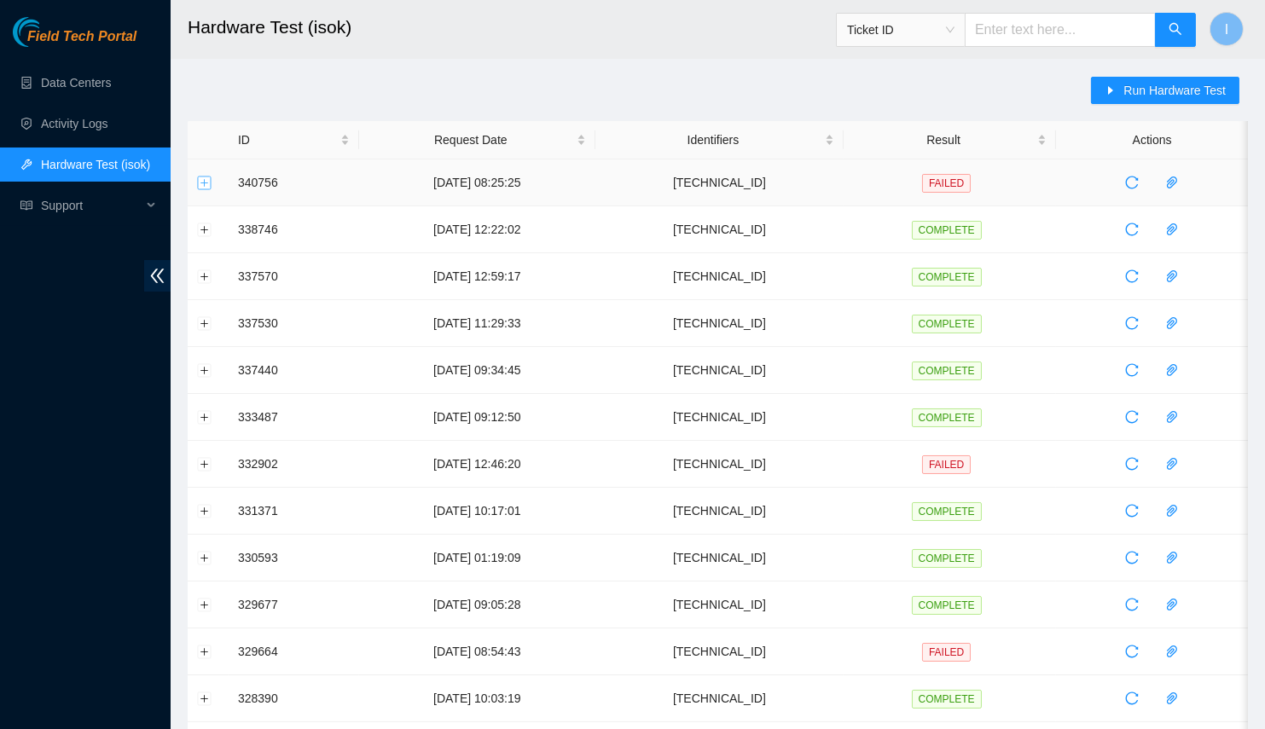
click at [207, 182] on button "Expand row" at bounding box center [205, 183] width 14 height 14
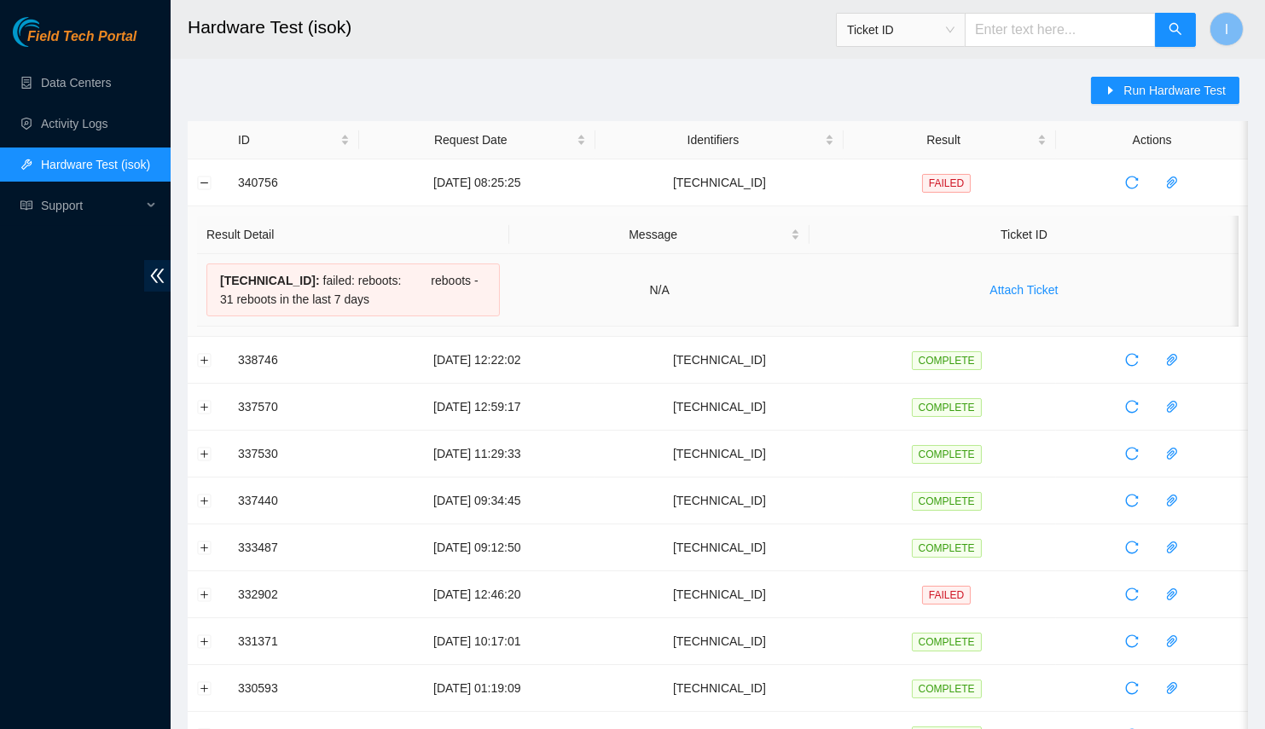
drag, startPoint x: 377, startPoint y: 298, endPoint x: 219, endPoint y: 273, distance: 159.8
click at [219, 273] on div "23.216.148.90 : failed: reboots: reboots - 31 reboots in the last 7 days" at bounding box center [352, 290] width 293 height 53
copy div "23.216.148.90 : failed: reboots: reboots - 31 reboots in the last 7 days"
click at [92, 119] on link "Activity Logs" at bounding box center [74, 124] width 67 height 14
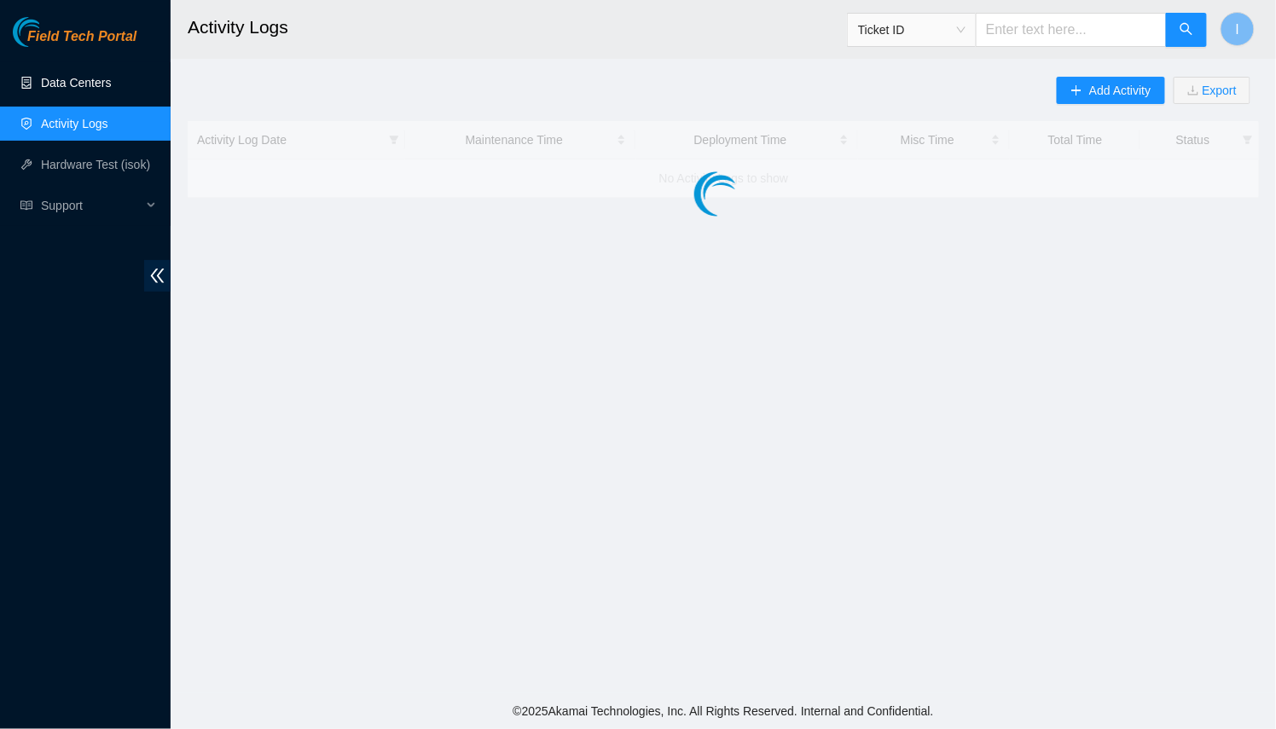
click at [98, 90] on link "Data Centers" at bounding box center [76, 83] width 70 height 14
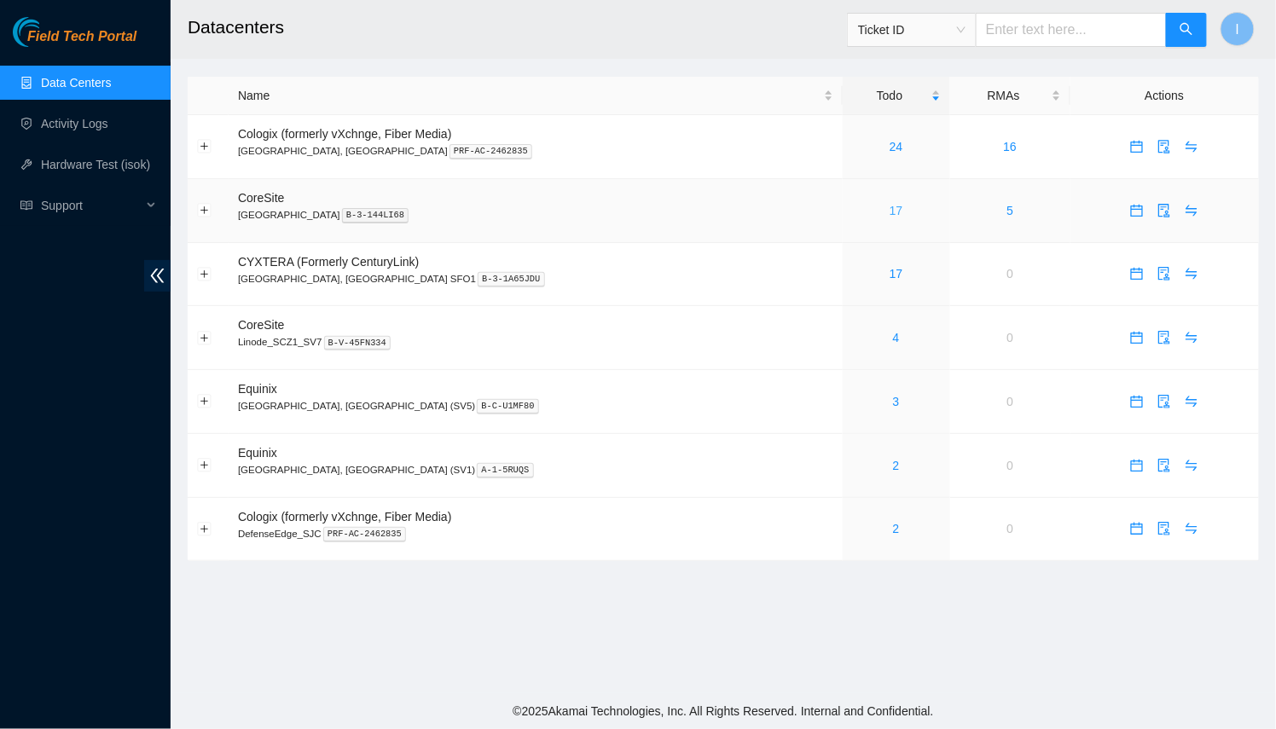
click at [890, 206] on link "17" at bounding box center [897, 211] width 14 height 14
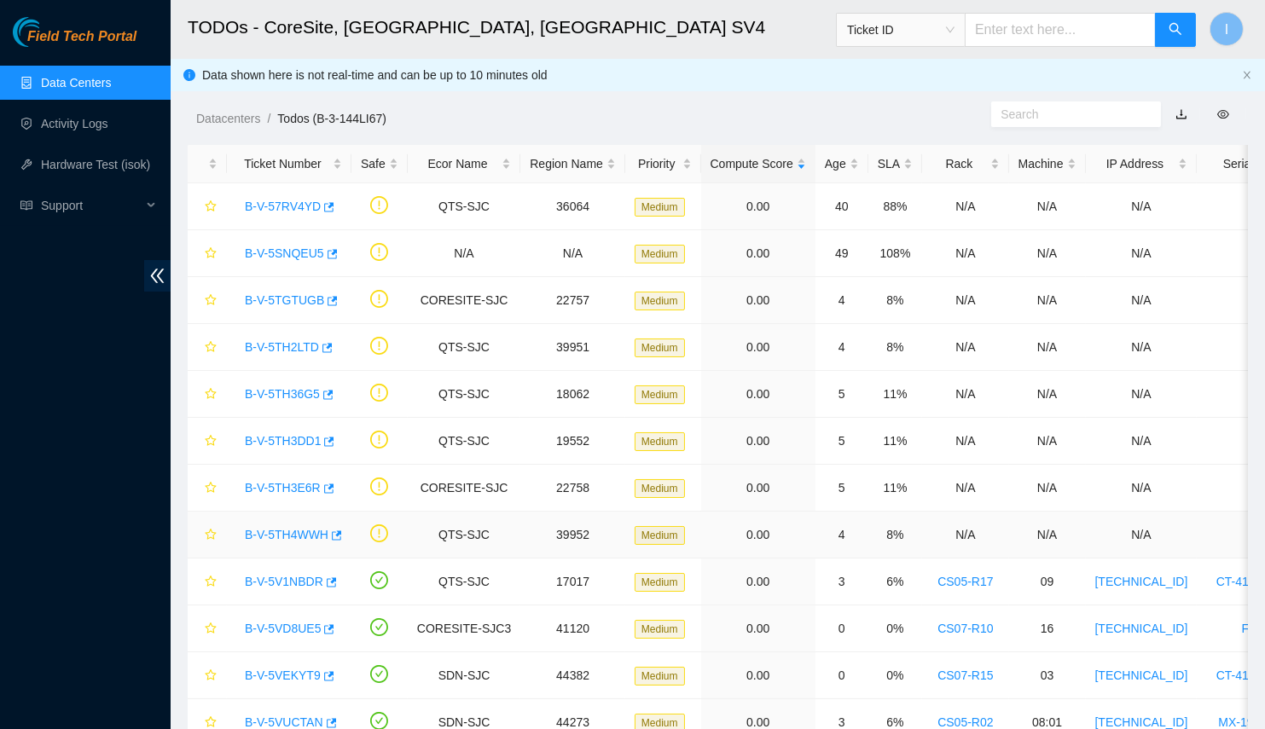
scroll to position [308, 0]
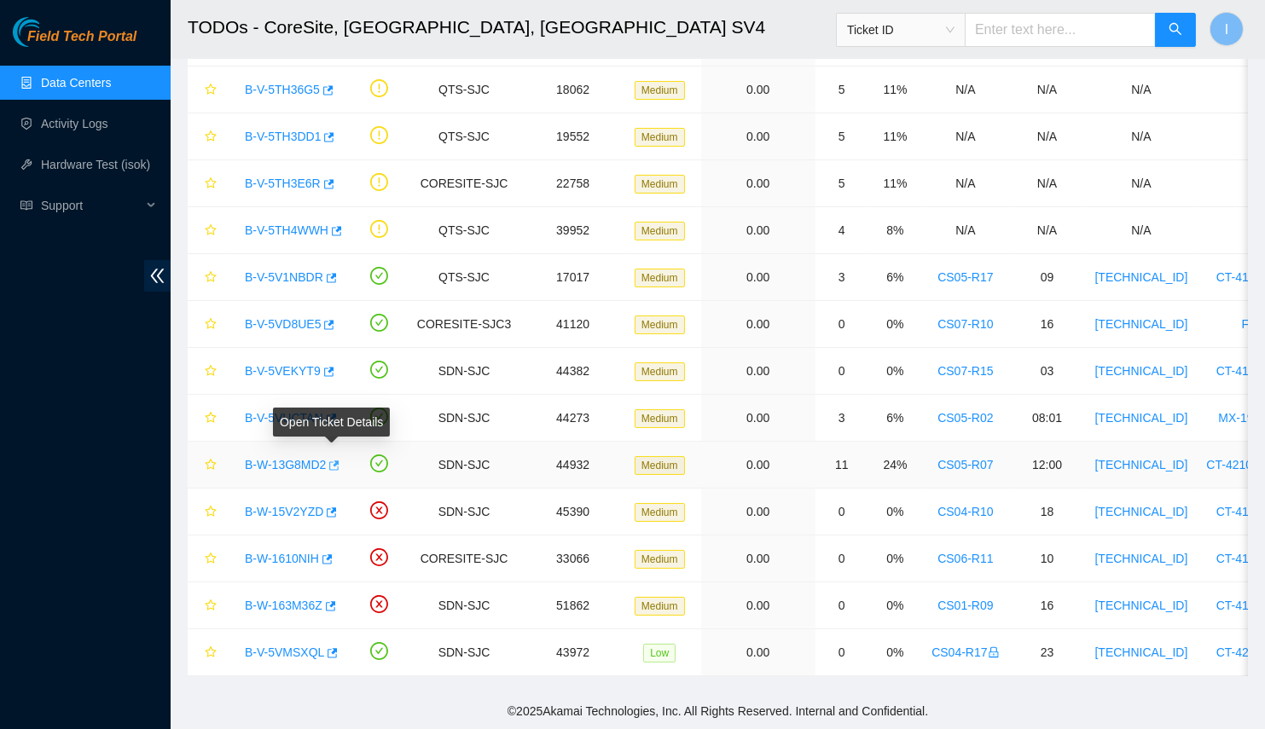
click at [337, 461] on button "button" at bounding box center [333, 465] width 14 height 27
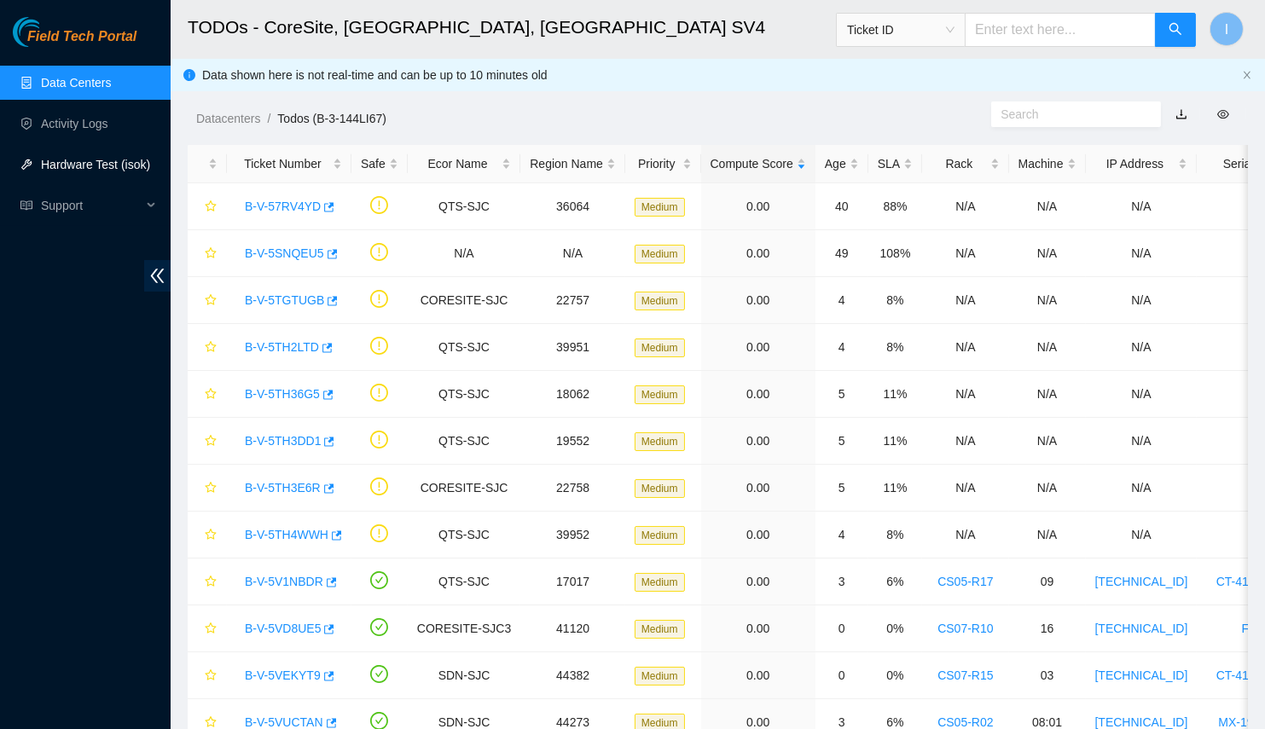
click at [134, 171] on link "Hardware Test (isok)" at bounding box center [95, 165] width 109 height 14
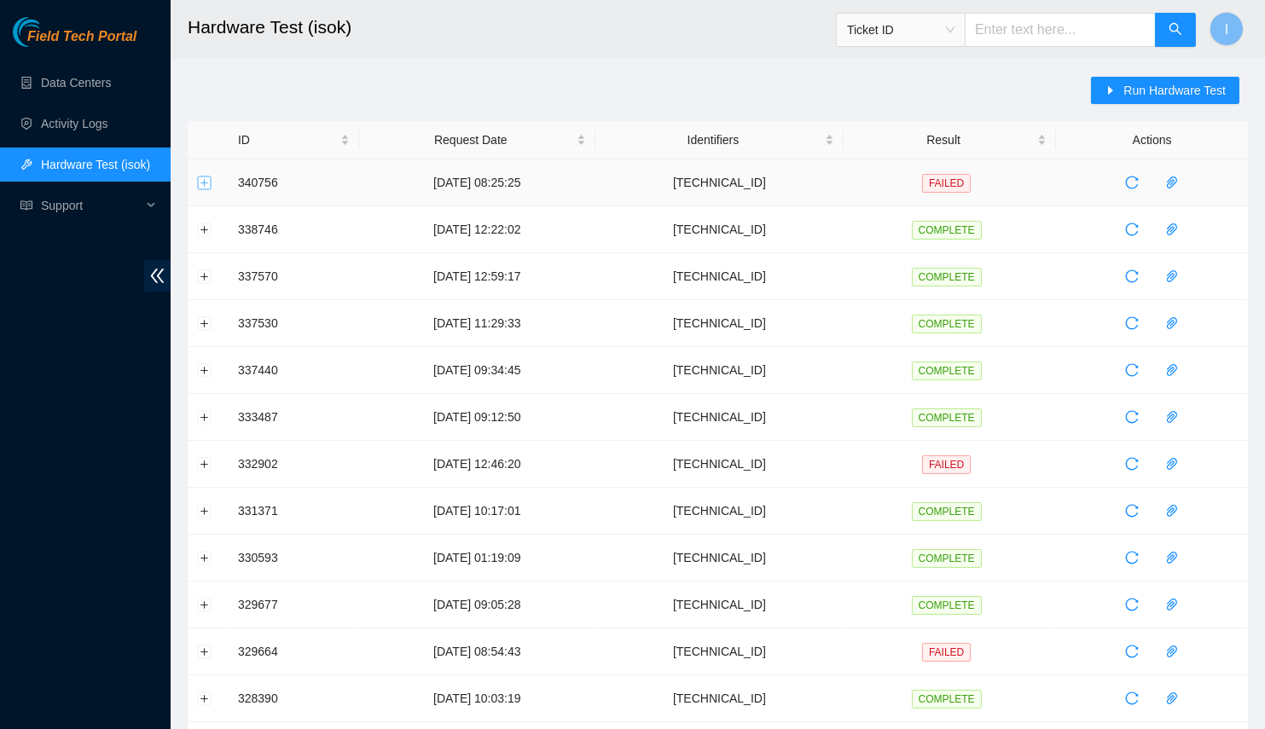
click at [198, 177] on button "Expand row" at bounding box center [205, 183] width 14 height 14
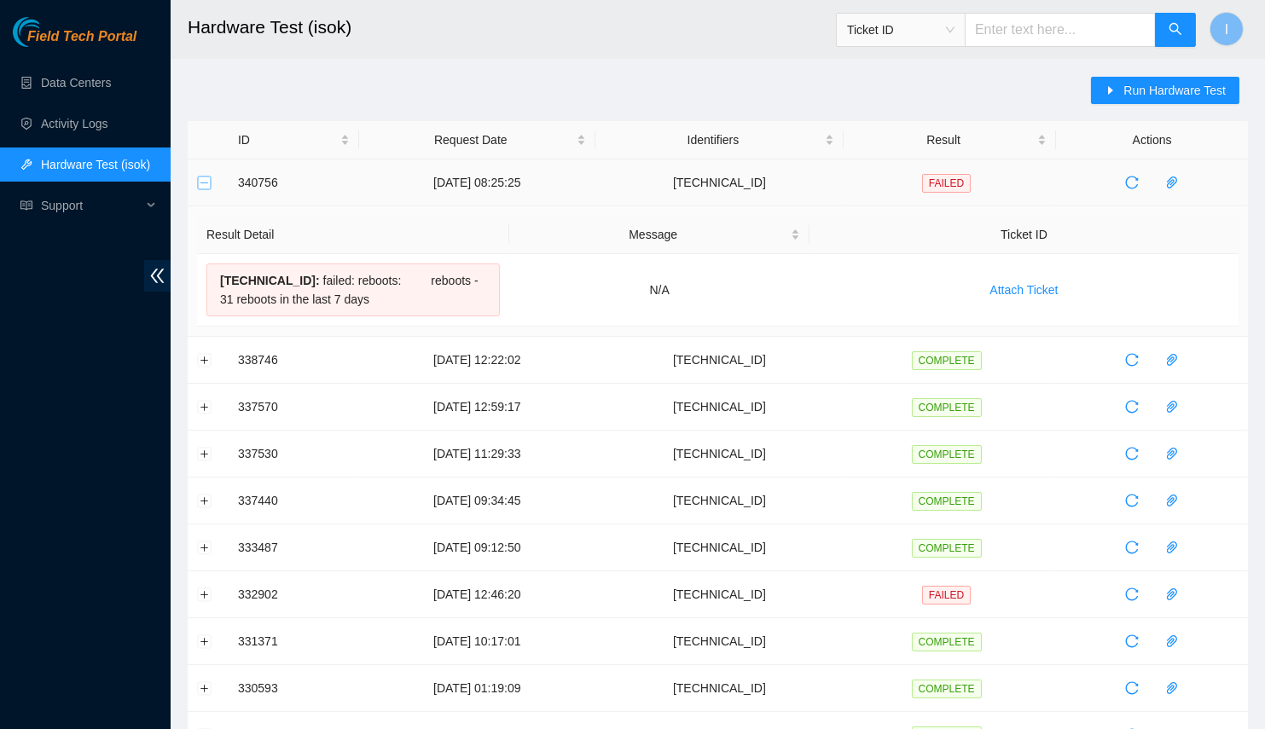
click at [198, 177] on button "Collapse row" at bounding box center [205, 183] width 14 height 14
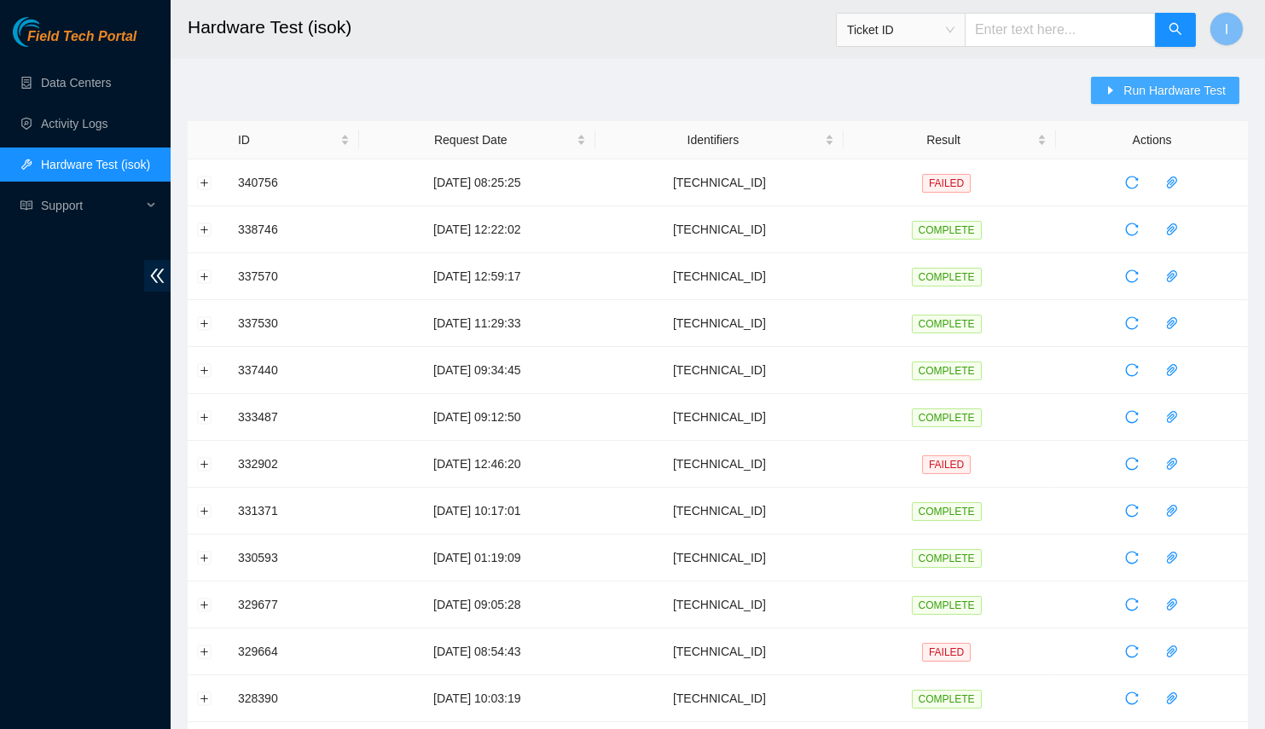
click at [1116, 84] on icon "caret-right" at bounding box center [1110, 90] width 12 height 12
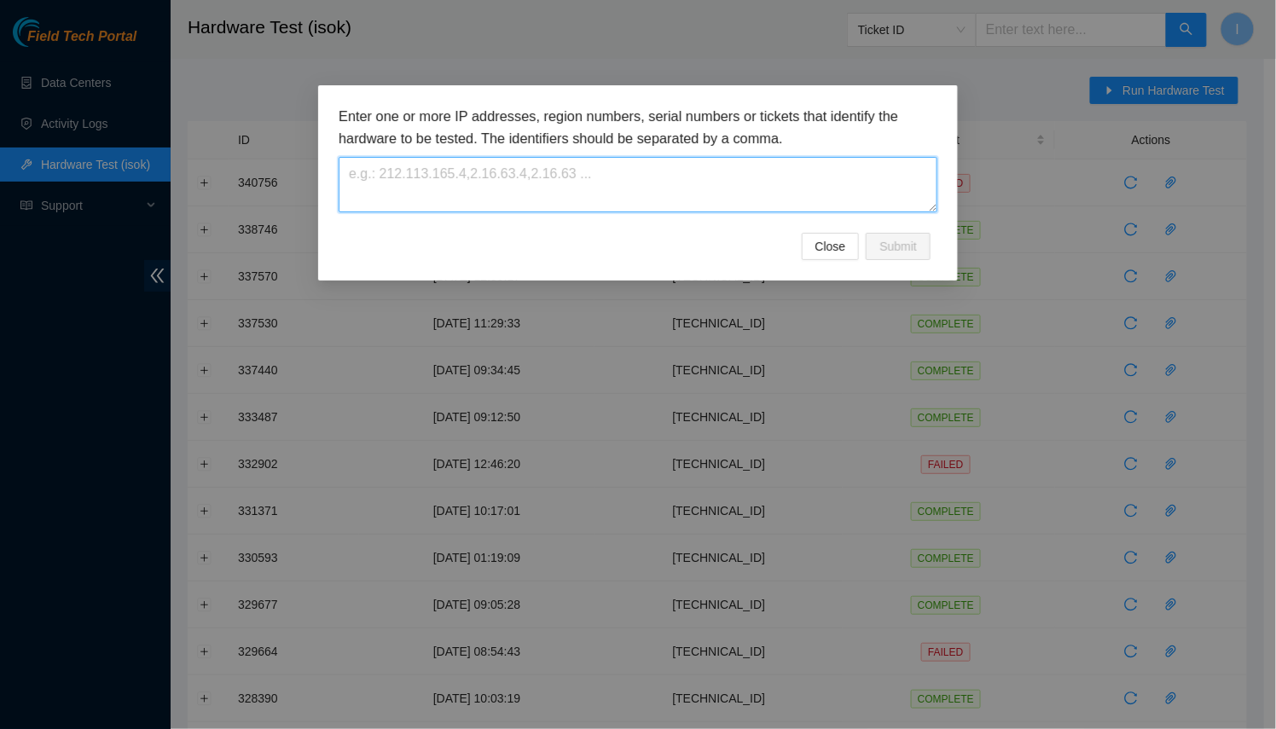
click at [687, 185] on textarea at bounding box center [638, 184] width 599 height 55
paste textarea "[TECHNICAL_ID]"
type textarea "[TECHNICAL_ID]"
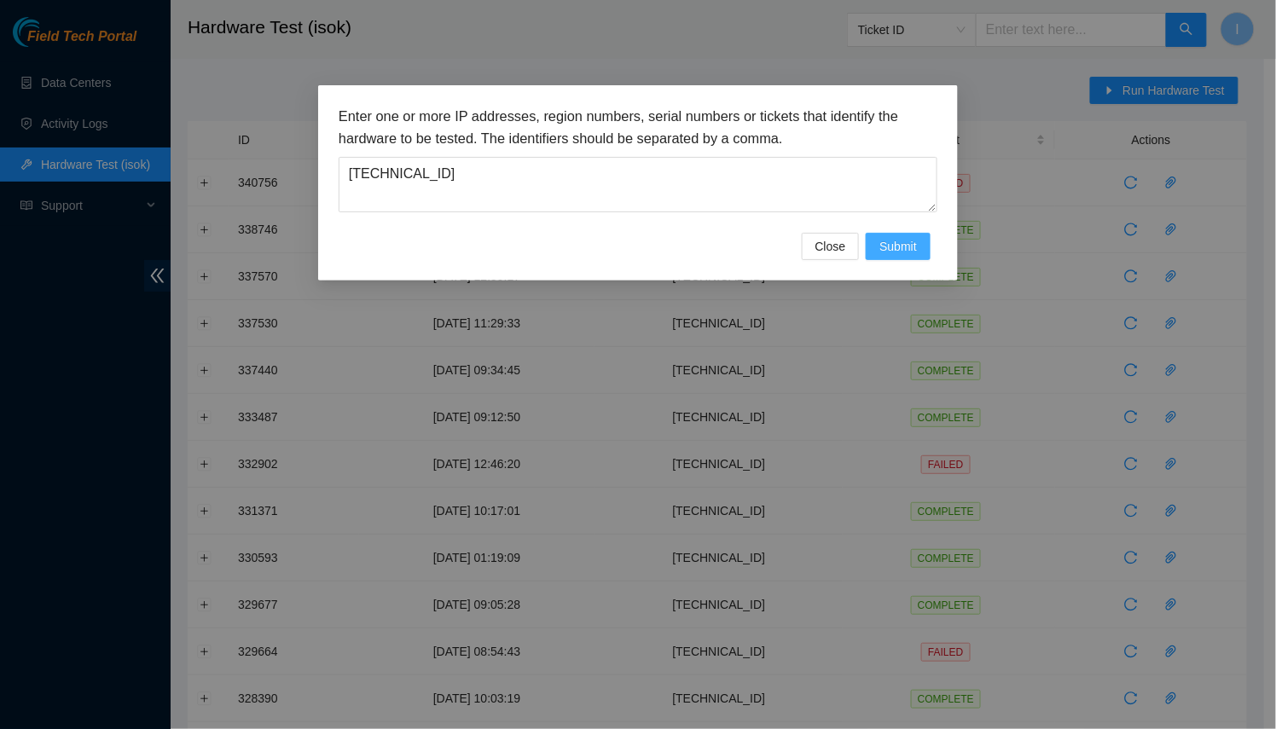
click at [907, 245] on span "Submit" at bounding box center [898, 246] width 38 height 19
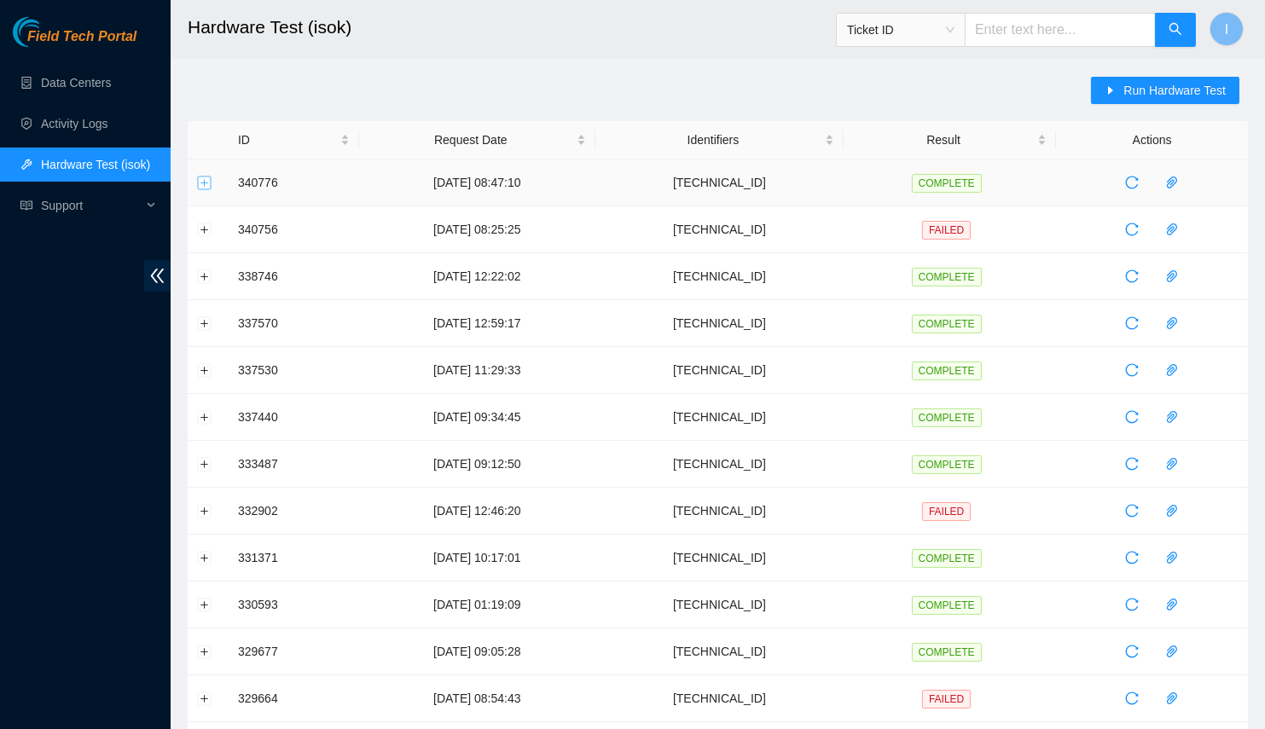
click at [208, 177] on button "Expand row" at bounding box center [205, 183] width 14 height 14
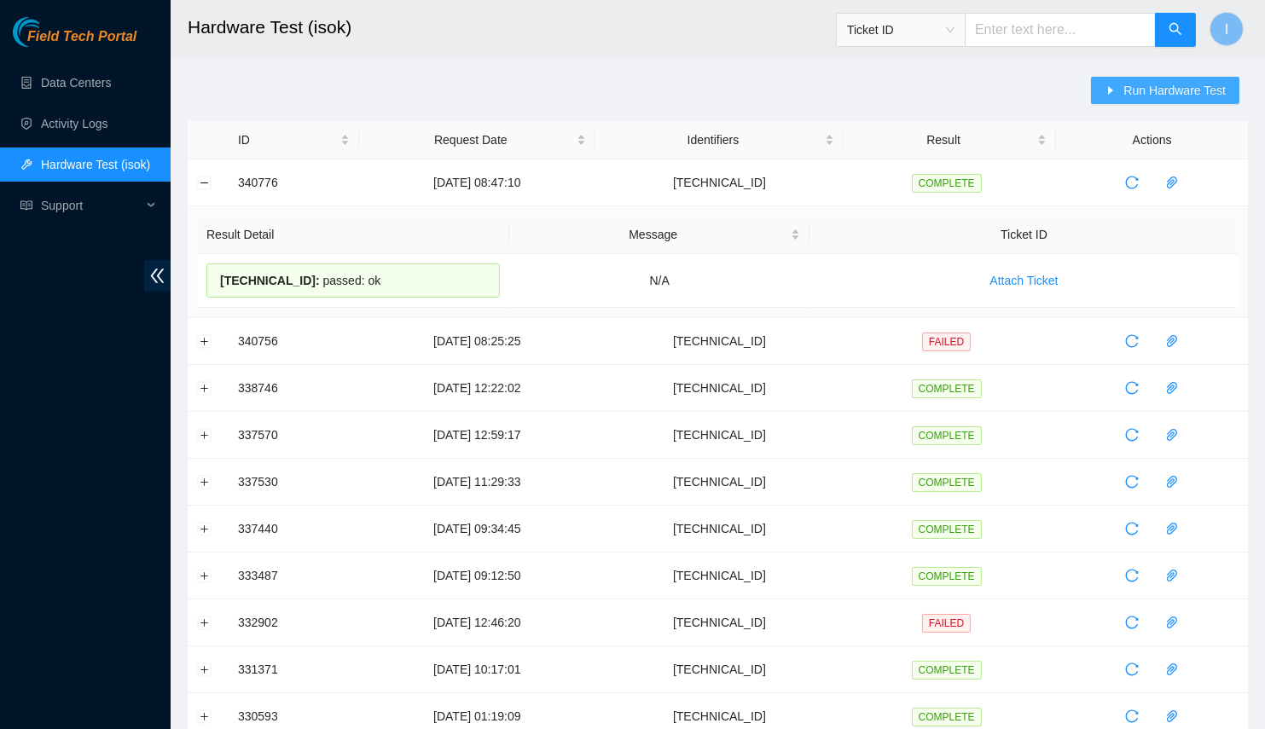
click at [1155, 85] on span "Run Hardware Test" at bounding box center [1174, 90] width 102 height 19
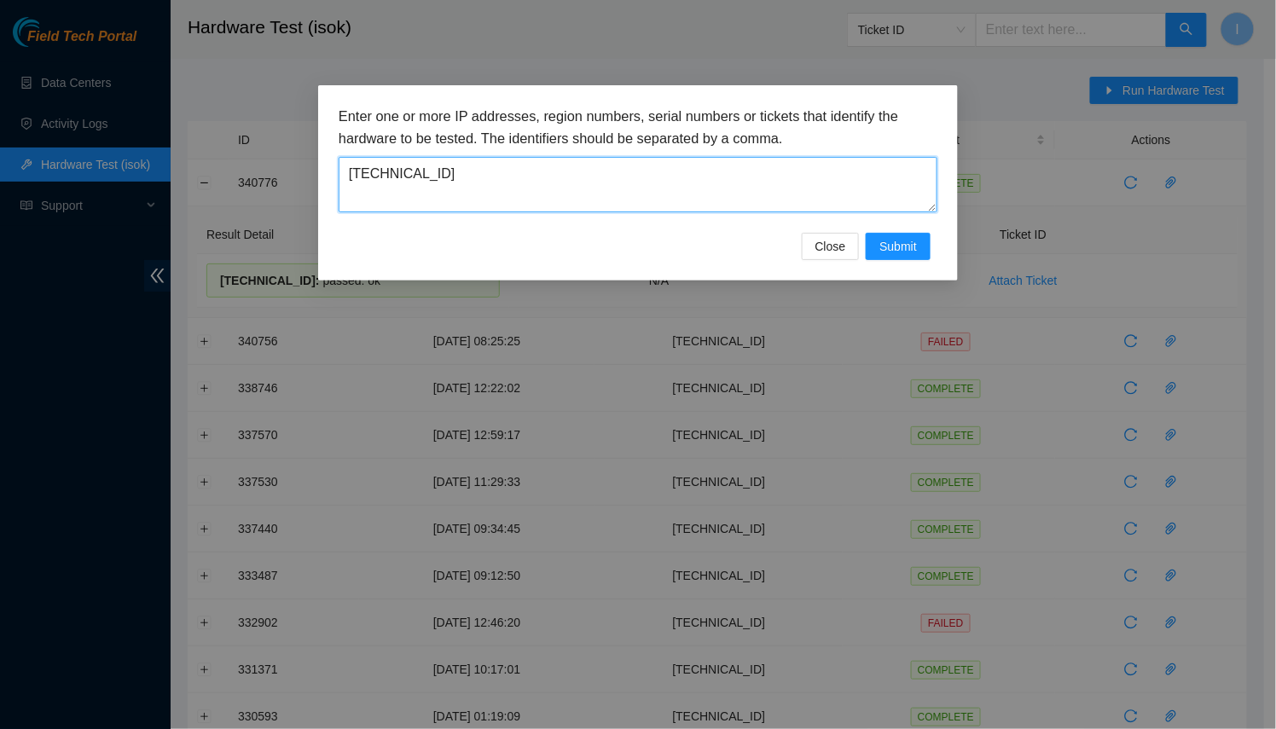
click at [658, 177] on textarea "[TECHNICAL_ID]" at bounding box center [638, 184] width 599 height 55
paste textarea "23.216.148.90"
type textarea "23.216.148.90"
click at [899, 237] on span "Submit" at bounding box center [898, 246] width 38 height 19
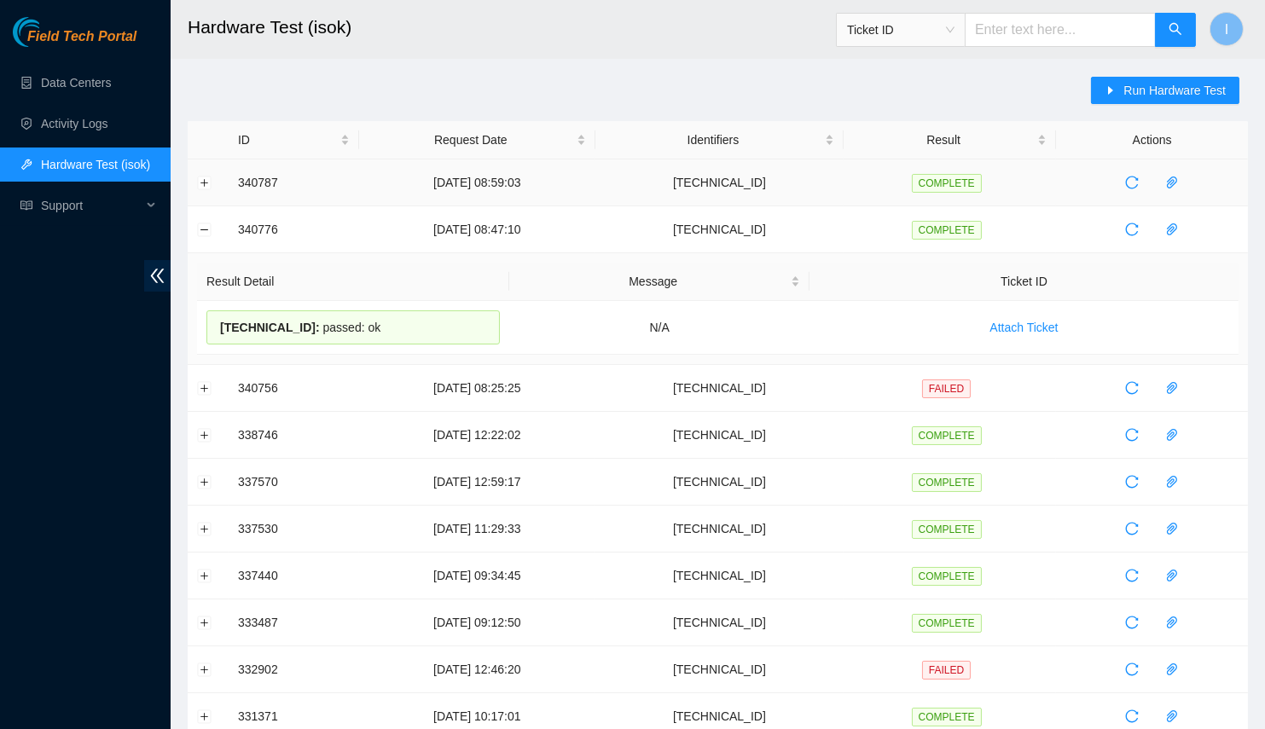
click at [219, 183] on td at bounding box center [208, 182] width 41 height 47
click at [212, 174] on td at bounding box center [208, 182] width 41 height 47
click at [198, 183] on button "Expand row" at bounding box center [205, 183] width 14 height 14
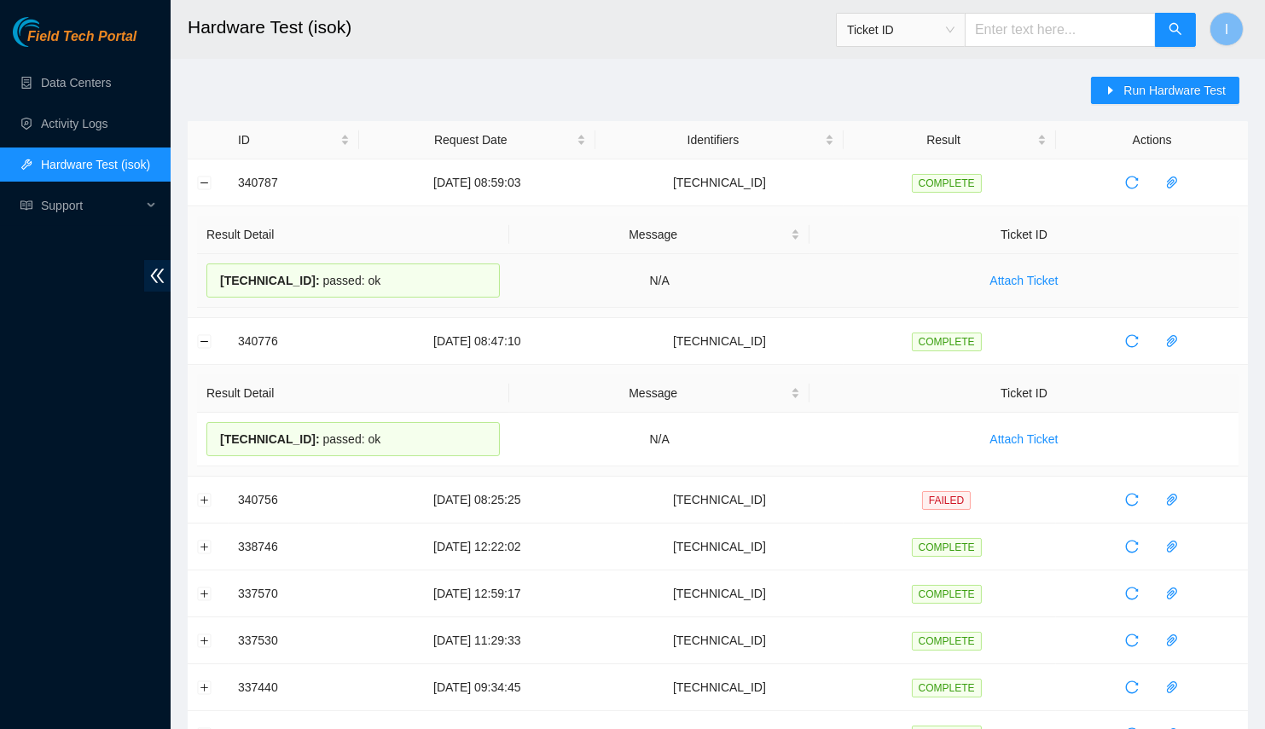
drag, startPoint x: 223, startPoint y: 275, endPoint x: 439, endPoint y: 276, distance: 216.6
click at [439, 276] on div "23.216.148.90 : passed: ok" at bounding box center [352, 281] width 293 height 34
copy div "23.216.148.90 : passed: ok"
click at [364, 188] on td "23-09-2025 08:59:03" at bounding box center [477, 182] width 236 height 47
click at [201, 495] on button "Expand row" at bounding box center [205, 500] width 14 height 14
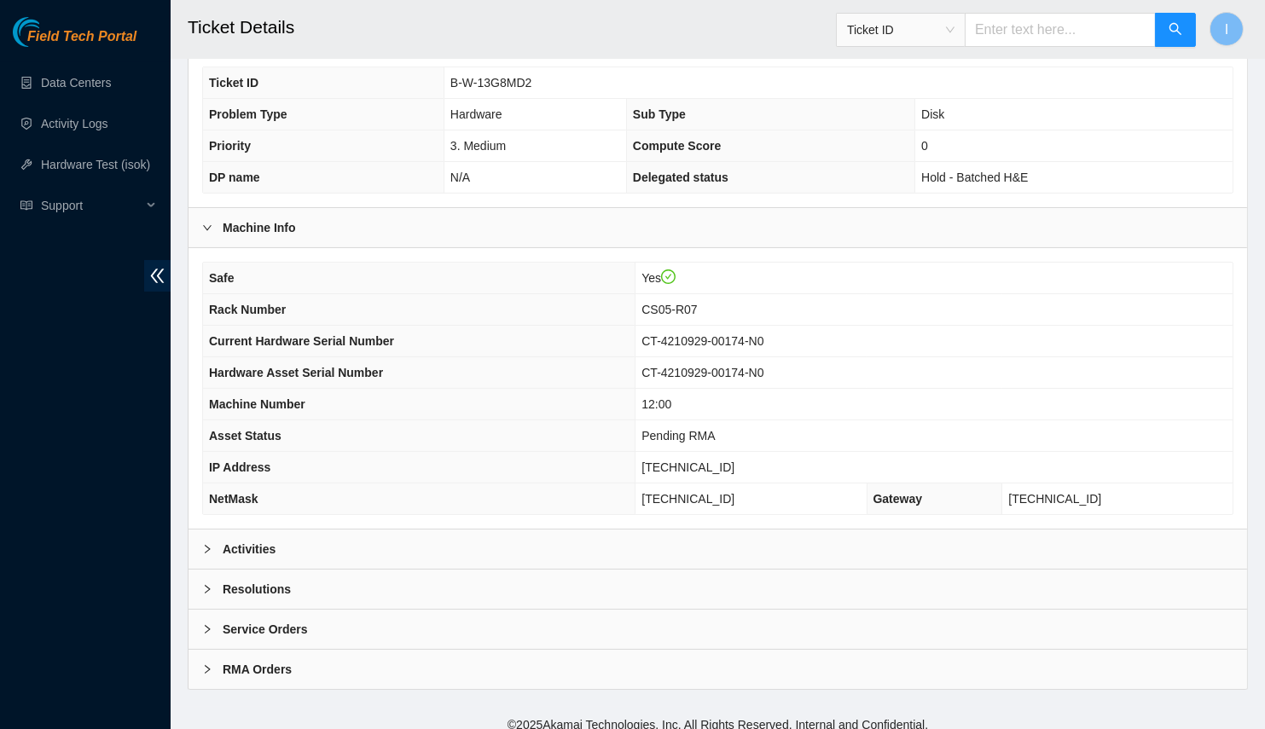
click at [384, 548] on div "Activities" at bounding box center [717, 549] width 1058 height 39
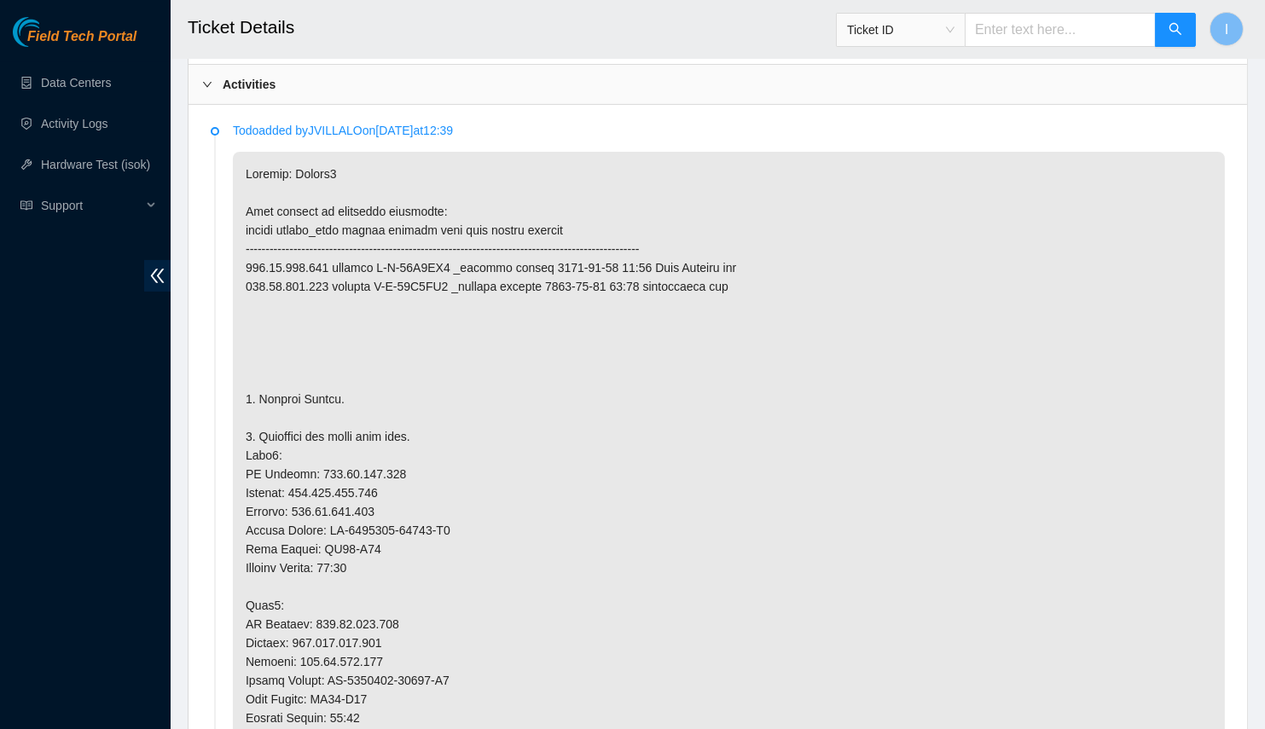
scroll to position [1096, 0]
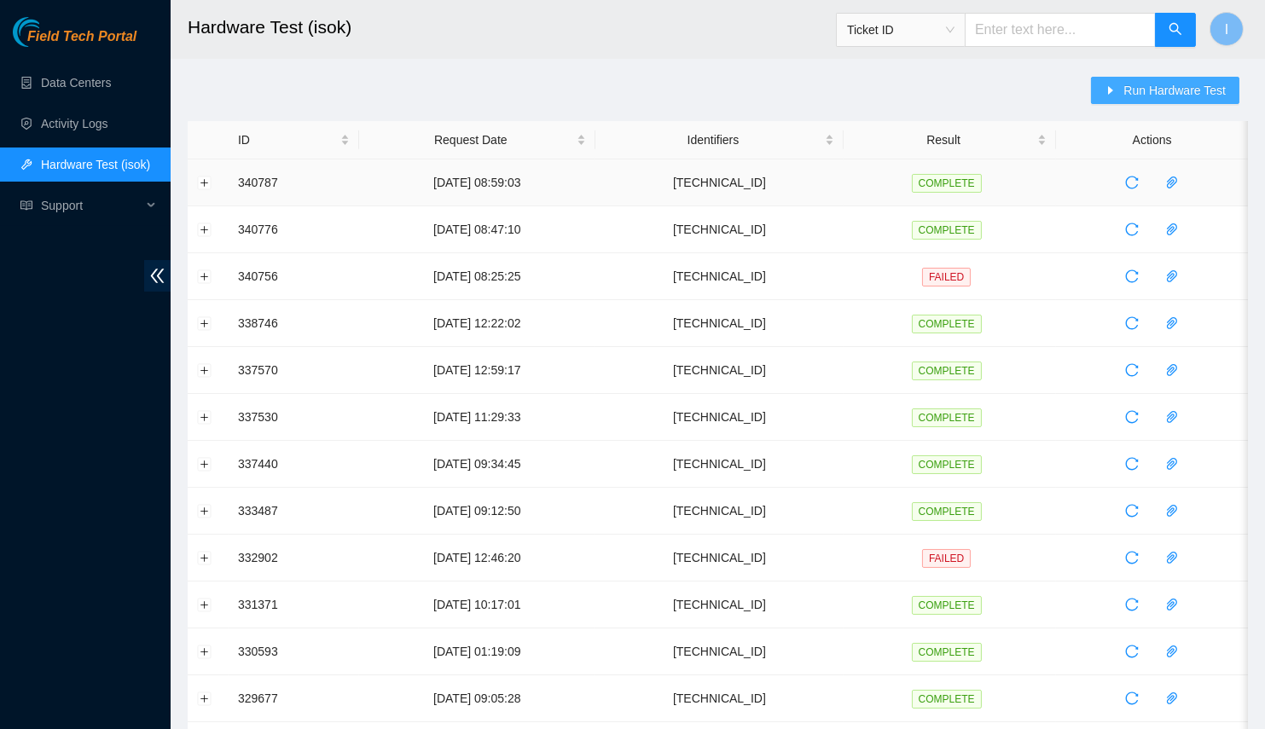
drag, startPoint x: 1142, startPoint y: 91, endPoint x: 1050, endPoint y: 174, distance: 123.8
click at [1056, 170] on div "Run Hardware Test ID Request Date Identifiers Result Actions 340787 23-09-2025 …" at bounding box center [718, 614] width 1060 height 1075
click at [1162, 109] on div "Run Hardware Test" at bounding box center [1169, 99] width 157 height 44
click at [1163, 95] on span "Run Hardware Test" at bounding box center [1174, 90] width 102 height 19
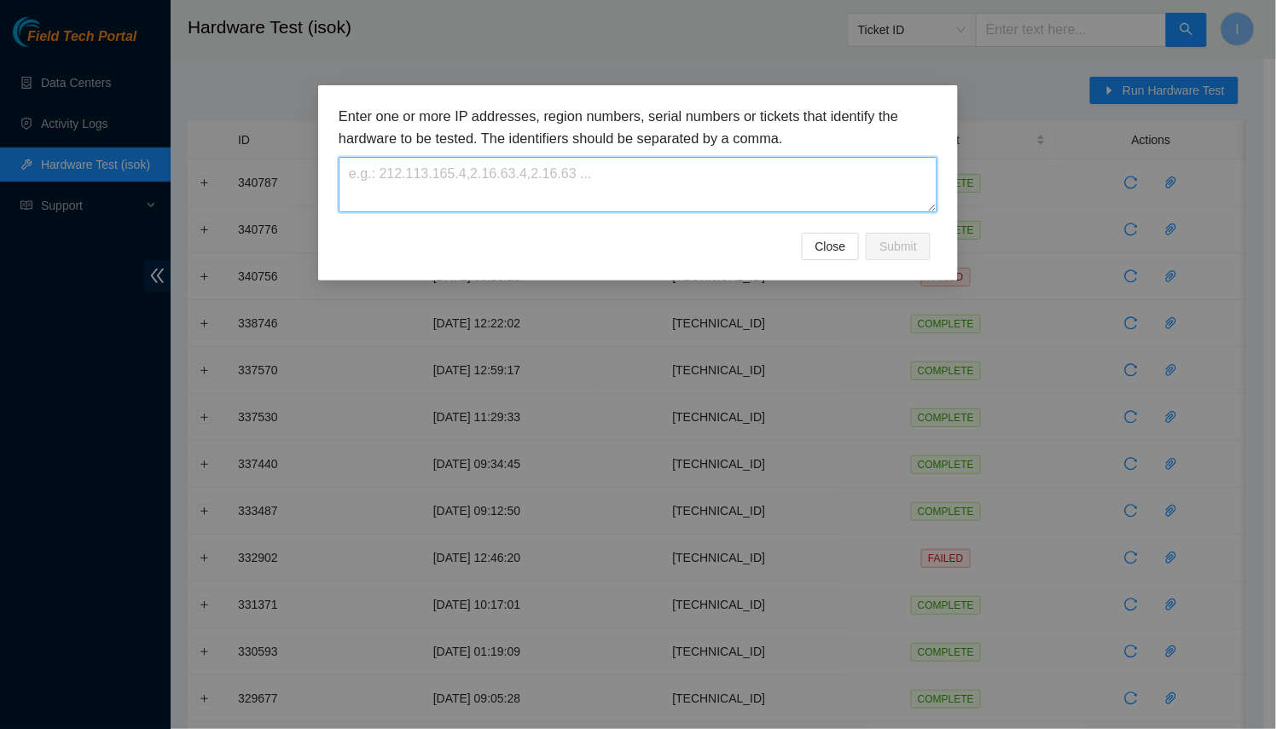
click at [770, 172] on textarea at bounding box center [638, 184] width 599 height 55
paste textarea "[TECHNICAL_ID]"
paste textarea
type textarea "[TECHNICAL_ID]"
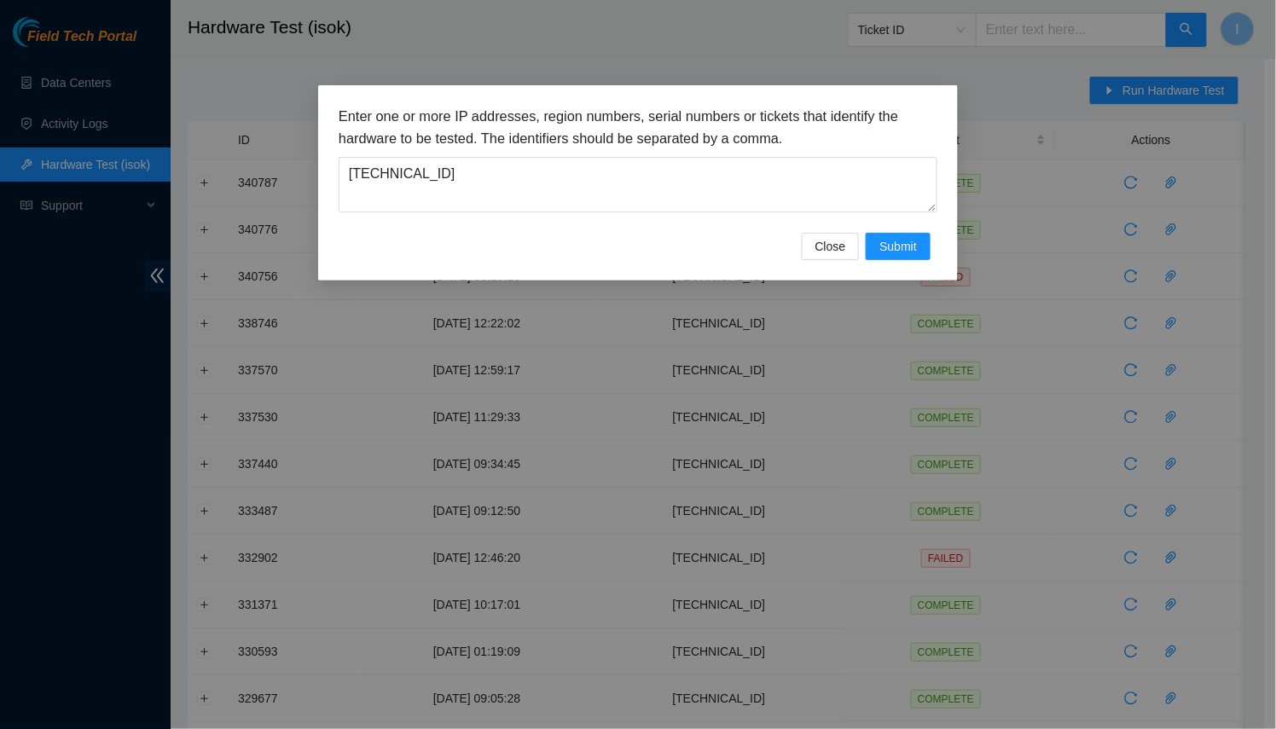
click at [930, 261] on div "Enter one or more IP addresses, region numbers, serial numbers or tickets that …" at bounding box center [638, 182] width 640 height 195
click at [919, 258] on button "Submit" at bounding box center [898, 246] width 65 height 27
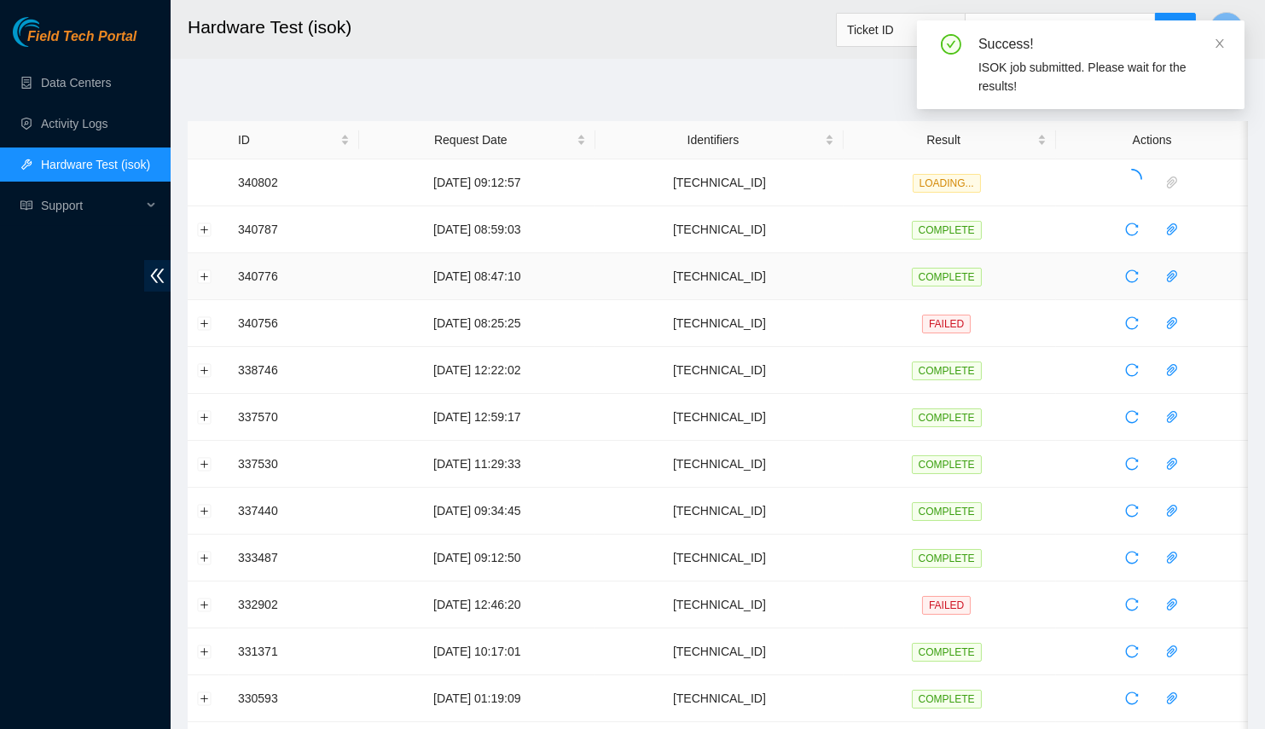
click at [195, 275] on td at bounding box center [208, 276] width 41 height 47
click at [217, 276] on td at bounding box center [208, 276] width 41 height 47
click at [200, 276] on button "Expand row" at bounding box center [205, 276] width 14 height 14
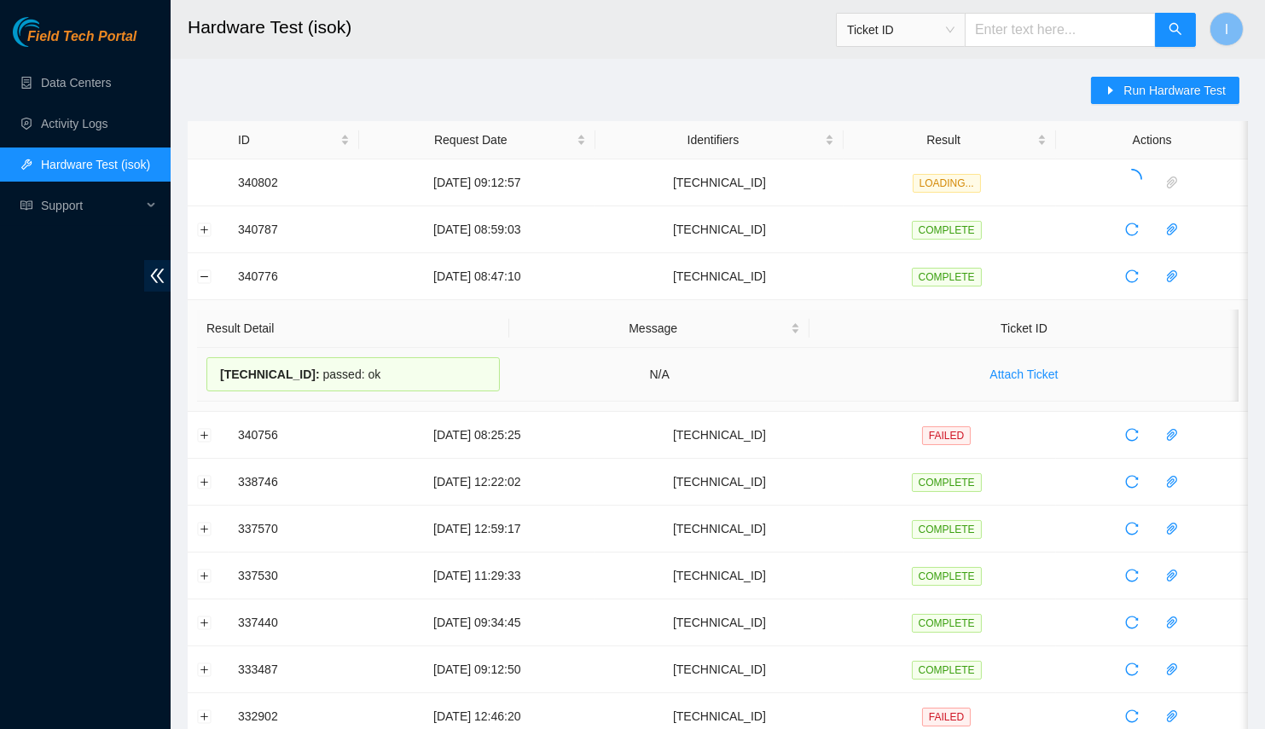
drag, startPoint x: 212, startPoint y: 380, endPoint x: 411, endPoint y: 380, distance: 198.7
click at [411, 380] on div "96.6.45.116 : passed: ok" at bounding box center [352, 374] width 293 height 34
copy div "96.6.45.116 : passed: ok"
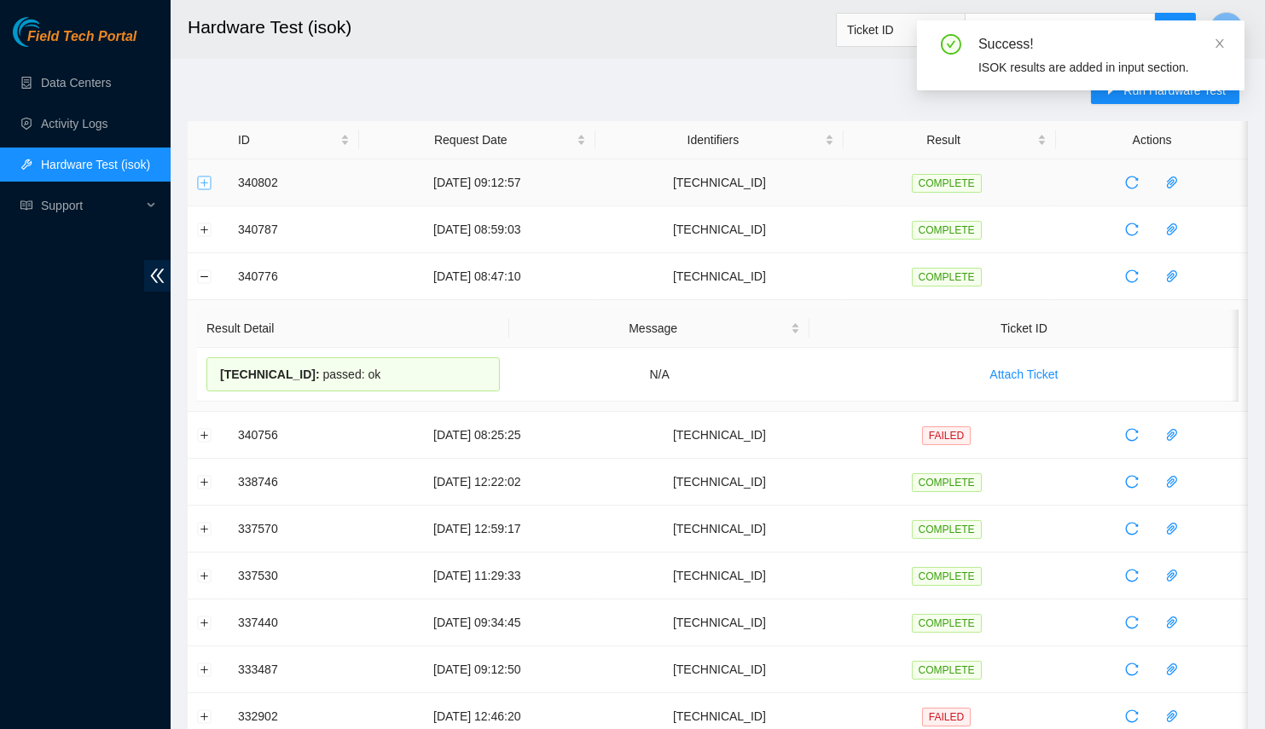
click at [204, 183] on button "Expand row" at bounding box center [205, 183] width 14 height 14
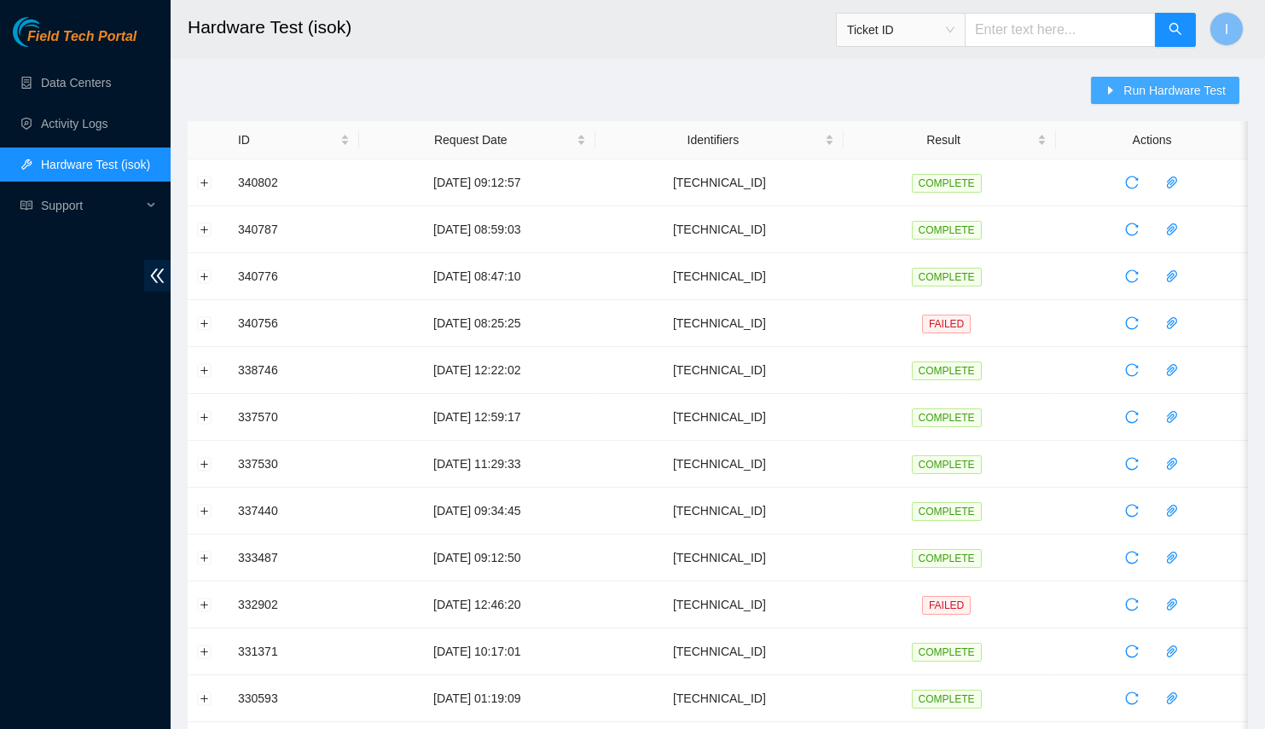
click at [1185, 98] on span "Run Hardware Test" at bounding box center [1174, 90] width 102 height 19
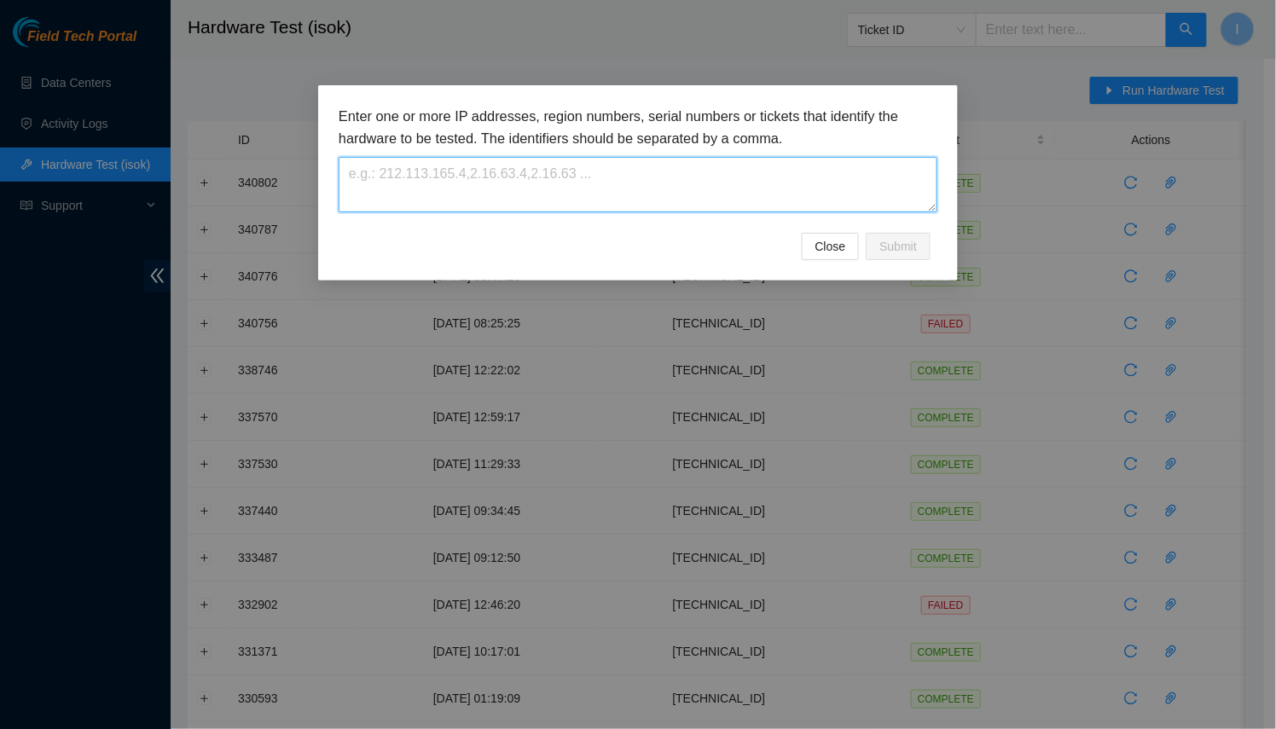
click at [768, 192] on textarea at bounding box center [638, 184] width 599 height 55
paste textarea "[TECHNICAL_ID]"
type textarea "[TECHNICAL_ID]"
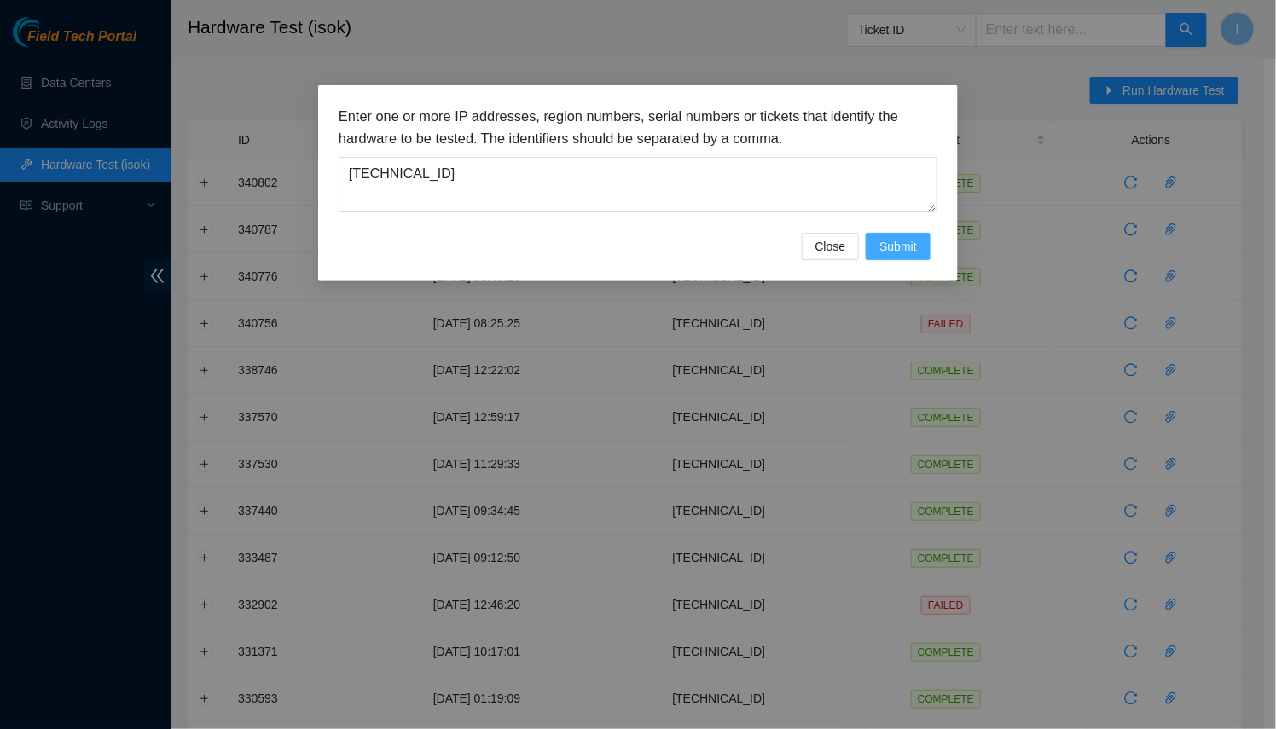
click at [911, 257] on button "Submit" at bounding box center [898, 246] width 65 height 27
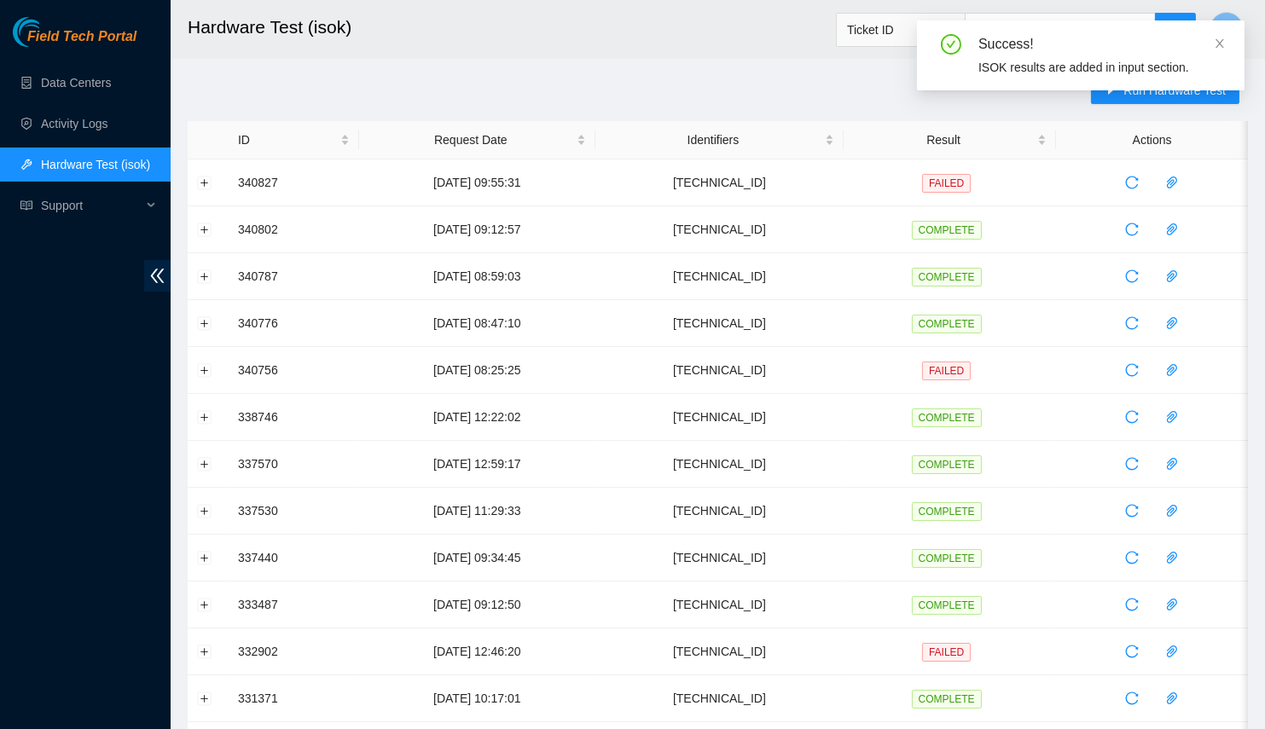
click at [182, 182] on main "Hardware Test (isok) Ticket ID I Run Hardware Test ID Request Date Identifiers …" at bounding box center [718, 584] width 1094 height 1169
click at [193, 183] on td at bounding box center [208, 182] width 41 height 47
click at [198, 183] on button "Expand row" at bounding box center [205, 183] width 14 height 14
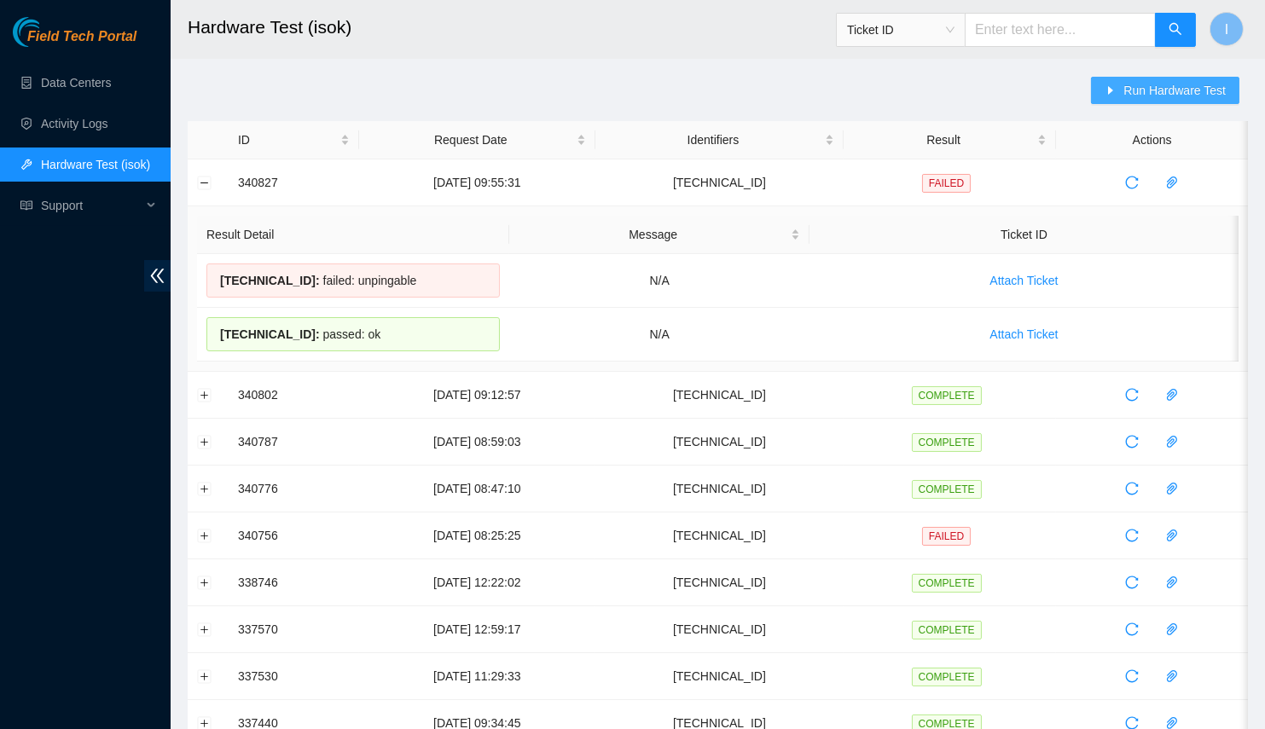
click at [1153, 89] on span "Run Hardware Test" at bounding box center [1174, 90] width 102 height 19
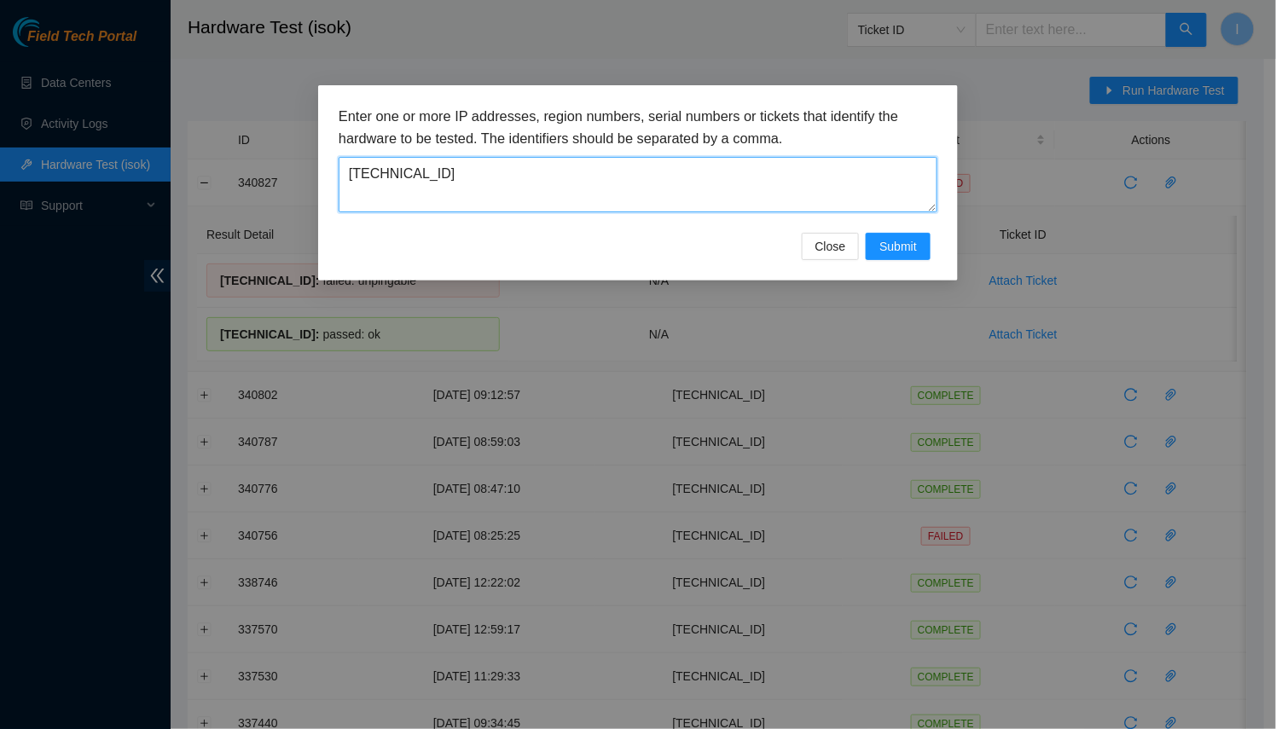
click at [648, 175] on textarea "[TECHNICAL_ID]" at bounding box center [638, 184] width 599 height 55
click at [901, 244] on span "Submit" at bounding box center [898, 246] width 38 height 19
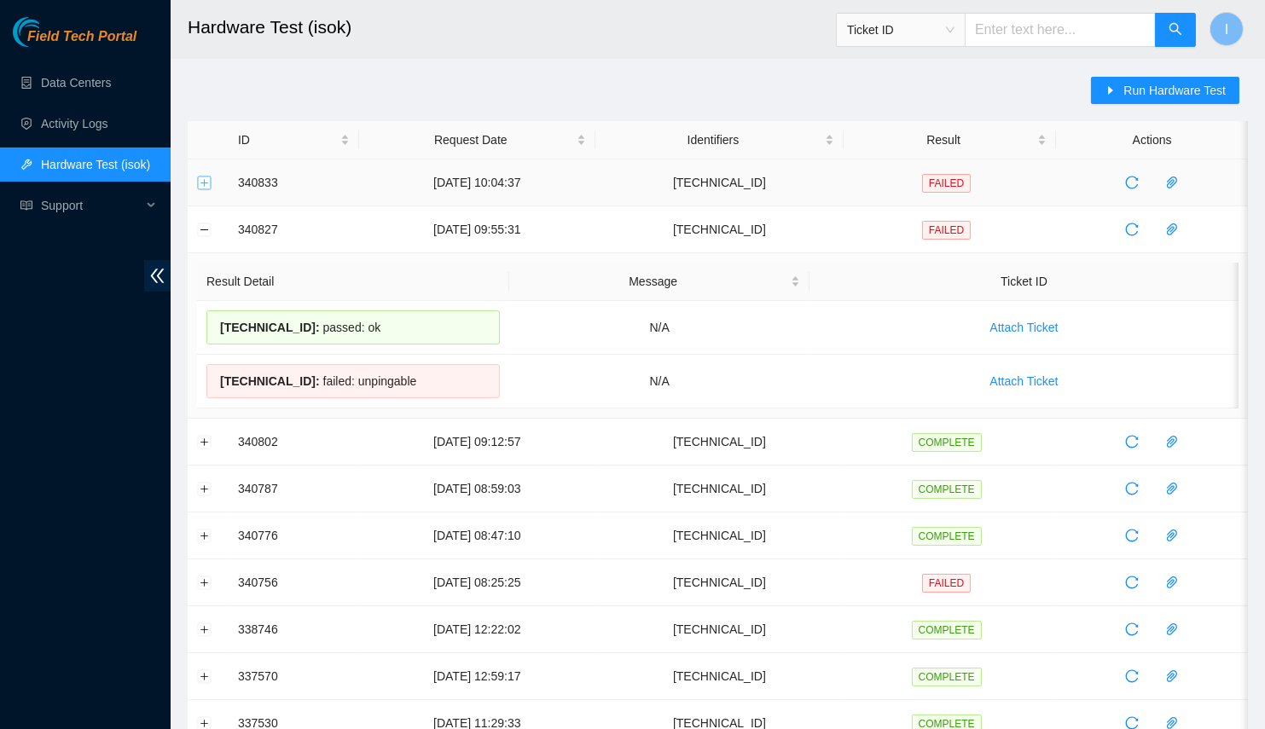
click at [202, 181] on button "Expand row" at bounding box center [205, 183] width 14 height 14
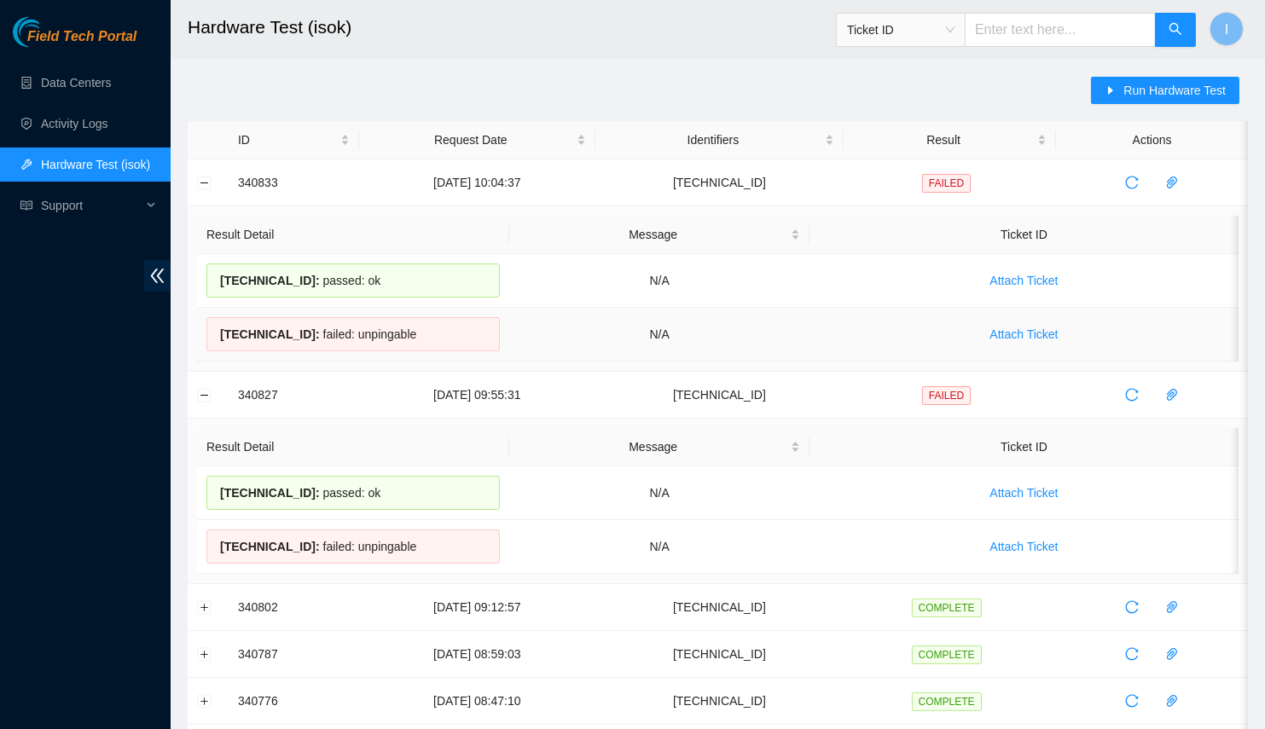
drag, startPoint x: 414, startPoint y: 334, endPoint x: 200, endPoint y: 340, distance: 213.3
click at [200, 340] on td "23.33.113.19 : failed: unpingable" at bounding box center [353, 335] width 312 height 54
copy div "23.33.113.19 : failed: unpingable"
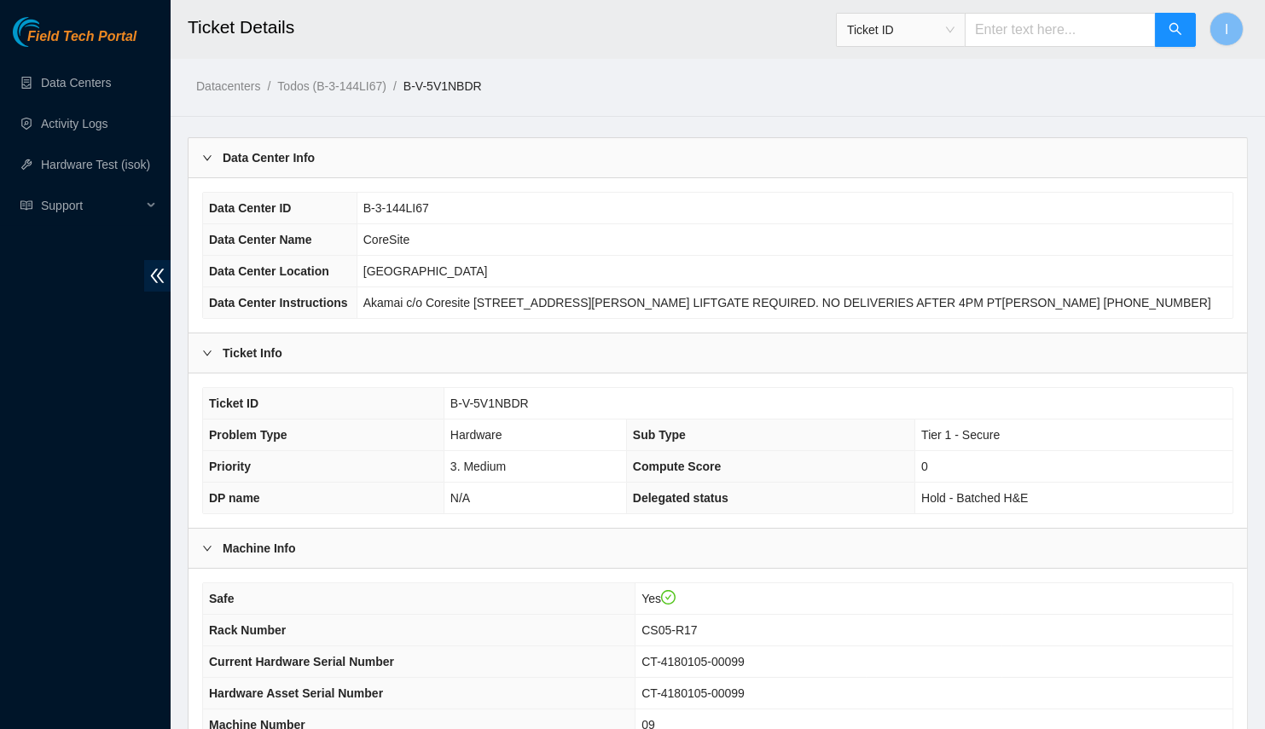
click at [482, 152] on div "Data Center Info" at bounding box center [717, 157] width 1058 height 39
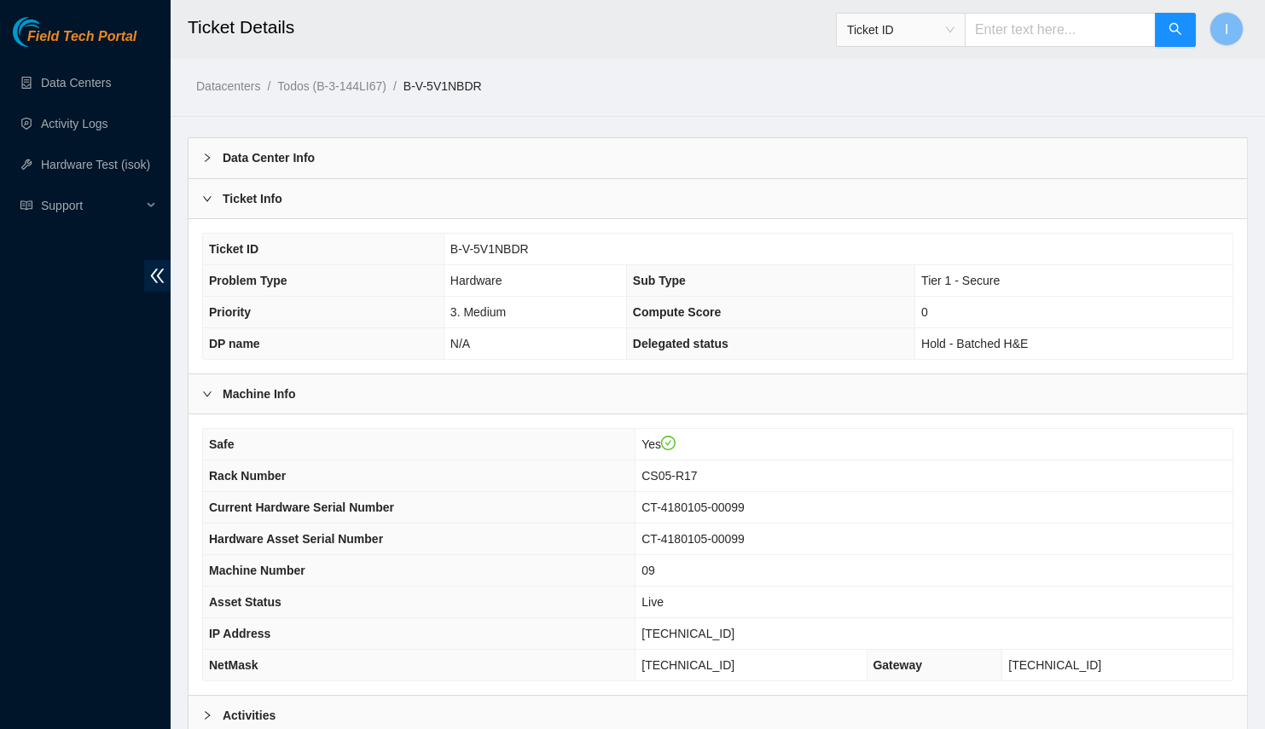
scroll to position [168, 0]
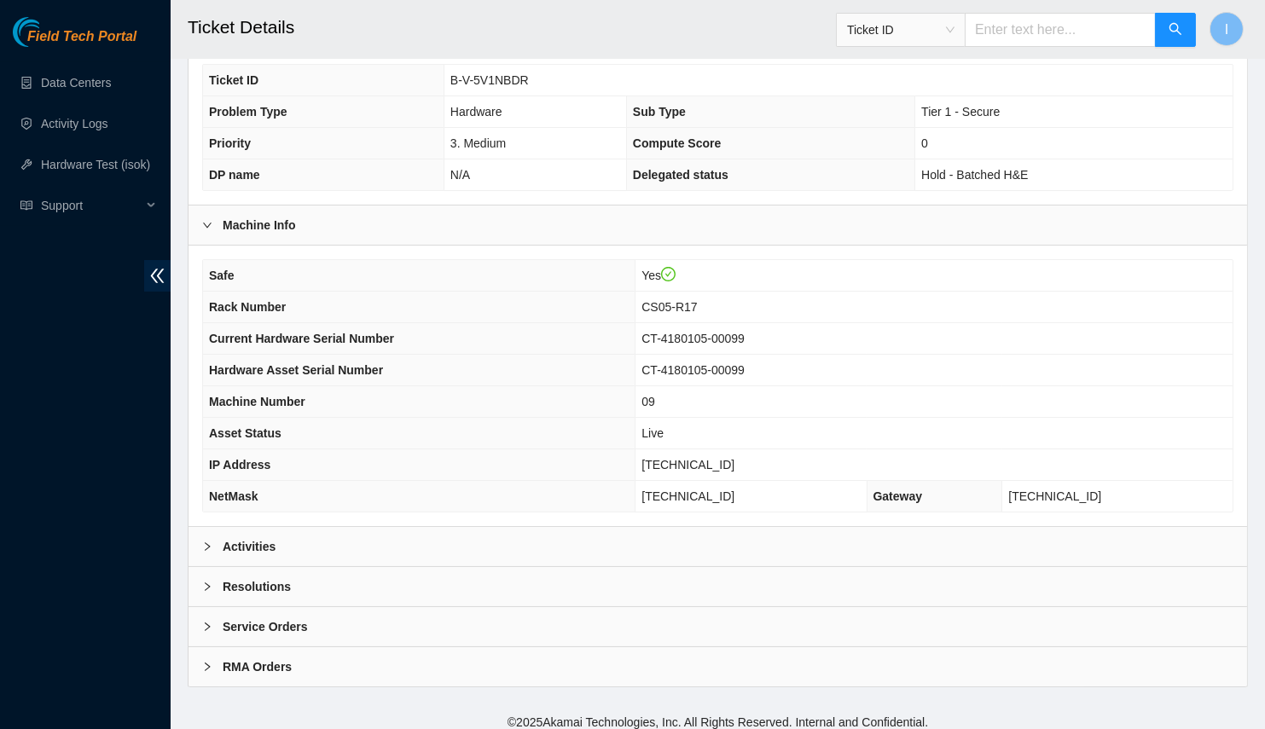
click at [327, 496] on th "NetMask" at bounding box center [419, 497] width 432 height 32
click at [317, 553] on div "Activities" at bounding box center [717, 546] width 1058 height 39
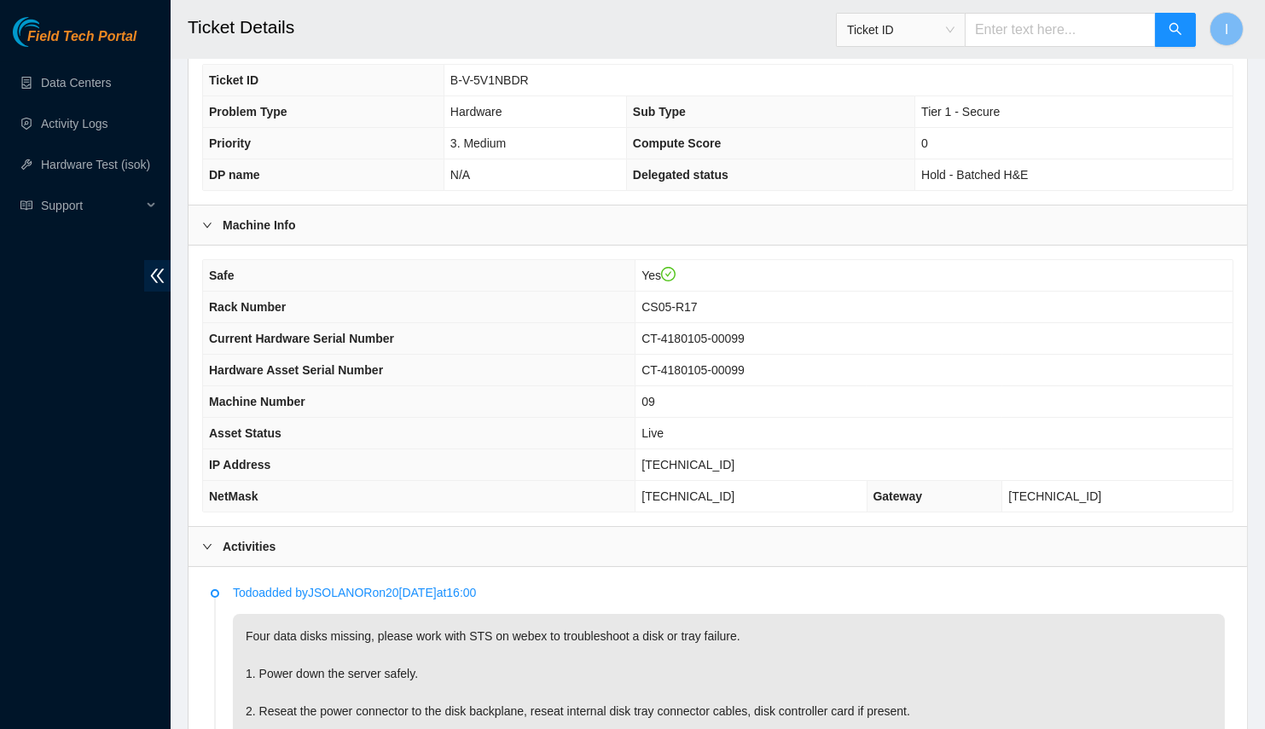
scroll to position [866, 0]
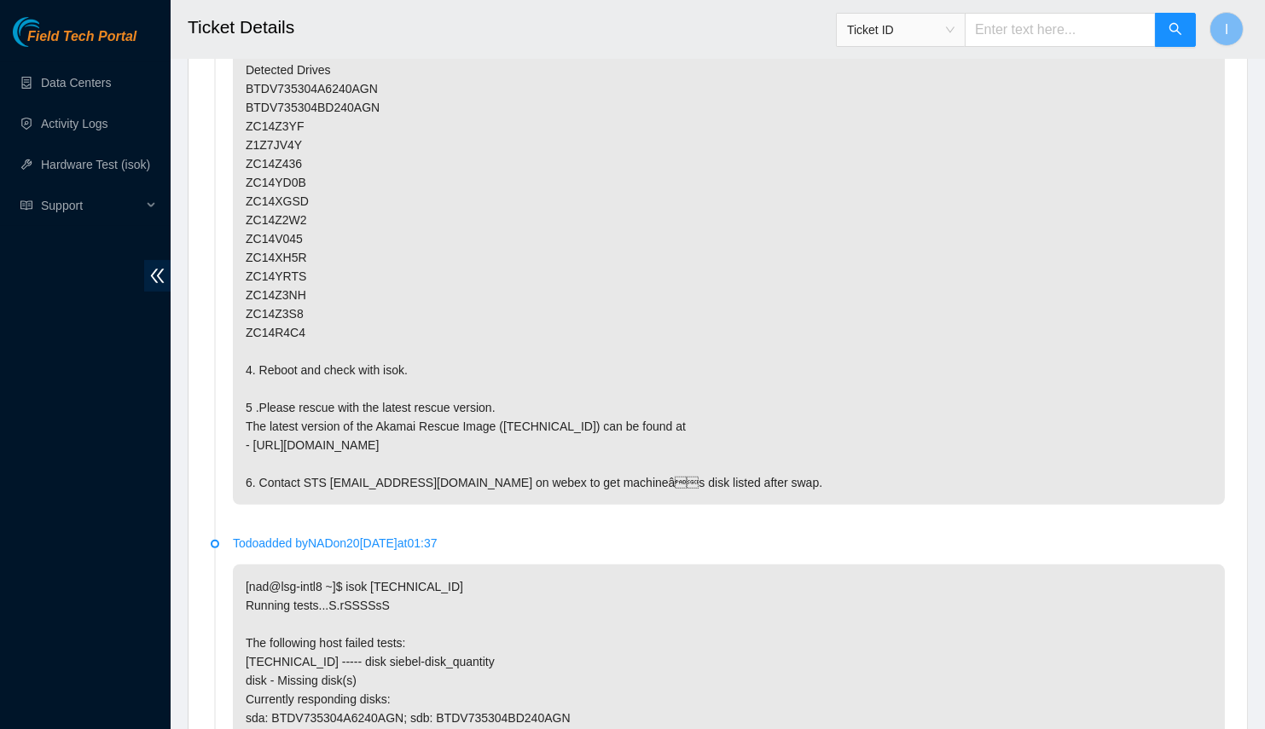
click at [354, 192] on p "Four data disks missing, please work with STS on webex to troubleshoot a disk o…" at bounding box center [729, 210] width 992 height 588
click at [550, 170] on p "Four data disks missing, please work with STS on webex to troubleshoot a disk o…" at bounding box center [729, 210] width 992 height 588
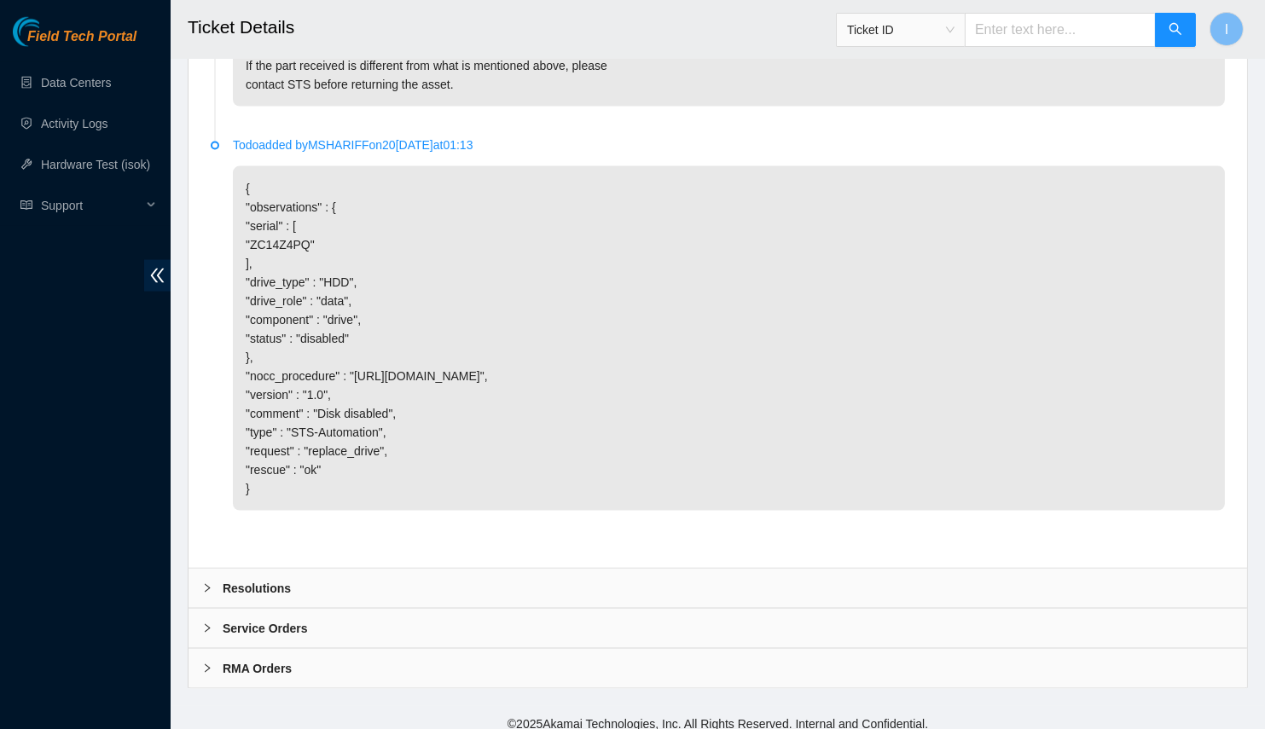
click at [332, 569] on div "Resolutions" at bounding box center [717, 588] width 1058 height 39
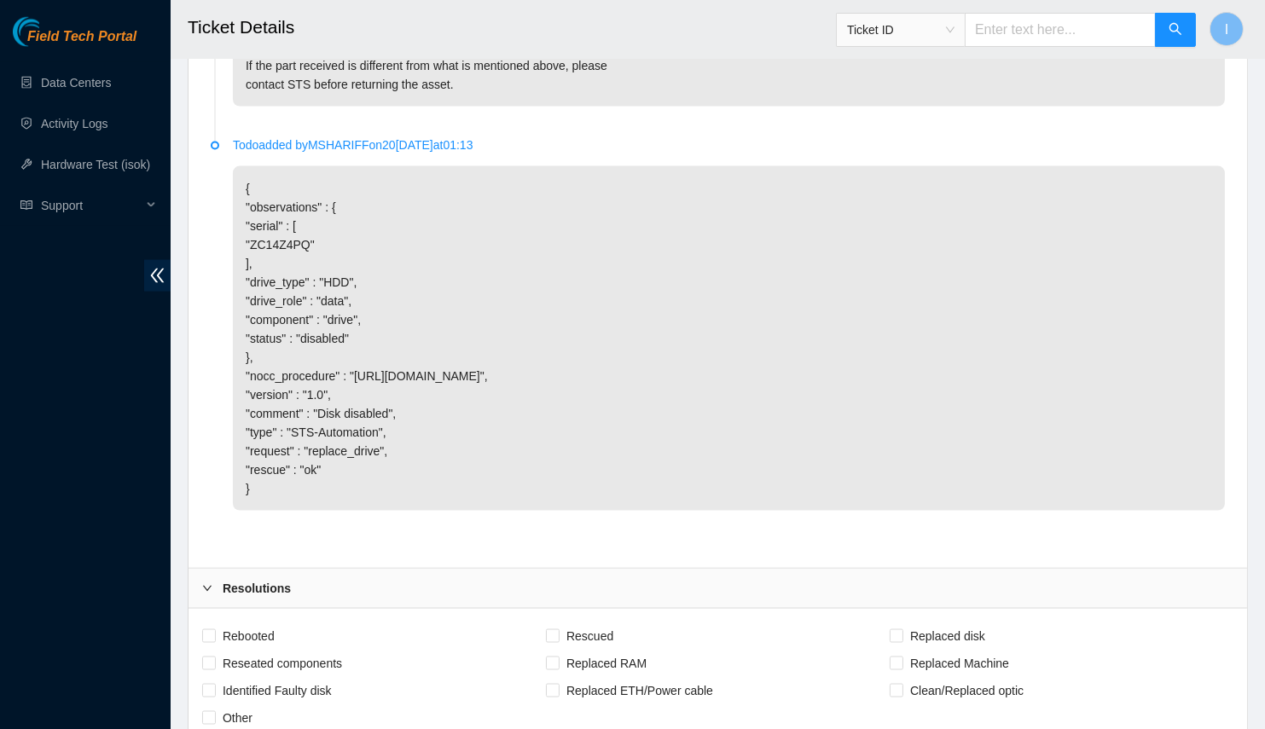
scroll to position [5120, 0]
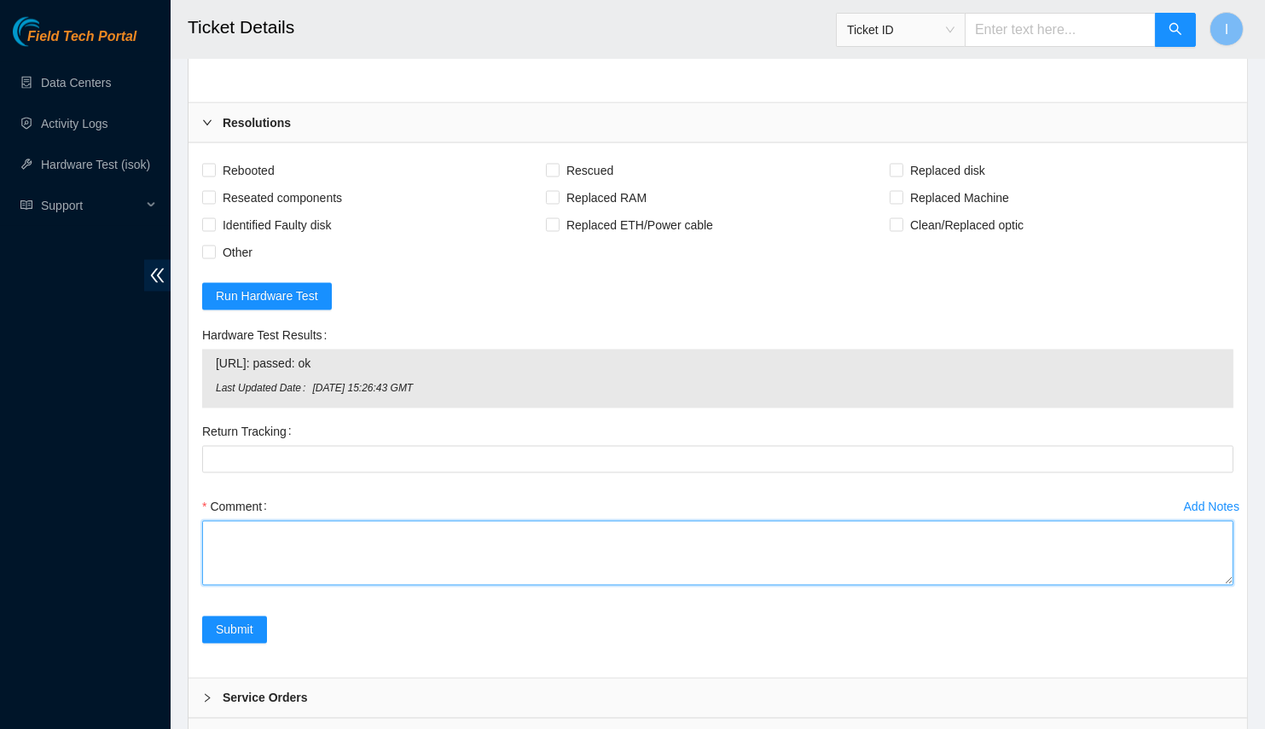
click at [430, 521] on textarea "Comment" at bounding box center [717, 553] width 1031 height 65
paste textarea "B-V-5V1NBDR Spoke with NOCC; safe Powered down server Tray1 wasn't being detect…"
drag, startPoint x: 210, startPoint y: 560, endPoint x: 158, endPoint y: 409, distance: 159.7
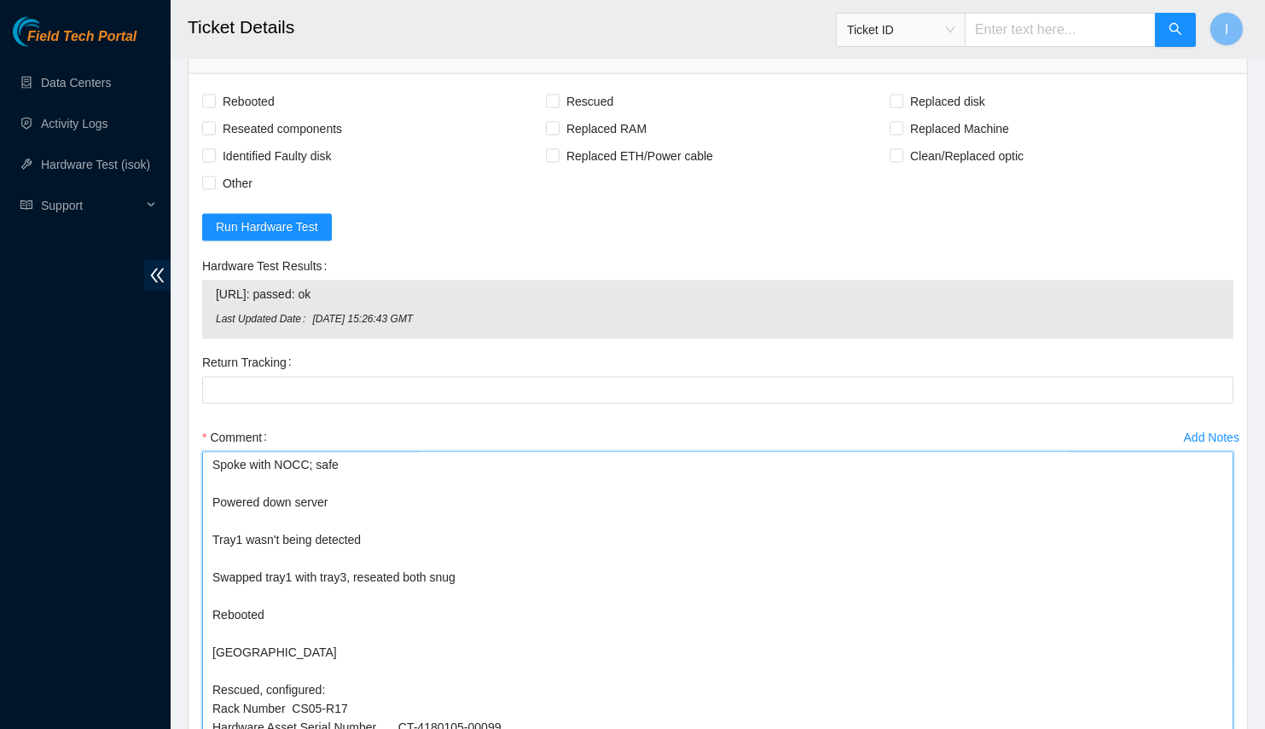
drag, startPoint x: 1224, startPoint y: 497, endPoint x: 1275, endPoint y: 729, distance: 237.6
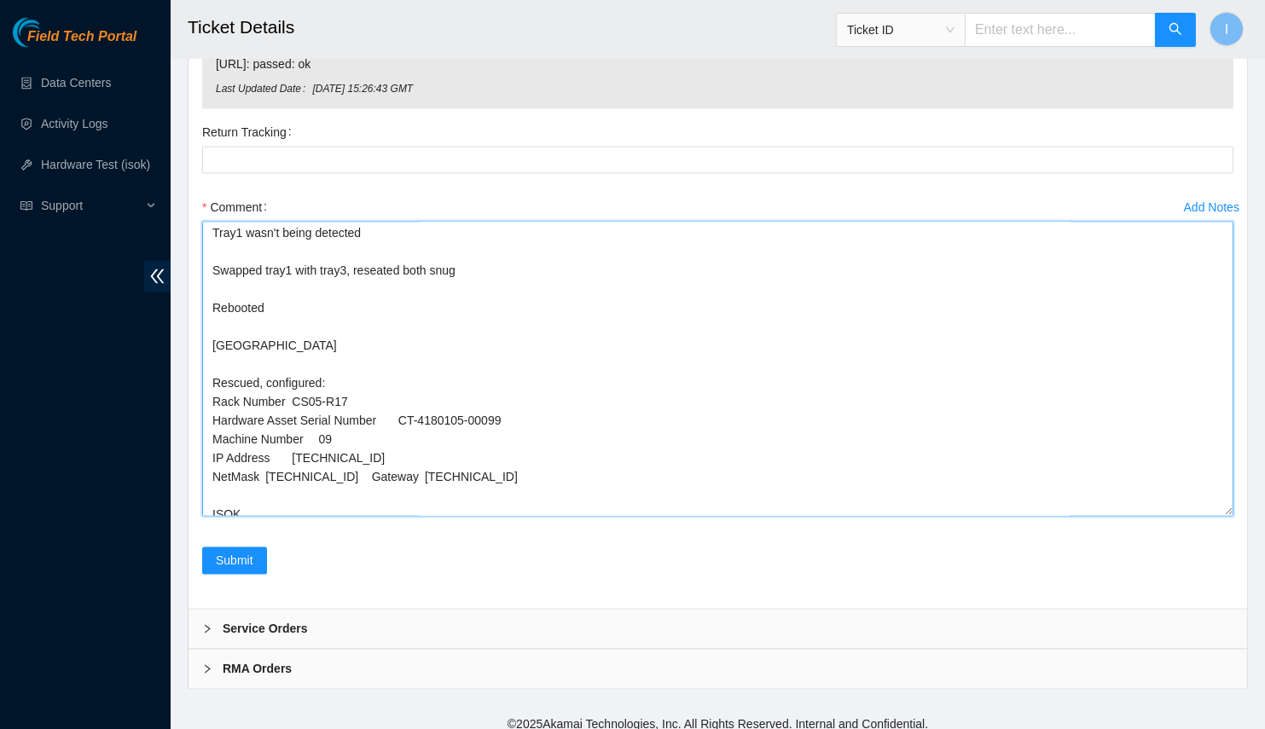
scroll to position [125, 0]
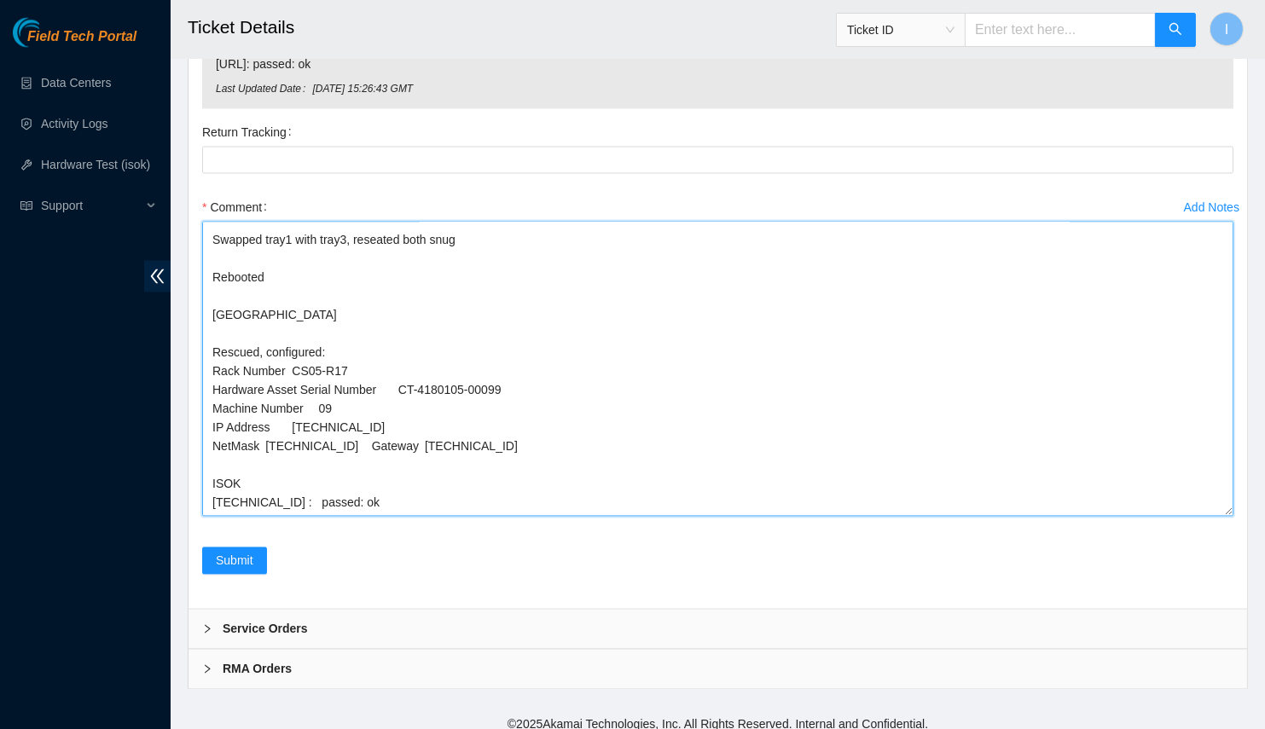
click at [481, 379] on textarea "Spoke with NOCC; safe Powered down server Tray1 wasn't being detected Swapped t…" at bounding box center [717, 368] width 1031 height 295
type textarea "Spoke with NOCC; safe Powered down server Tray1 wasn't being detected Swapped t…"
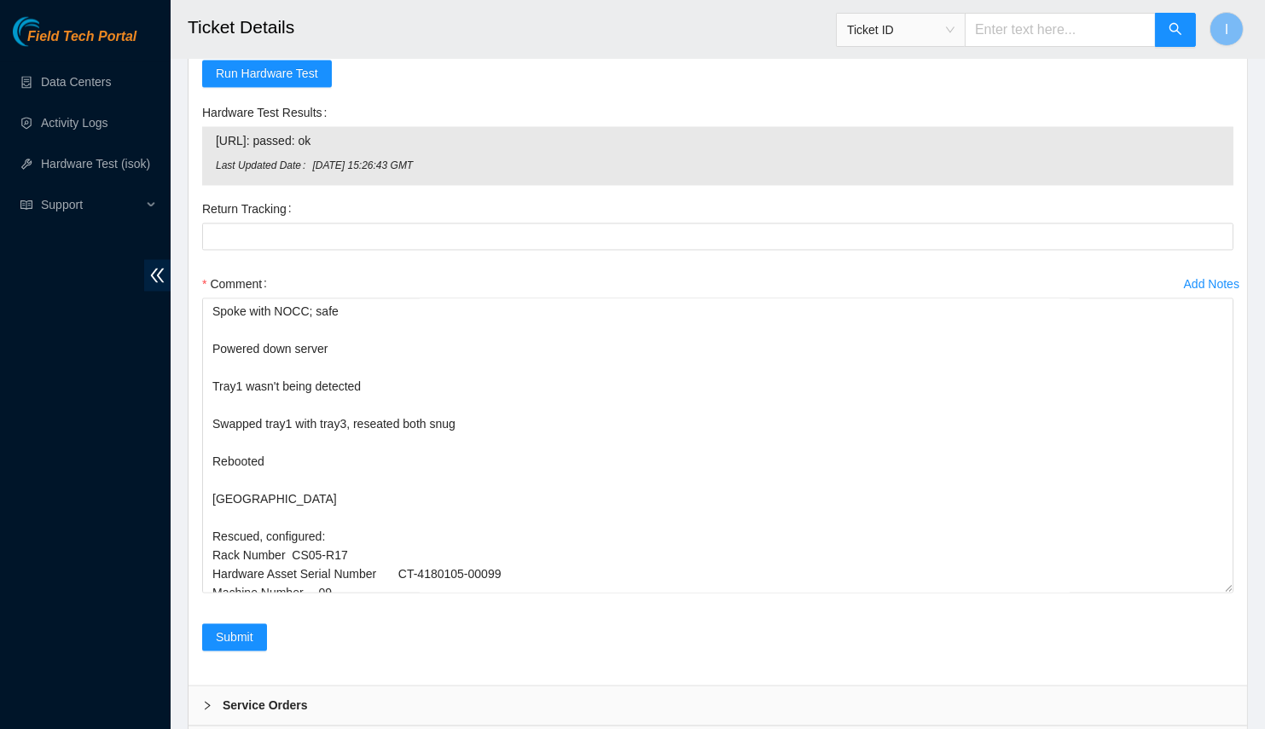
scroll to position [5421, 0]
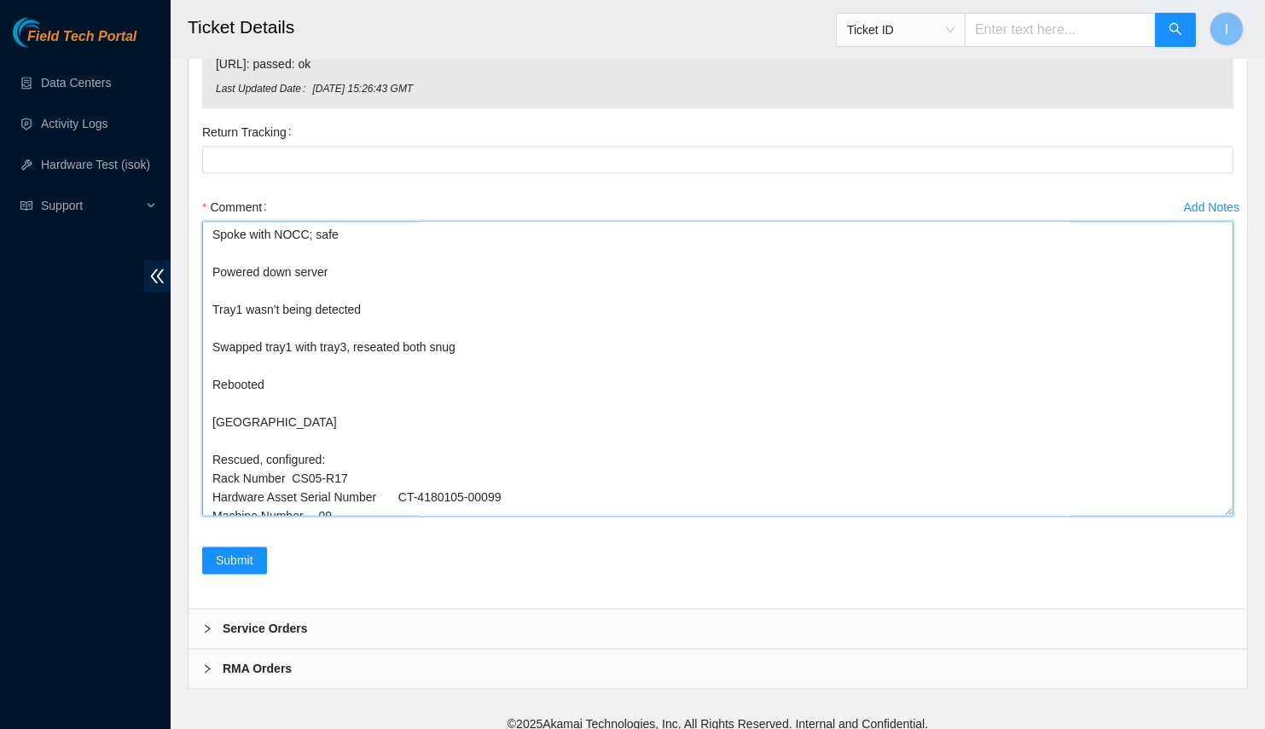
click at [308, 380] on textarea "Spoke with NOCC; safe Powered down server Tray1 wasn't being detected Swapped t…" at bounding box center [717, 368] width 1031 height 295
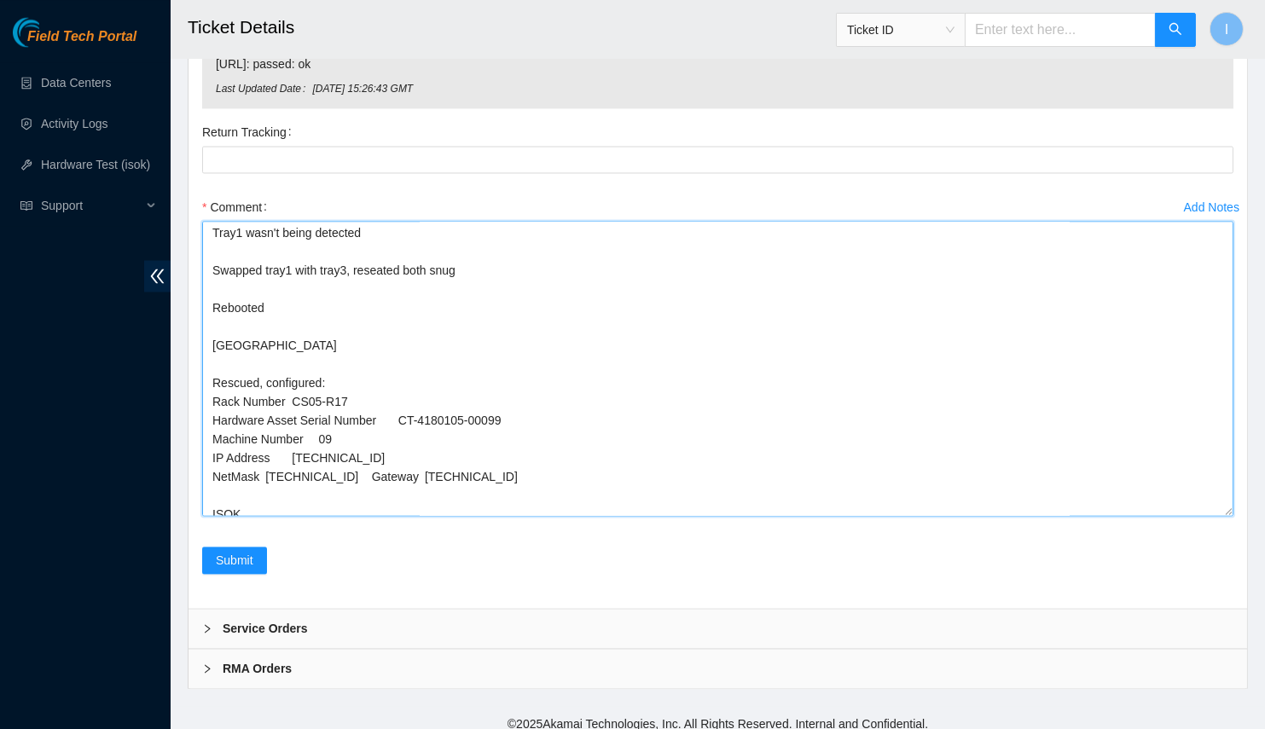
scroll to position [125, 0]
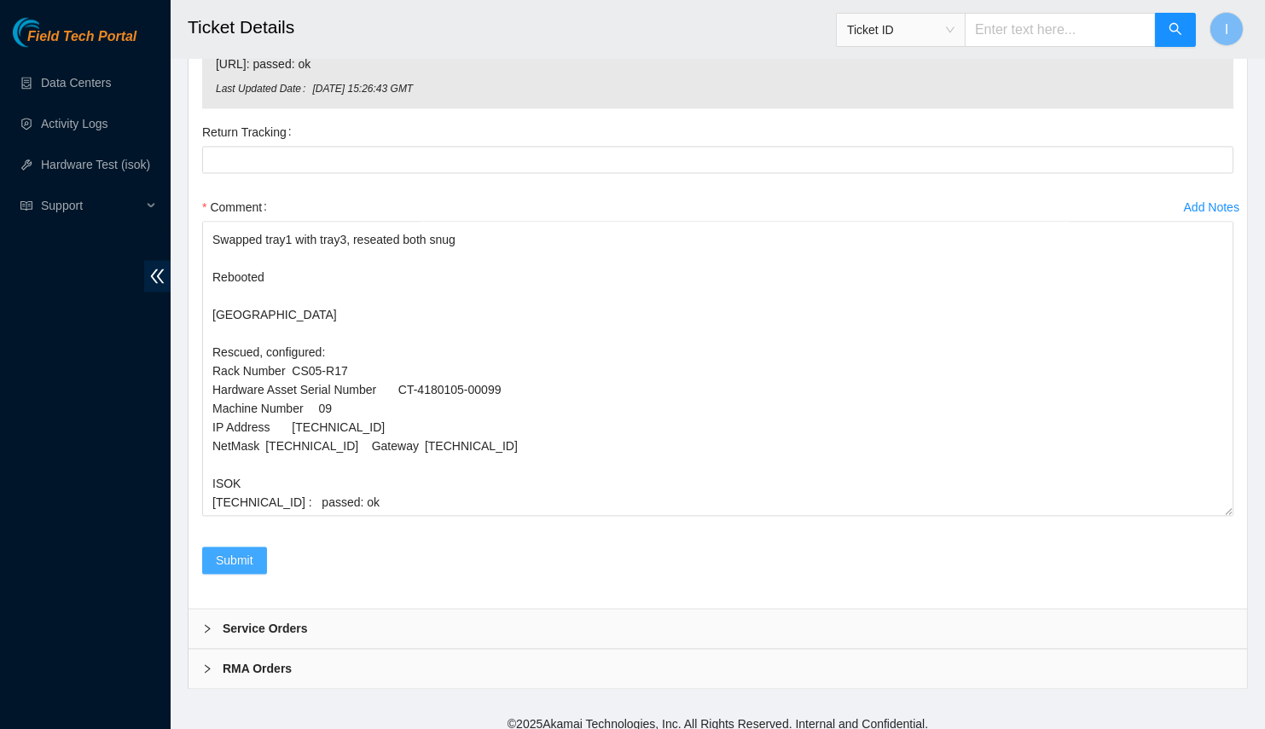
click at [247, 551] on span "Submit" at bounding box center [235, 560] width 38 height 19
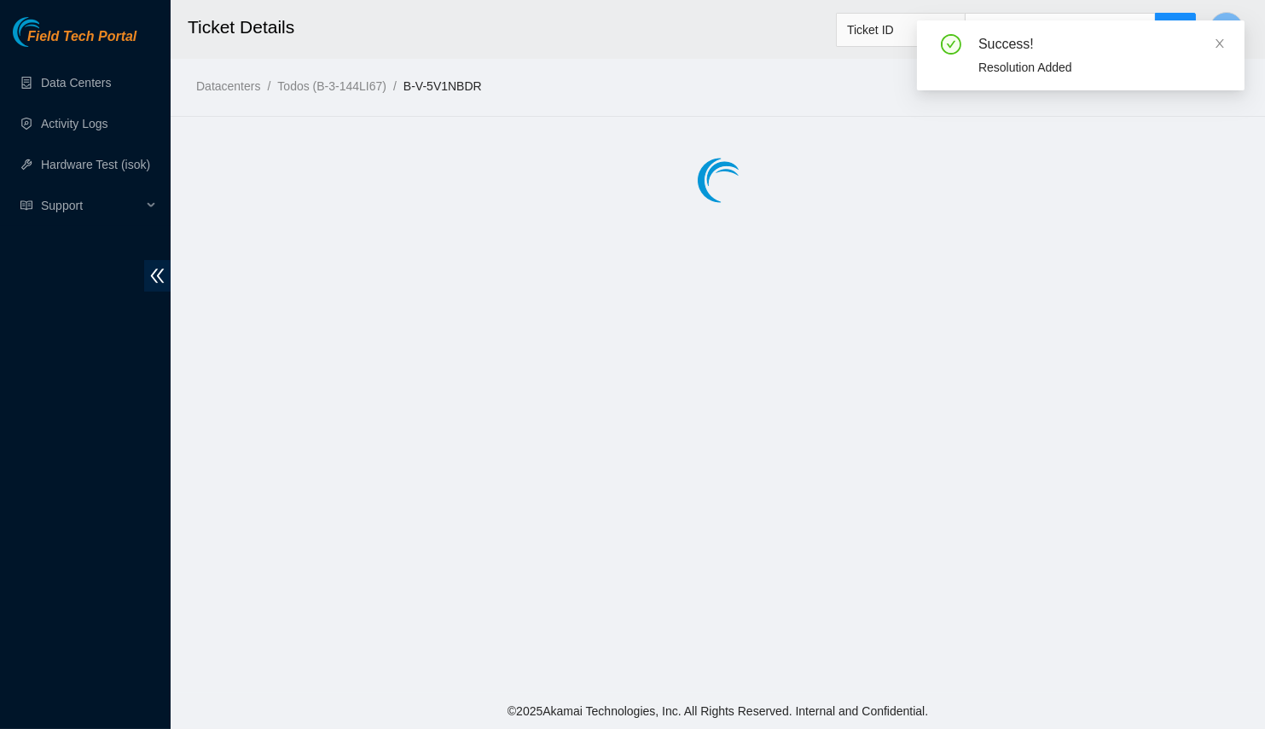
scroll to position [0, 0]
